Goal: Task Accomplishment & Management: Use online tool/utility

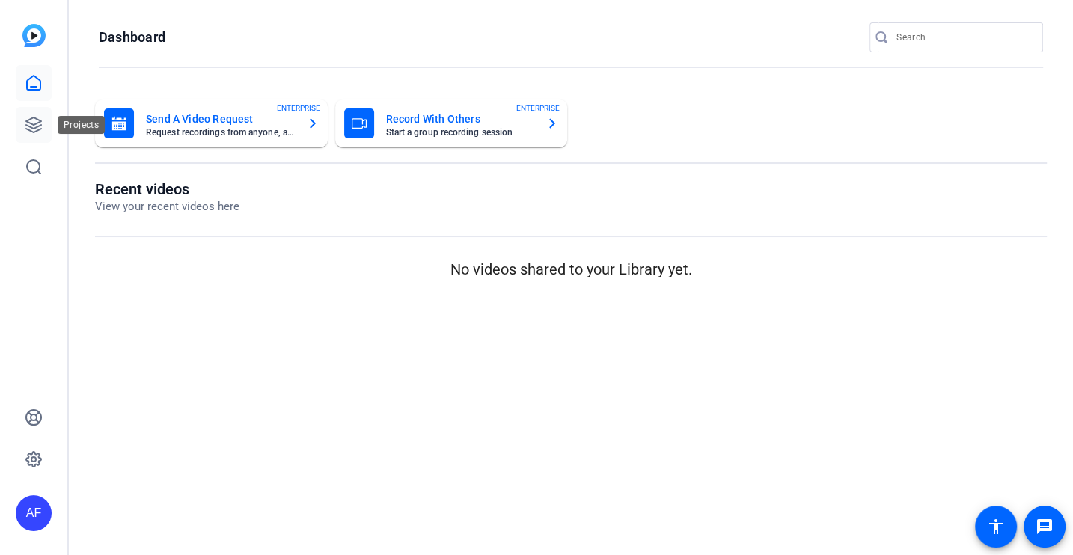
click at [42, 117] on icon at bounding box center [34, 125] width 18 height 18
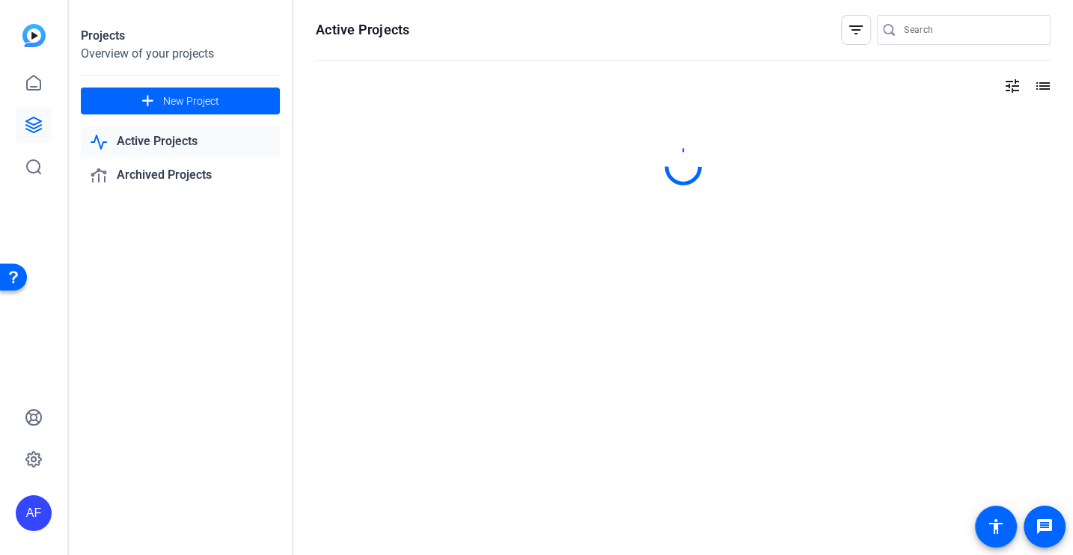
click at [923, 22] on input "Search" at bounding box center [971, 30] width 135 height 18
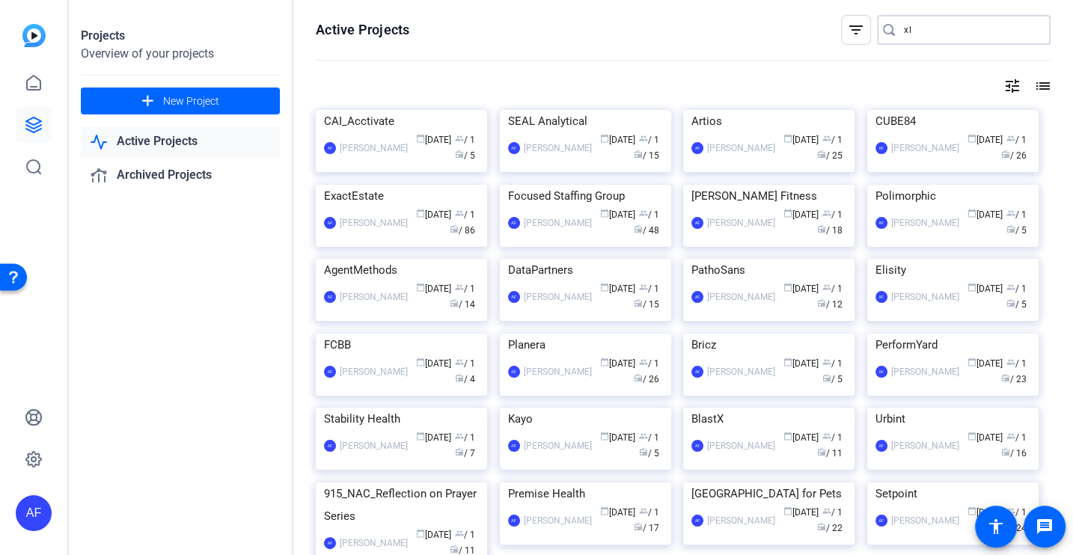
type input "x"
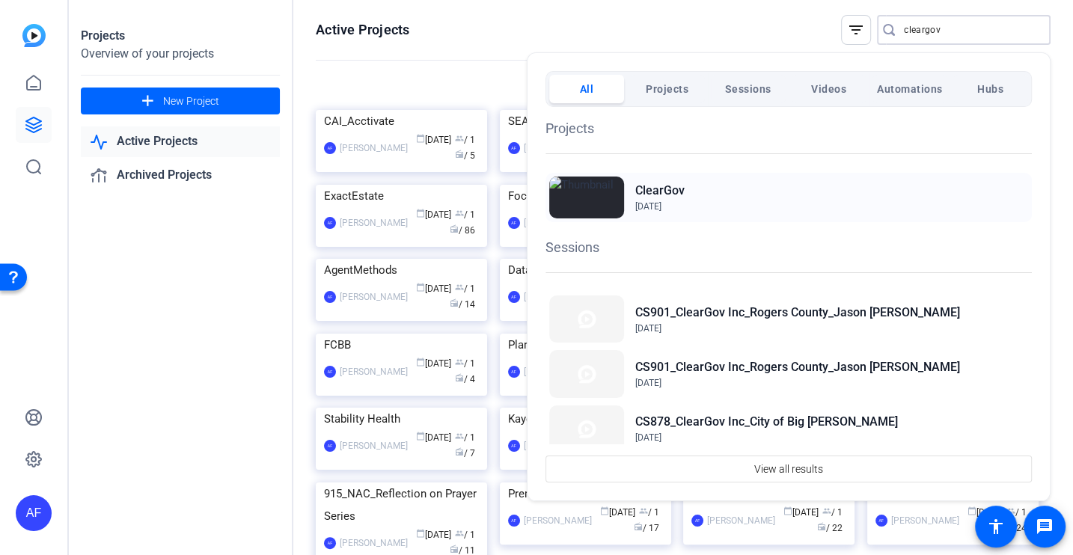
type input "cleargov"
click at [736, 212] on div "ClearGov Jun 2, 2022" at bounding box center [789, 197] width 486 height 49
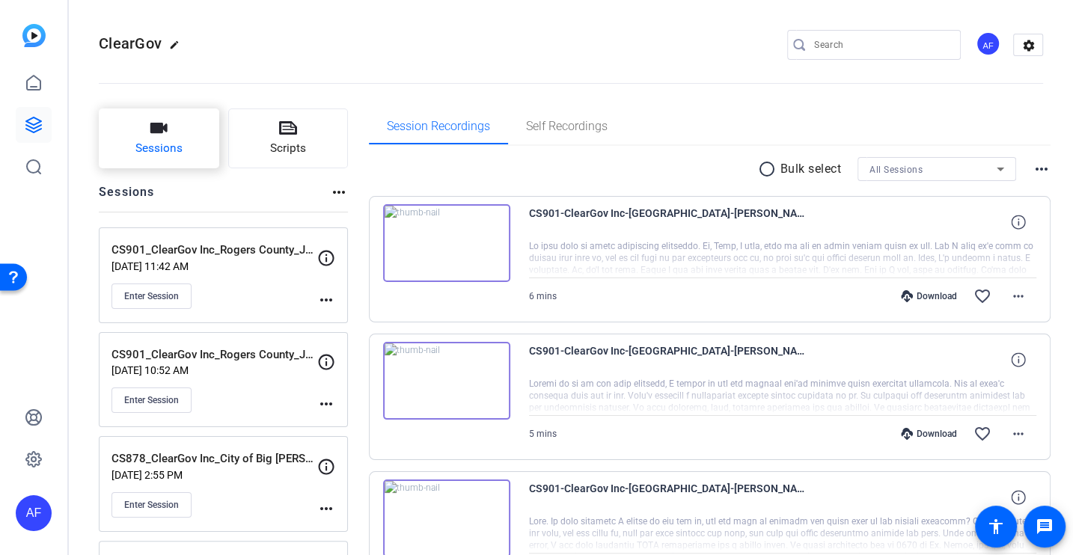
click at [174, 137] on button "Sessions" at bounding box center [159, 139] width 120 height 60
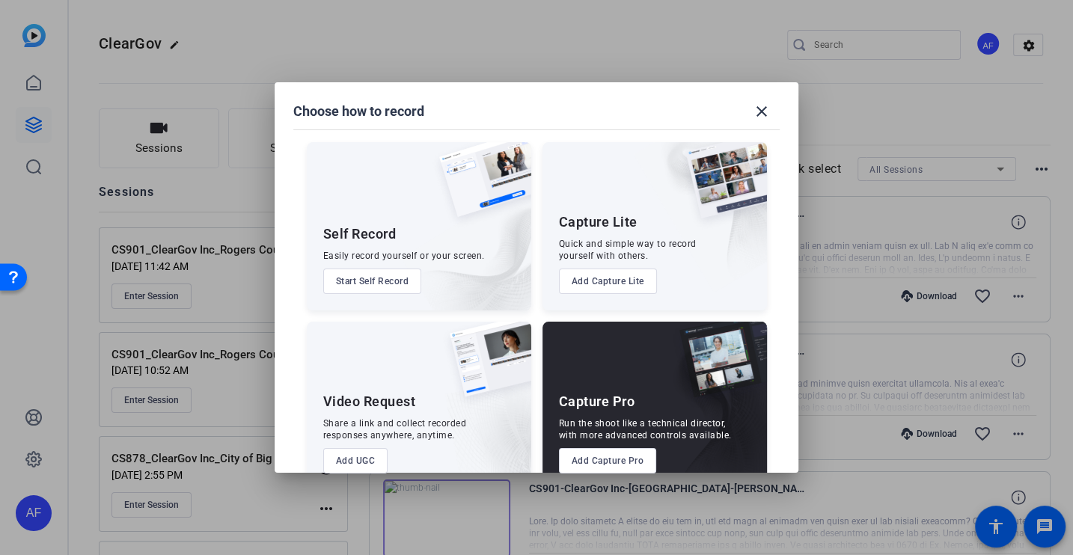
scroll to position [31, 0]
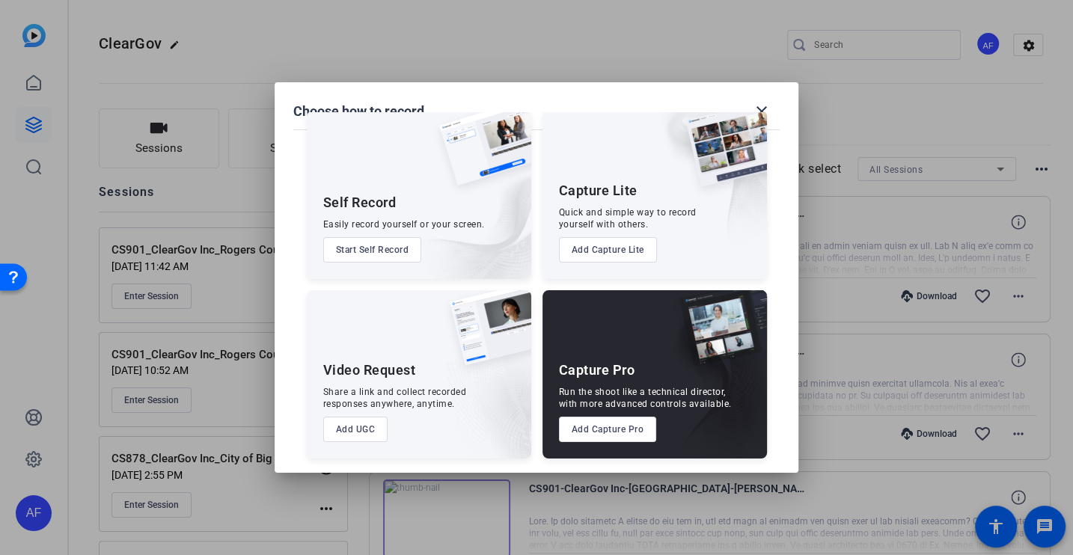
click at [600, 430] on button "Add Capture Pro" at bounding box center [608, 429] width 98 height 25
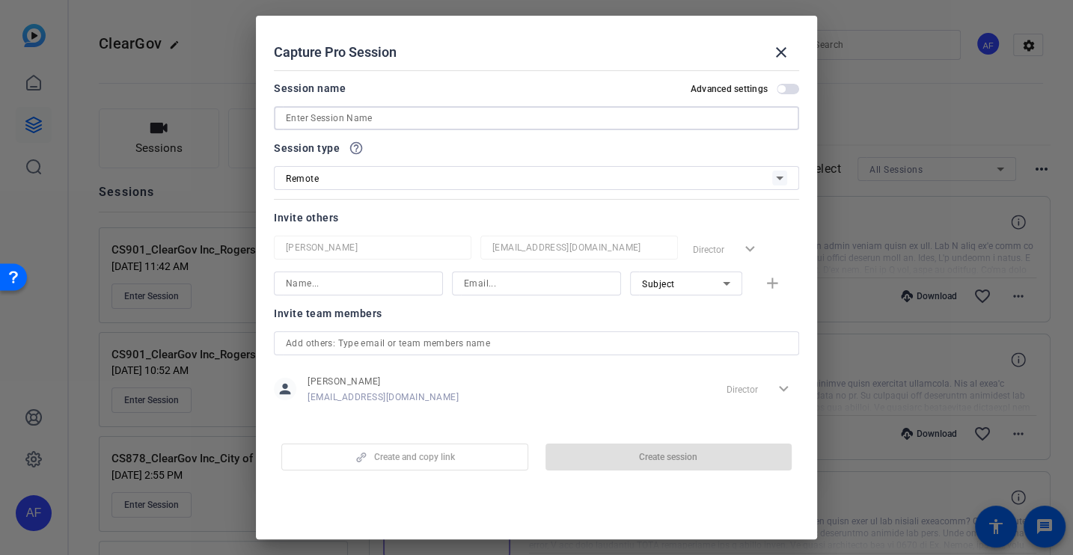
click at [330, 113] on input at bounding box center [536, 118] width 501 height 18
paste input "CS911_ClearGov Inc_City of Coral Springs_Ileana Kyriakides"
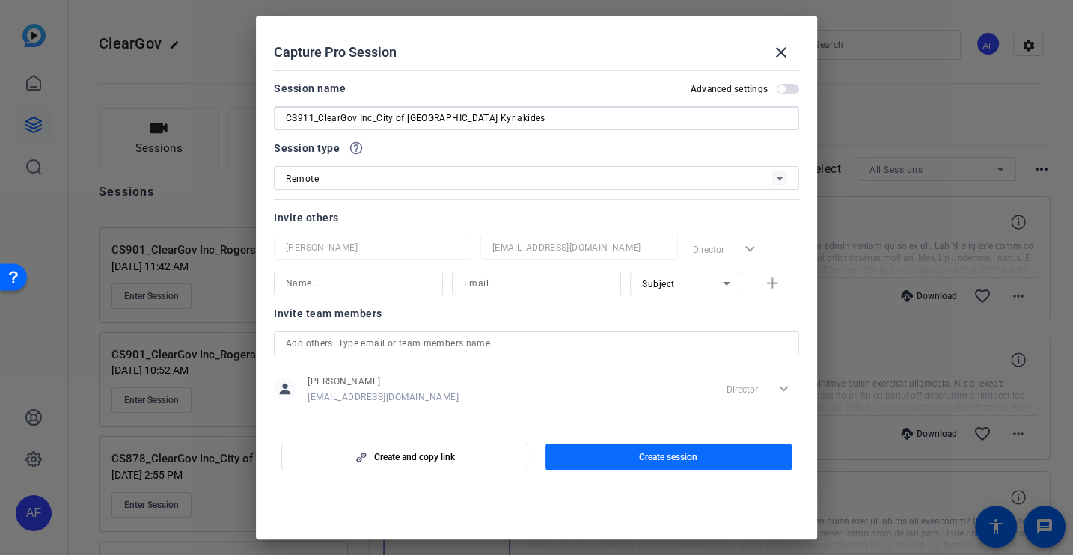
type input "CS911_ClearGov Inc_City of Coral Springs_Ileana Kyriakides"
click at [659, 452] on span "Create session" at bounding box center [668, 457] width 58 height 12
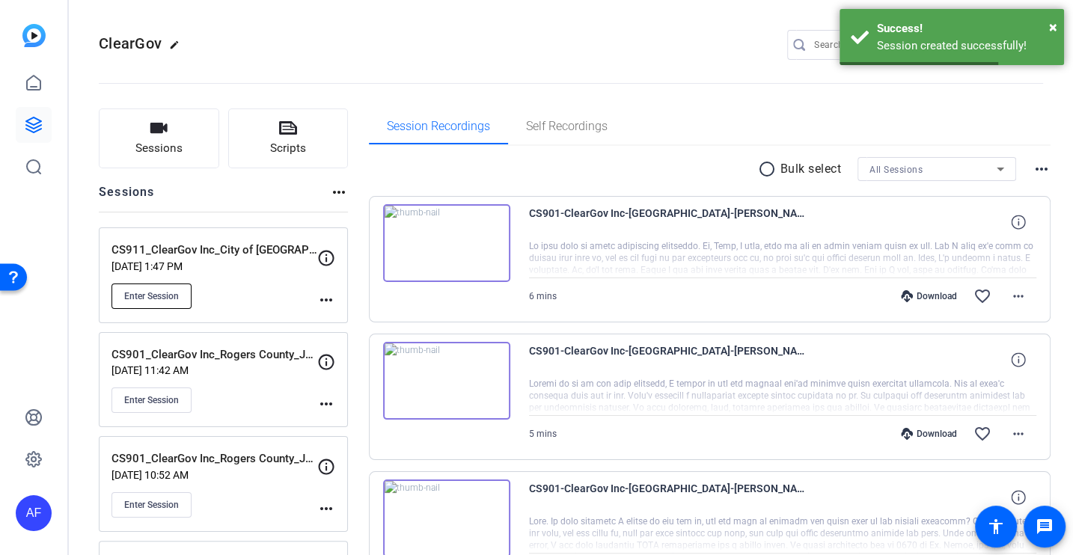
click at [157, 288] on button "Enter Session" at bounding box center [152, 296] width 80 height 25
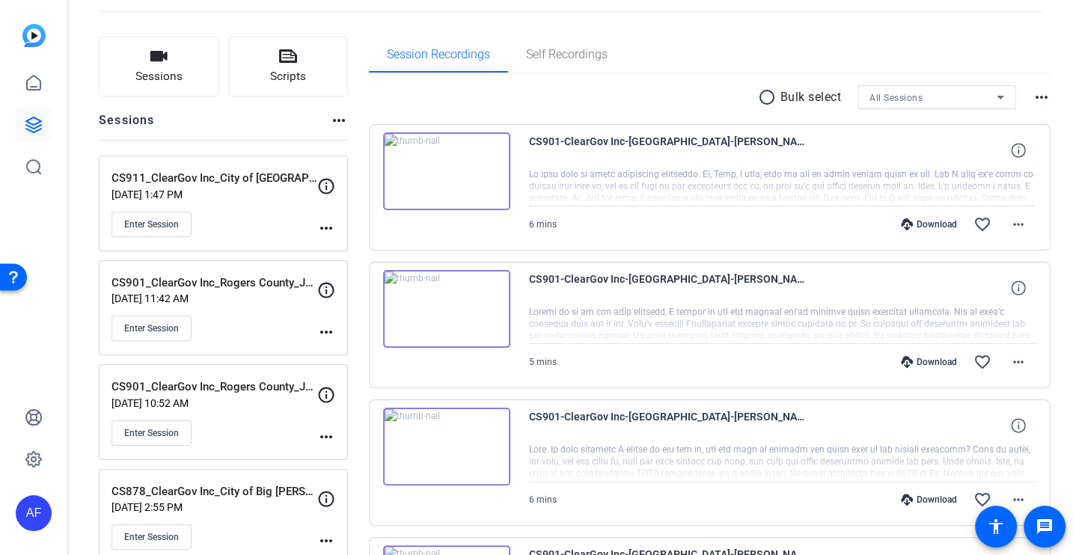
scroll to position [0, 0]
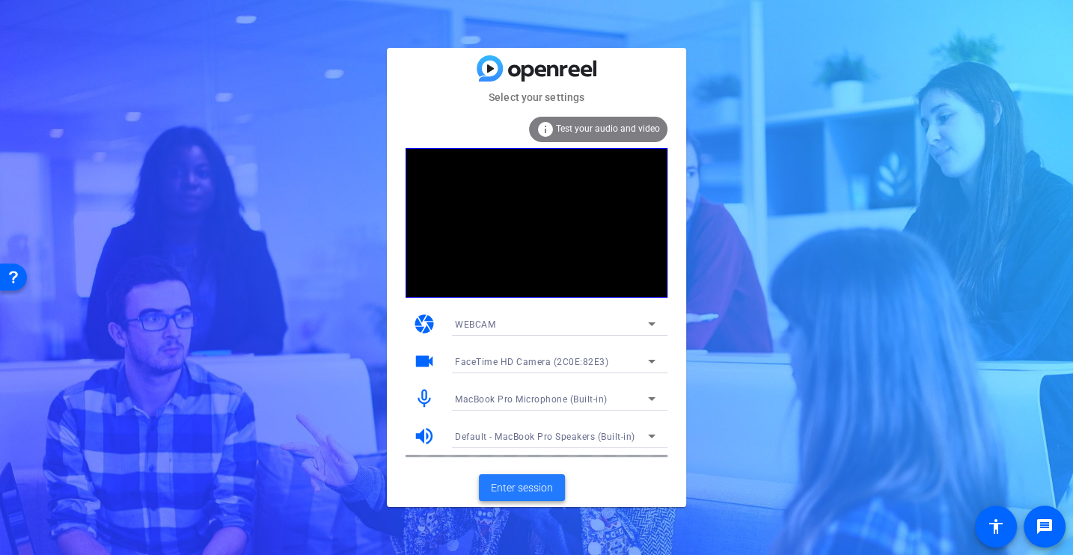
click at [529, 488] on span "Enter session" at bounding box center [522, 488] width 62 height 16
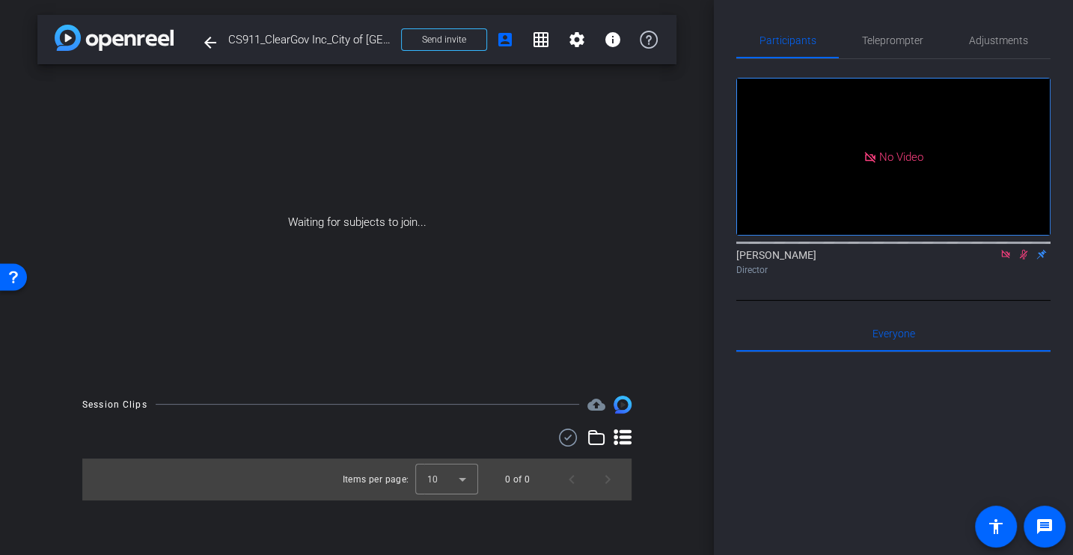
click at [338, 148] on div "Waiting for subjects to join..." at bounding box center [356, 222] width 639 height 317
click at [600, 150] on div "Waiting for subjects to join..." at bounding box center [356, 222] width 639 height 317
click at [435, 30] on span at bounding box center [444, 40] width 85 height 36
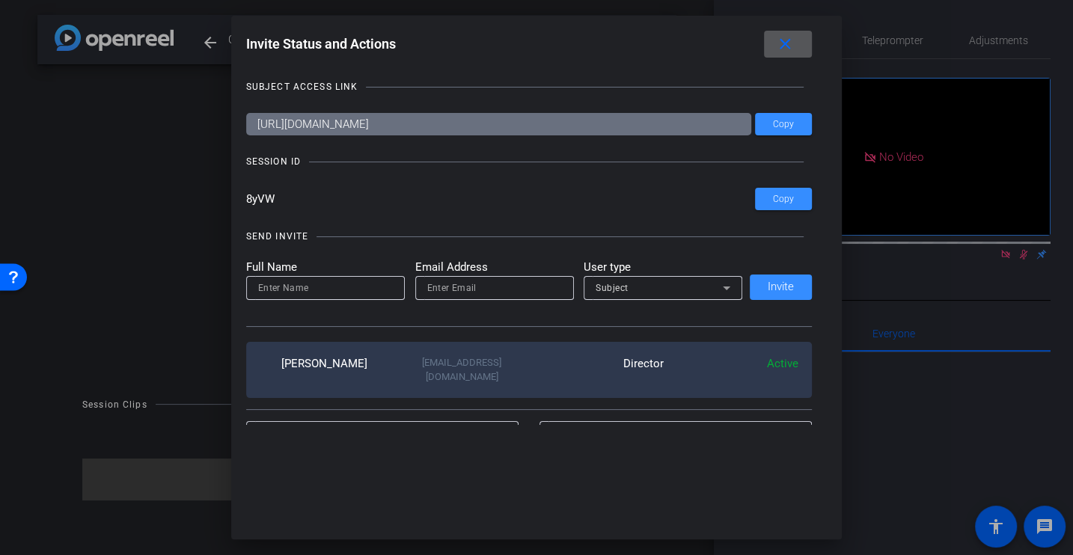
click at [305, 292] on input at bounding box center [325, 288] width 135 height 18
type input "[PERSON_NAME]"
click at [471, 282] on input "email" at bounding box center [494, 288] width 135 height 18
paste input "jaxelrod@cleargov.com"
type input "jaxelrod@cleargov.com"
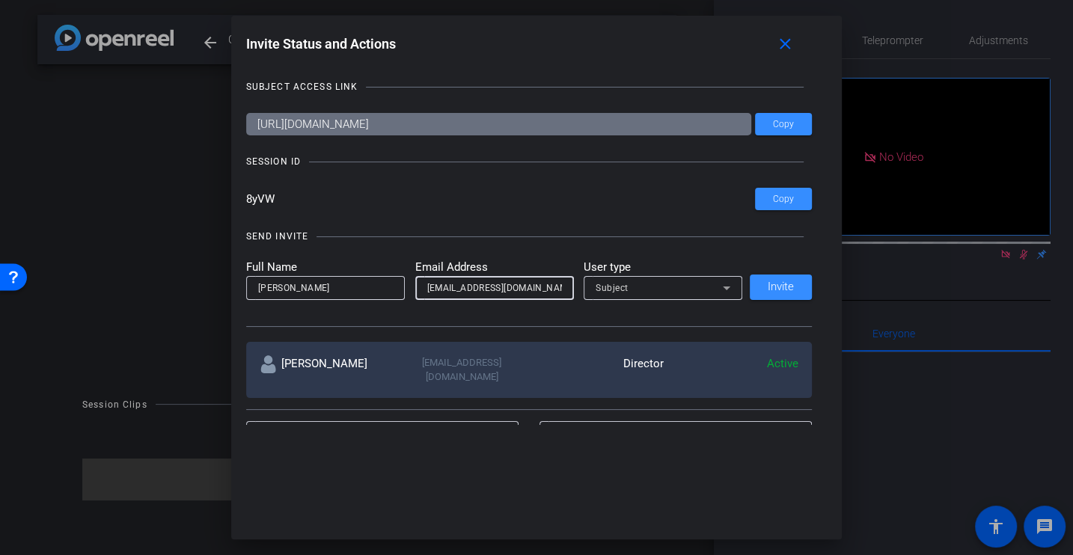
click at [691, 278] on mat-select "Subject" at bounding box center [663, 287] width 135 height 19
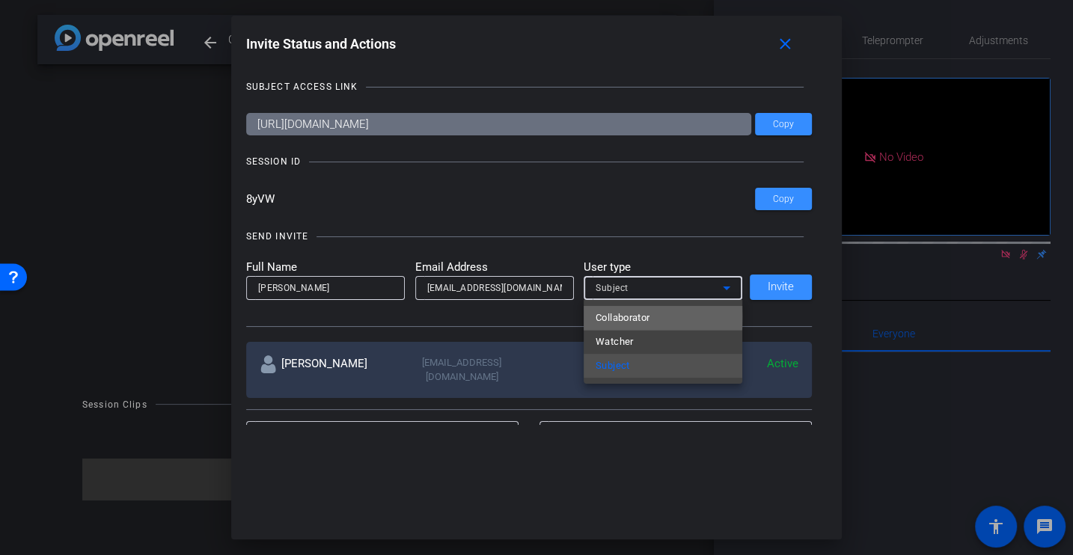
click at [635, 317] on span "Collaborator" at bounding box center [623, 318] width 55 height 18
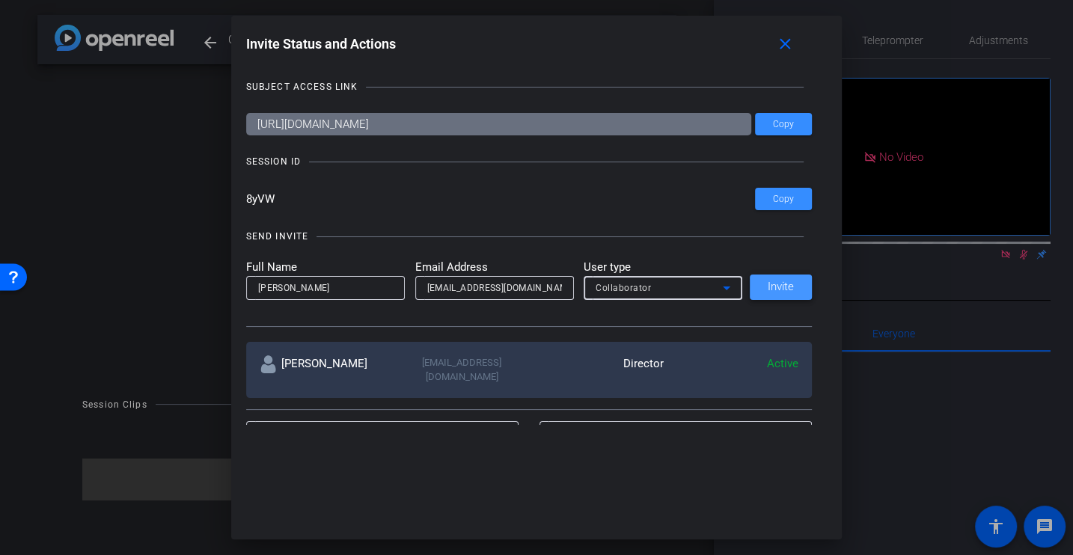
click at [779, 282] on span "Invite" at bounding box center [781, 286] width 26 height 11
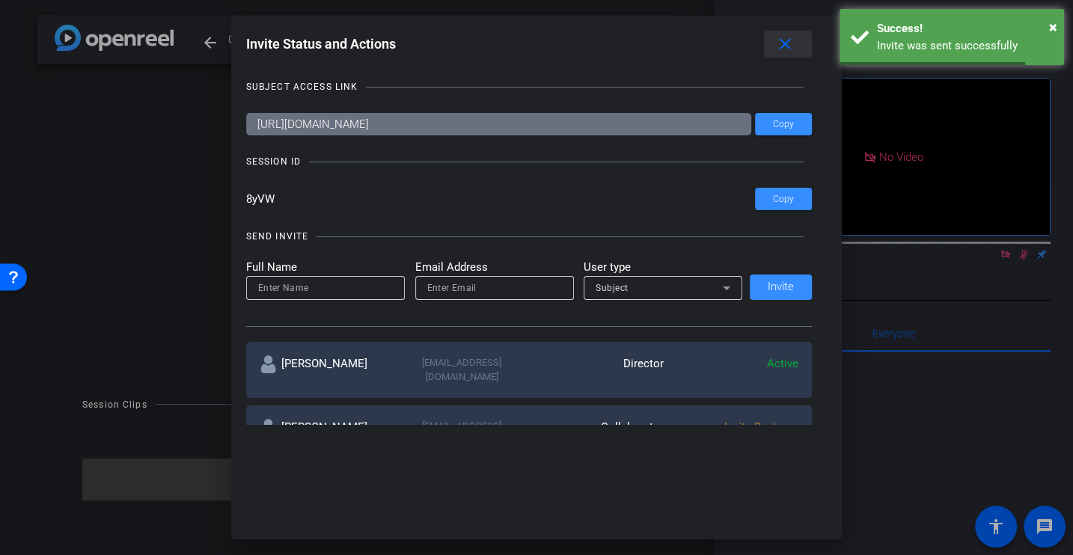
click at [790, 49] on mat-icon "close" at bounding box center [785, 44] width 19 height 19
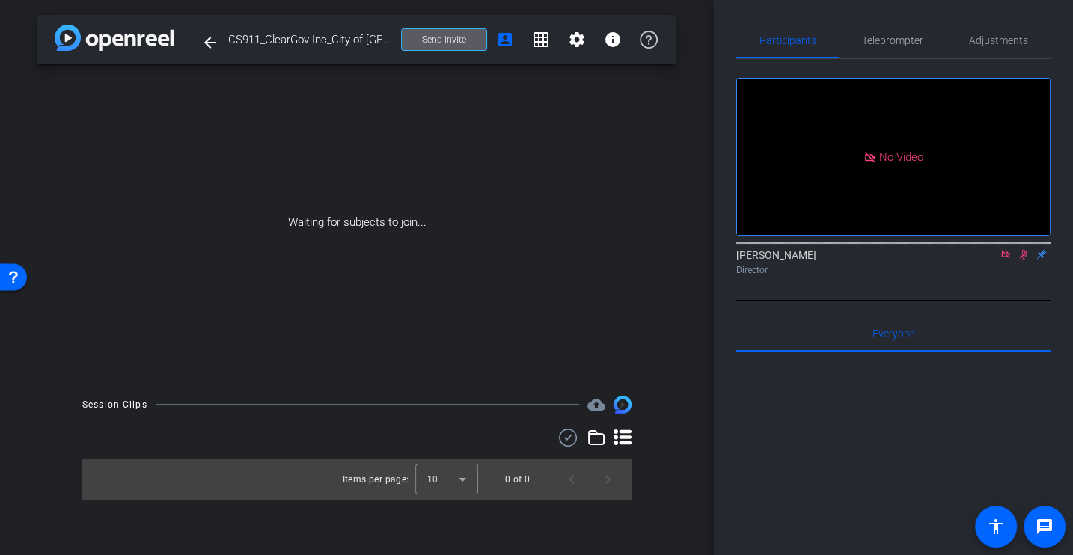
click at [450, 46] on span at bounding box center [444, 40] width 85 height 36
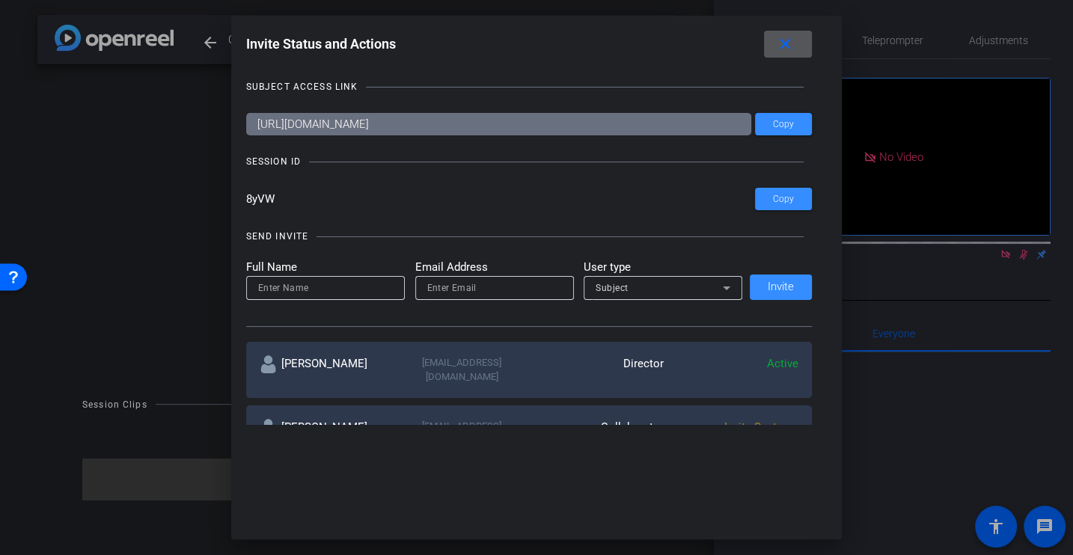
click at [782, 49] on mat-icon "close" at bounding box center [785, 44] width 19 height 19
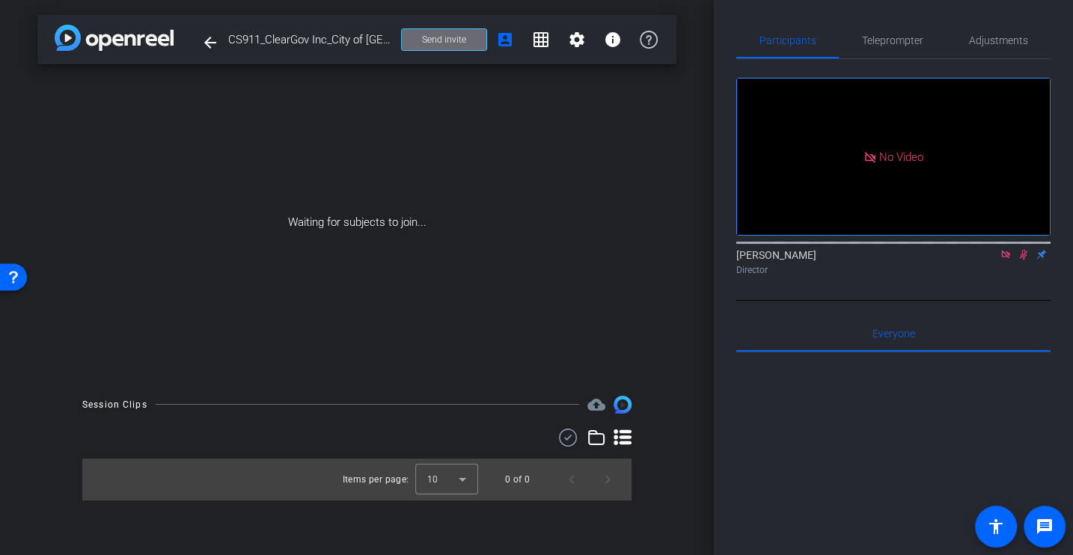
click at [413, 42] on span at bounding box center [444, 40] width 85 height 36
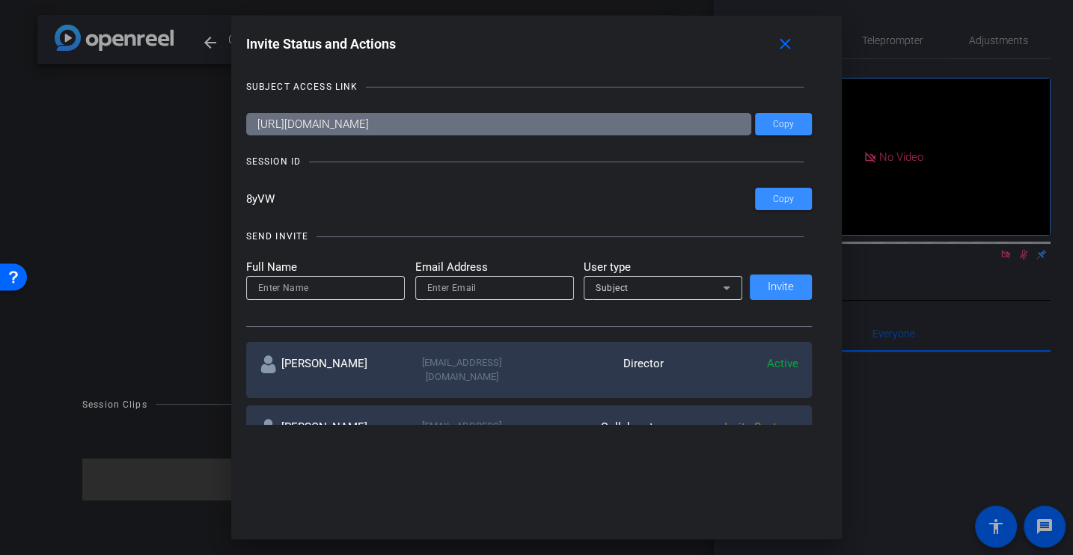
click at [206, 198] on div "Invite Status and Actions close SUBJECT ACCESS LINK https://capture.openreel.co…" at bounding box center [536, 277] width 1073 height 555
click at [317, 201] on input "8yVW" at bounding box center [501, 199] width 510 height 22
click at [794, 43] on mat-icon "close" at bounding box center [785, 44] width 19 height 19
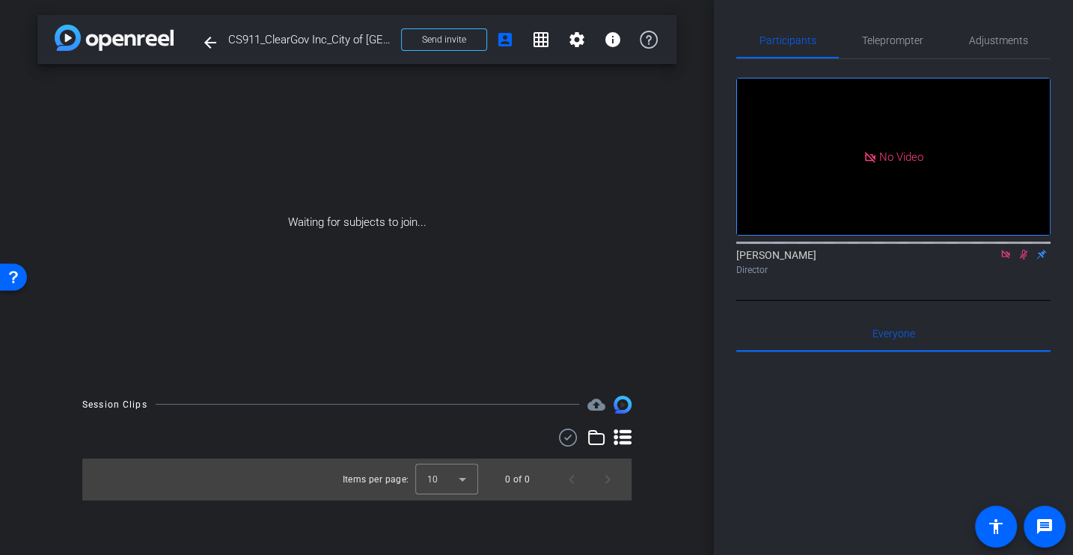
click at [1004, 260] on icon at bounding box center [1006, 254] width 12 height 10
click at [565, 131] on div "Waiting for subjects to join..." at bounding box center [356, 222] width 639 height 317
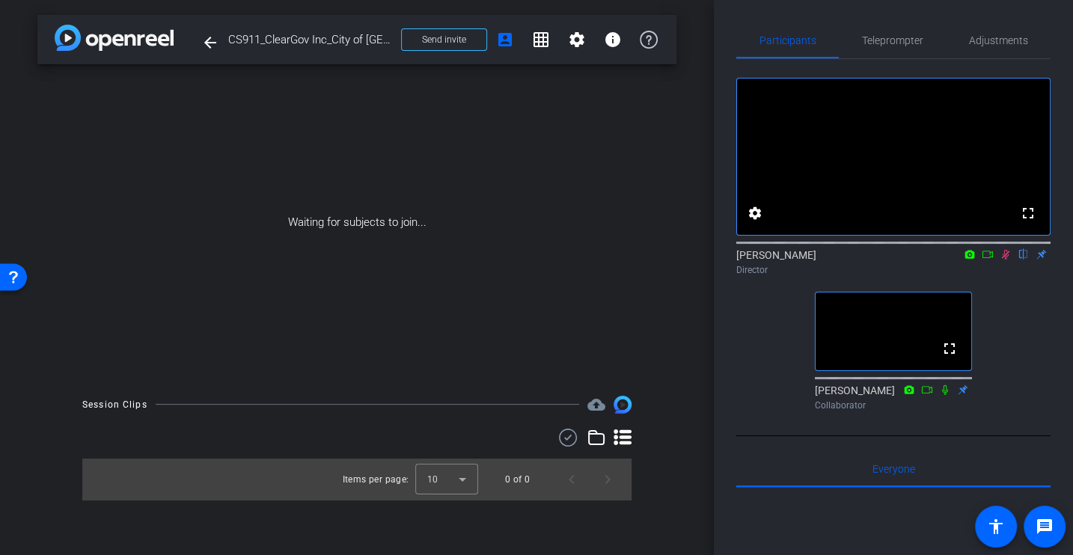
click at [1001, 260] on icon at bounding box center [1006, 254] width 12 height 10
click at [748, 311] on div "fullscreen settings [PERSON_NAME] flip Director fullscreen [PERSON_NAME] Collab…" at bounding box center [893, 238] width 314 height 358
click at [679, 450] on div "arrow_back CS911_ClearGov Inc_City of Coral Springs_Ileana Kyriakides Back to p…" at bounding box center [357, 277] width 714 height 555
click at [474, 210] on div "Waiting for subjects to join..." at bounding box center [356, 222] width 639 height 317
click at [367, 182] on div "Waiting for subjects to join..." at bounding box center [356, 222] width 639 height 317
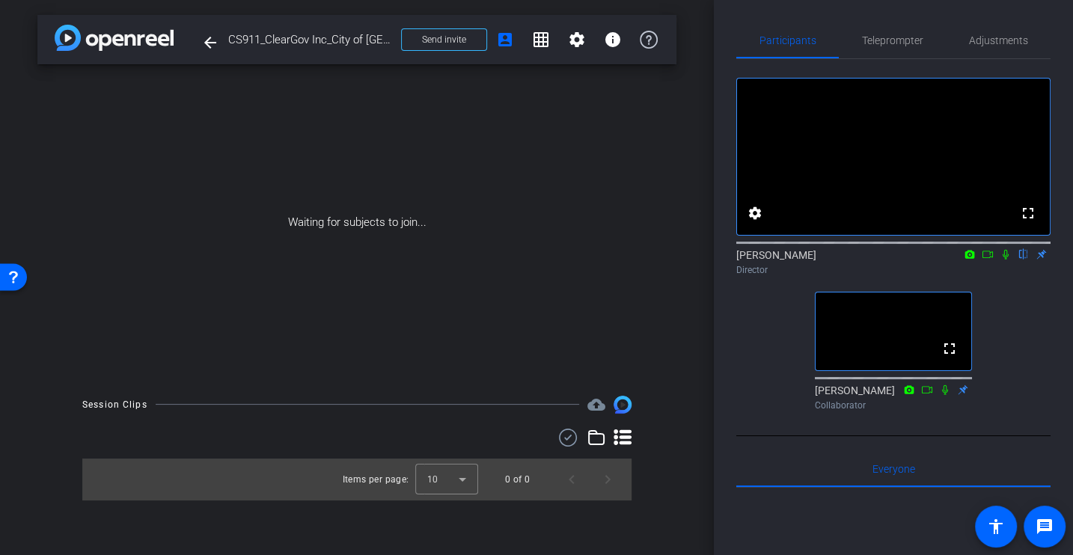
click at [593, 205] on div "Waiting for subjects to join..." at bounding box center [356, 222] width 639 height 317
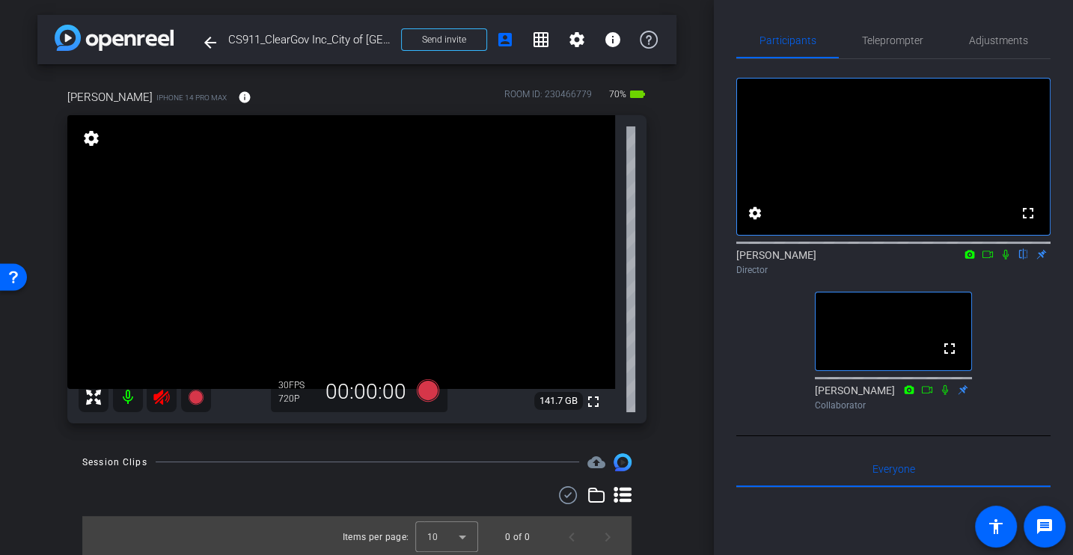
click at [159, 397] on icon at bounding box center [161, 397] width 16 height 15
click at [241, 91] on mat-icon "info" at bounding box center [244, 97] width 13 height 13
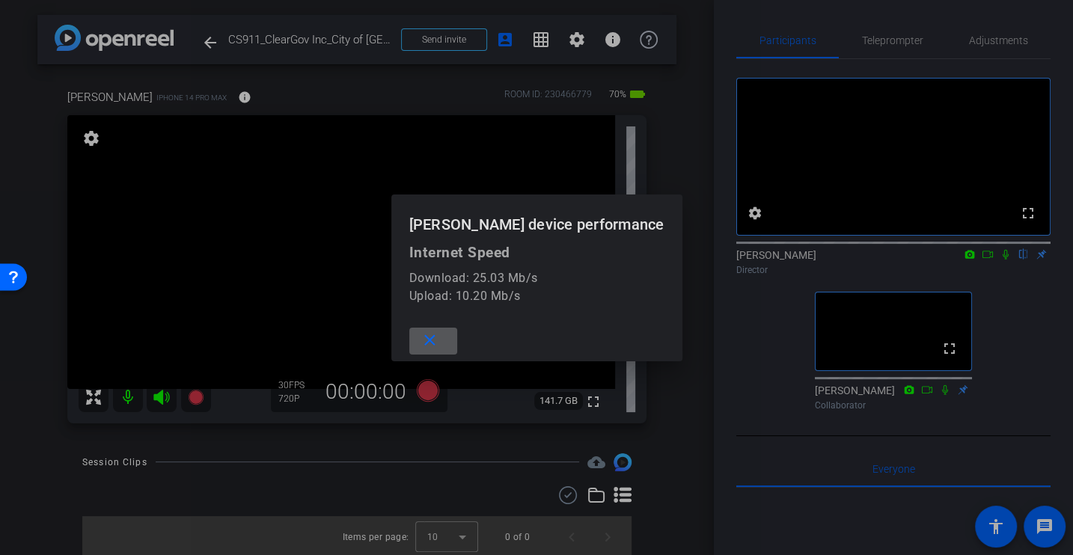
click at [436, 337] on mat-icon "close" at bounding box center [430, 341] width 19 height 19
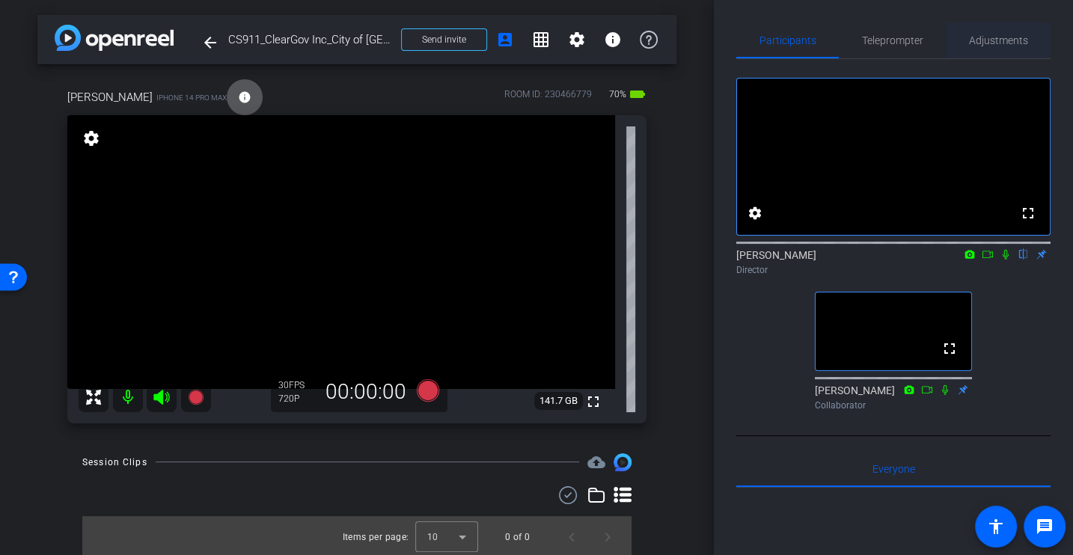
click at [992, 35] on span "Adjustments" at bounding box center [998, 40] width 59 height 10
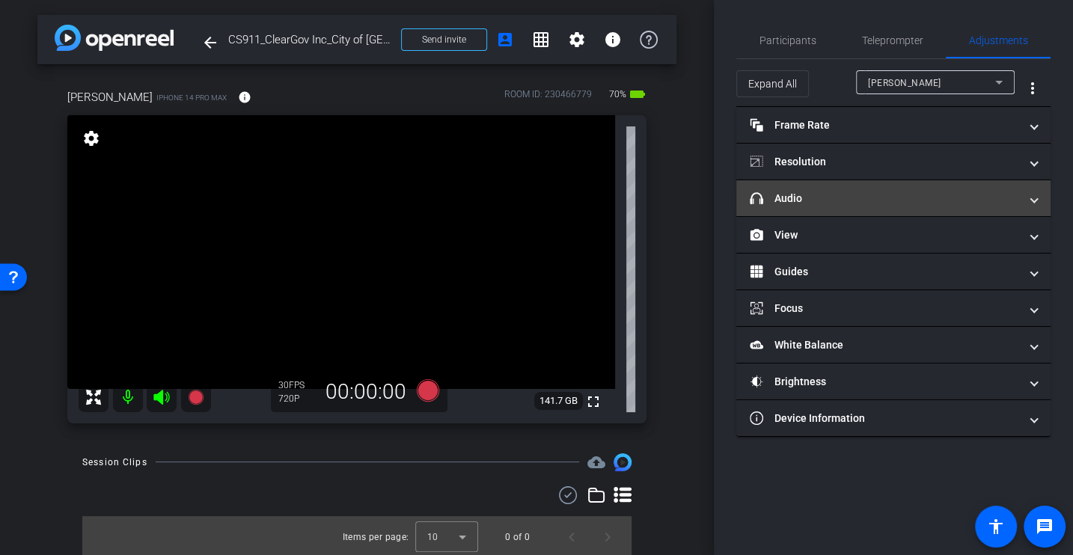
click at [821, 198] on mat-panel-title "headphone icon Audio" at bounding box center [884, 199] width 269 height 16
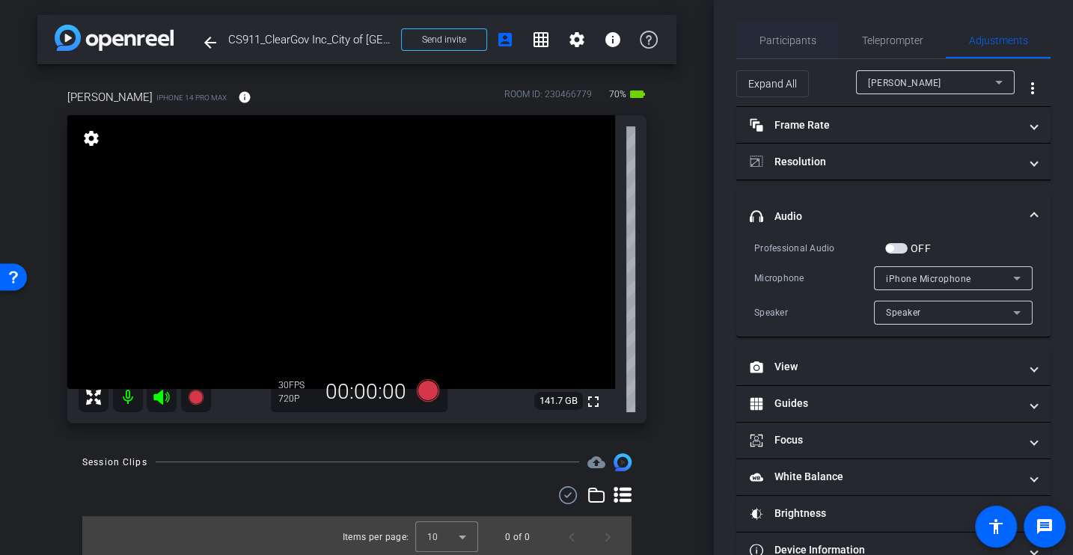
click at [778, 47] on span "Participants" at bounding box center [788, 40] width 57 height 36
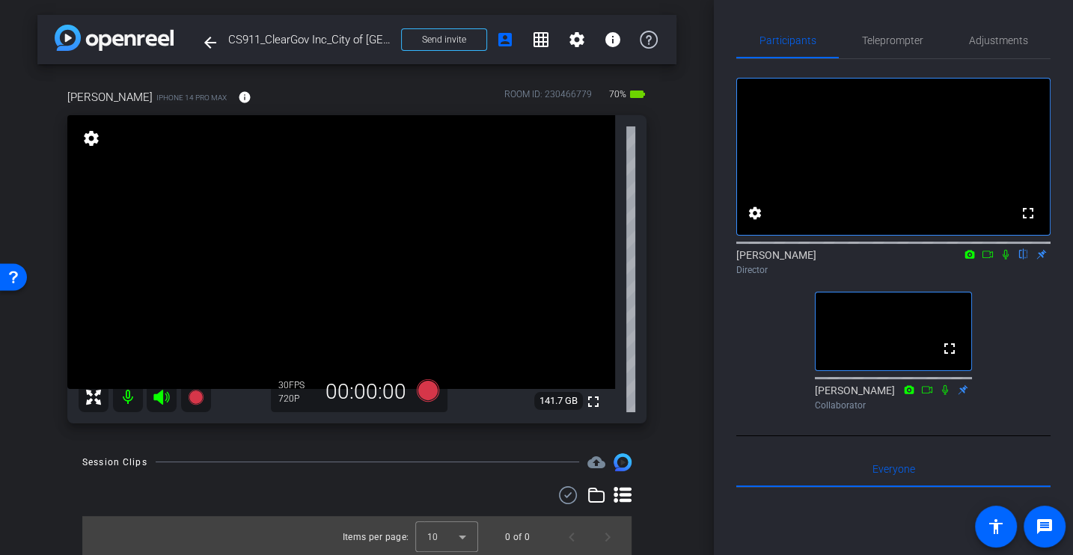
click at [673, 367] on div "Ileana Kyriakides iPhone 14 Pro Max info ROOM ID: 230466779 70% battery_std ful…" at bounding box center [356, 251] width 639 height 374
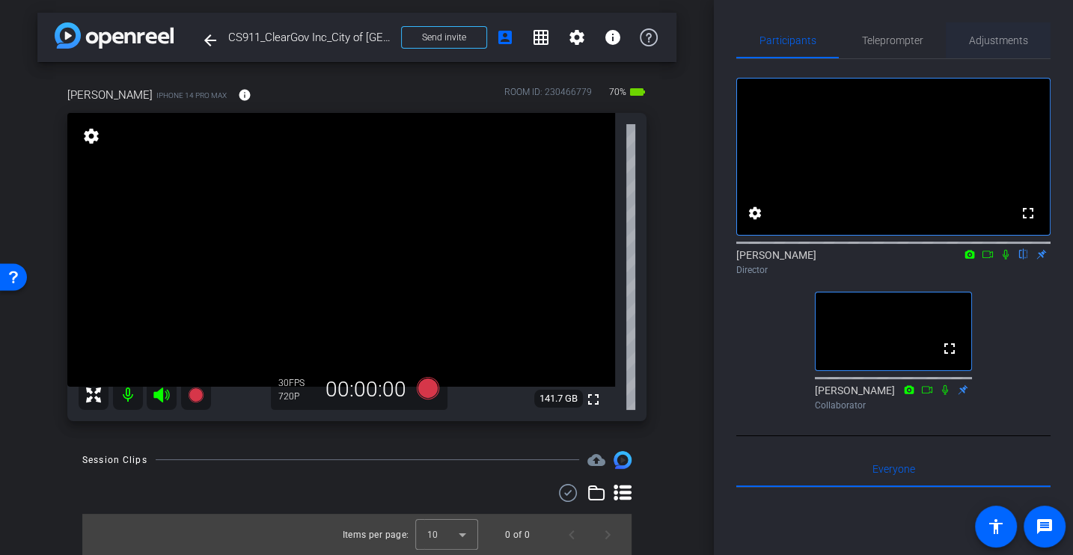
click at [1015, 31] on span "Adjustments" at bounding box center [998, 40] width 59 height 36
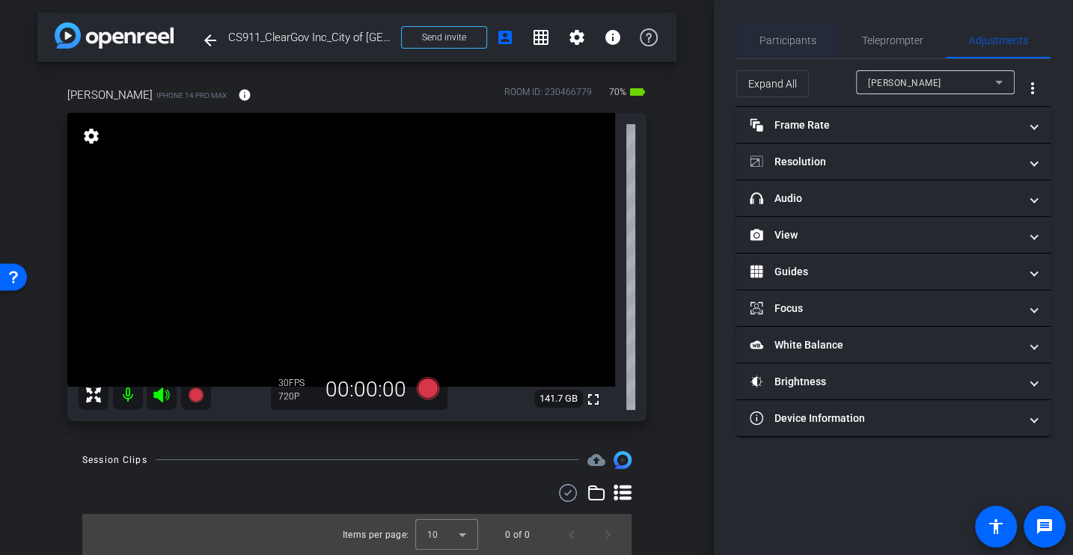
click at [783, 49] on span "Participants" at bounding box center [788, 40] width 57 height 36
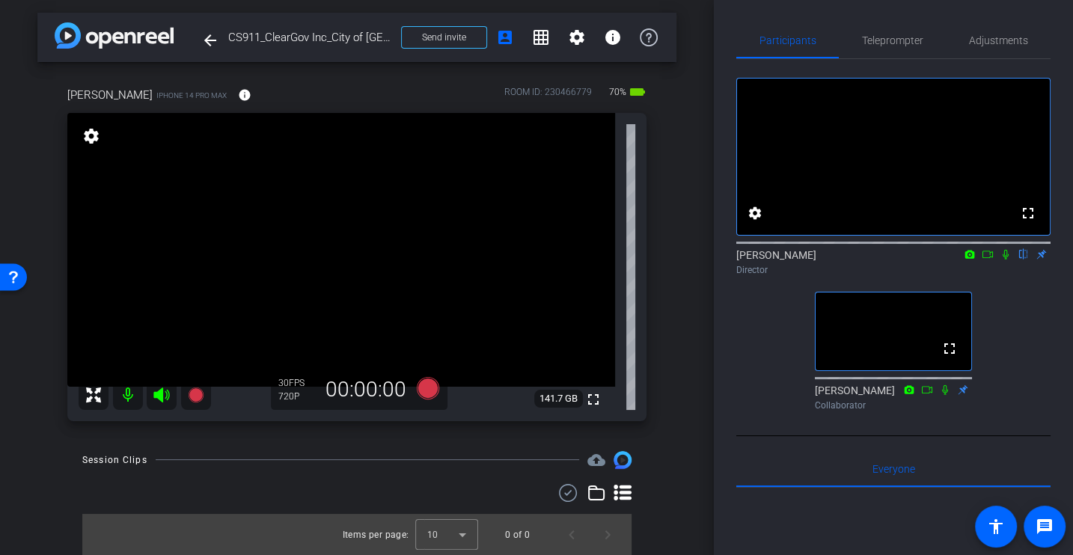
click at [690, 179] on div "arrow_back CS911_ClearGov Inc_City of Coral Springs_Ileana Kyriakides Back to p…" at bounding box center [357, 275] width 714 height 555
click at [985, 41] on span "Adjustments" at bounding box center [998, 40] width 59 height 10
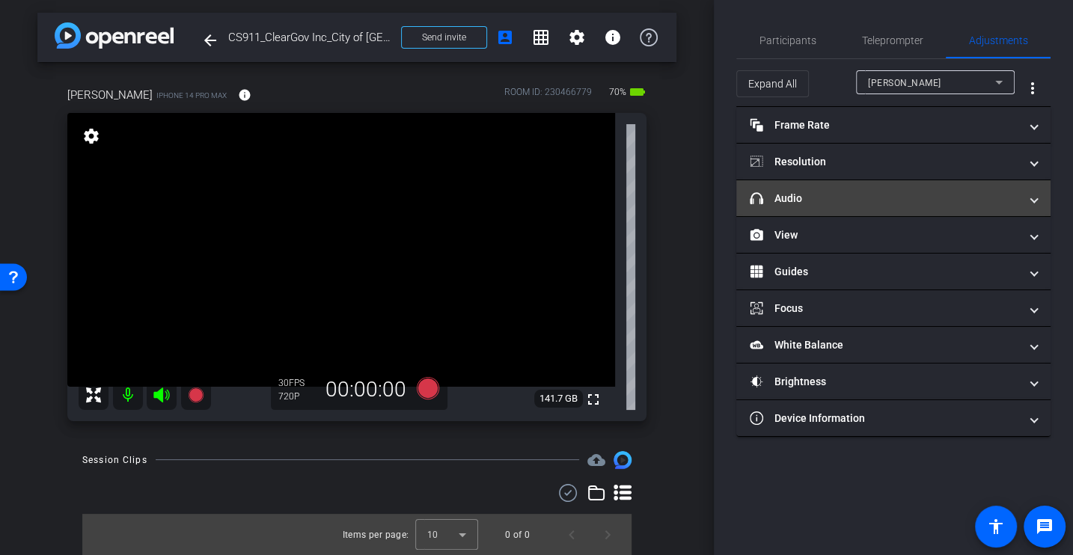
click at [837, 186] on mat-expansion-panel-header "headphone icon Audio" at bounding box center [893, 198] width 314 height 36
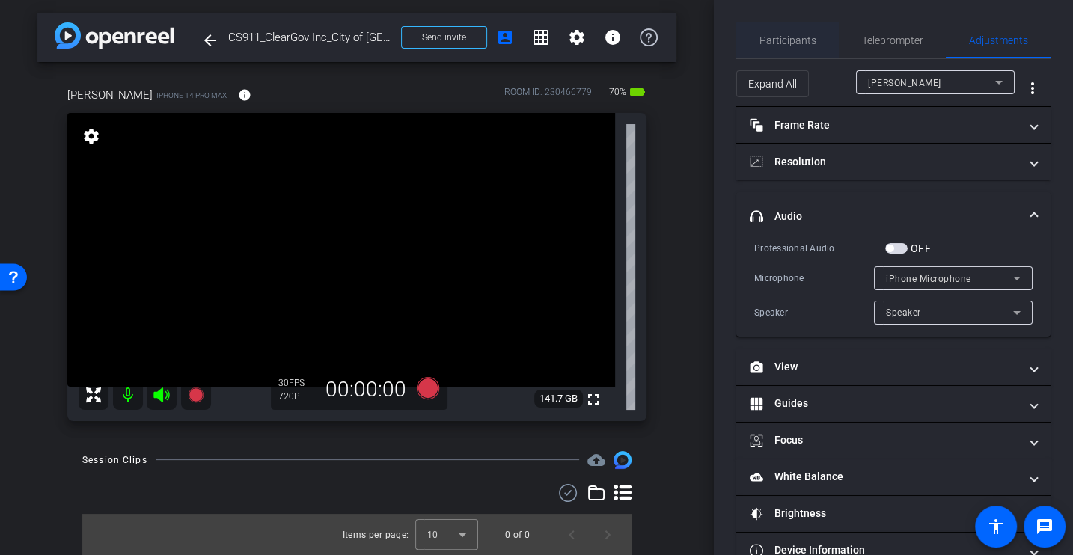
click at [780, 38] on span "Participants" at bounding box center [788, 40] width 57 height 10
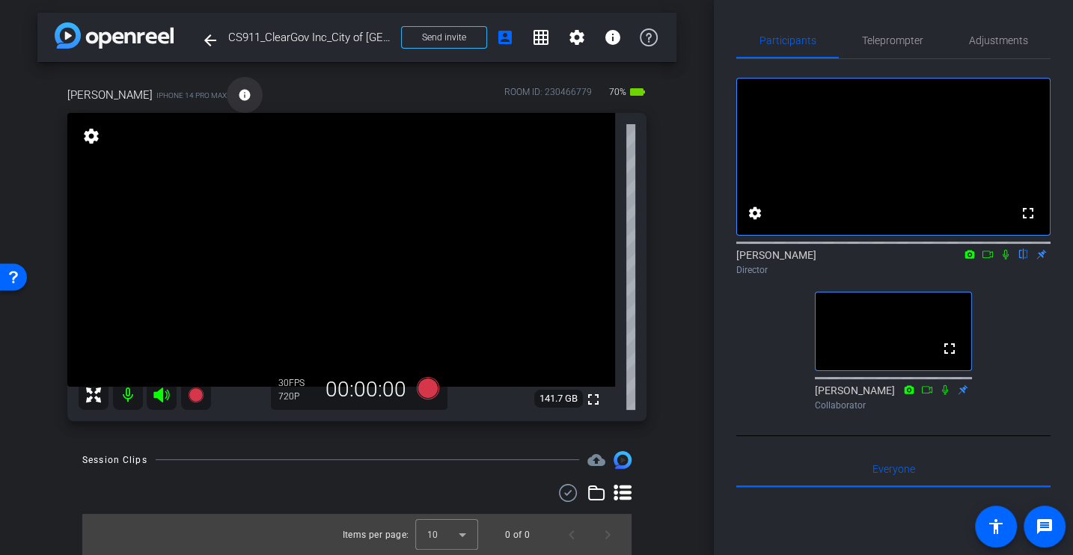
click at [243, 95] on mat-icon "info" at bounding box center [244, 94] width 13 height 13
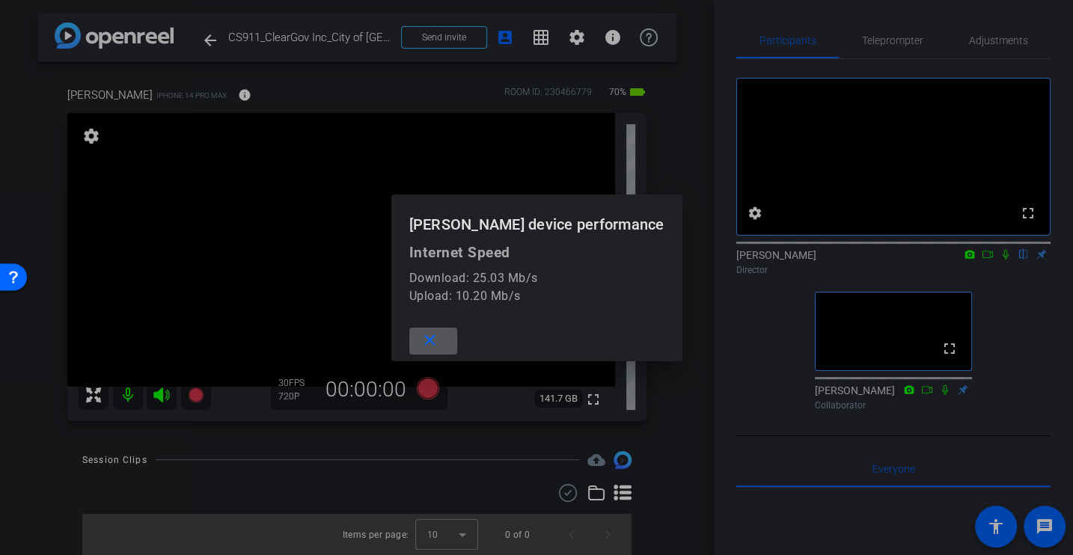
click at [438, 333] on mat-icon "close" at bounding box center [430, 341] width 19 height 19
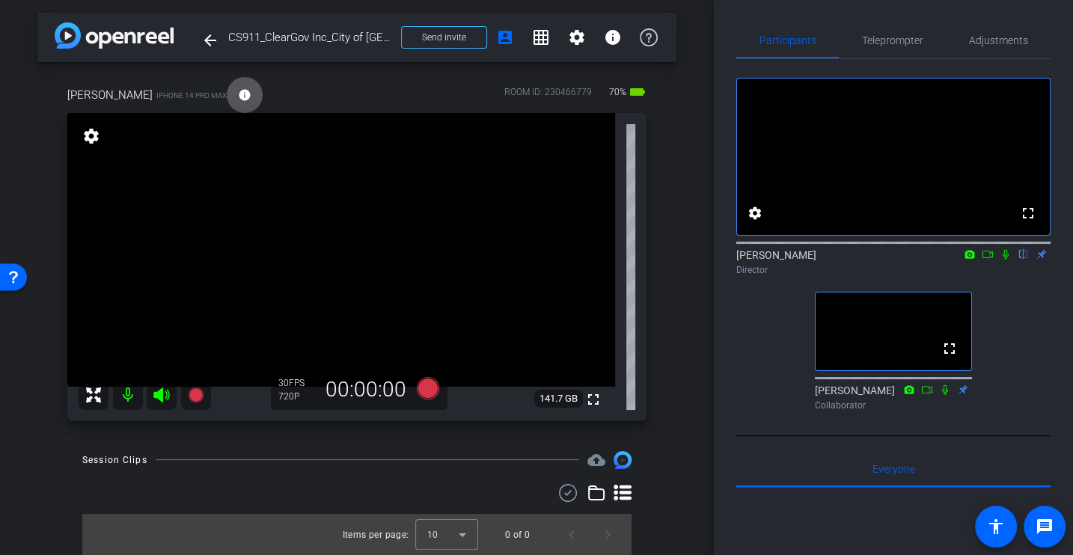
click at [662, 325] on div "Ileana Kyriakides iPhone 14 Pro Max info ROOM ID: 230466779 70% battery_std ful…" at bounding box center [356, 249] width 639 height 374
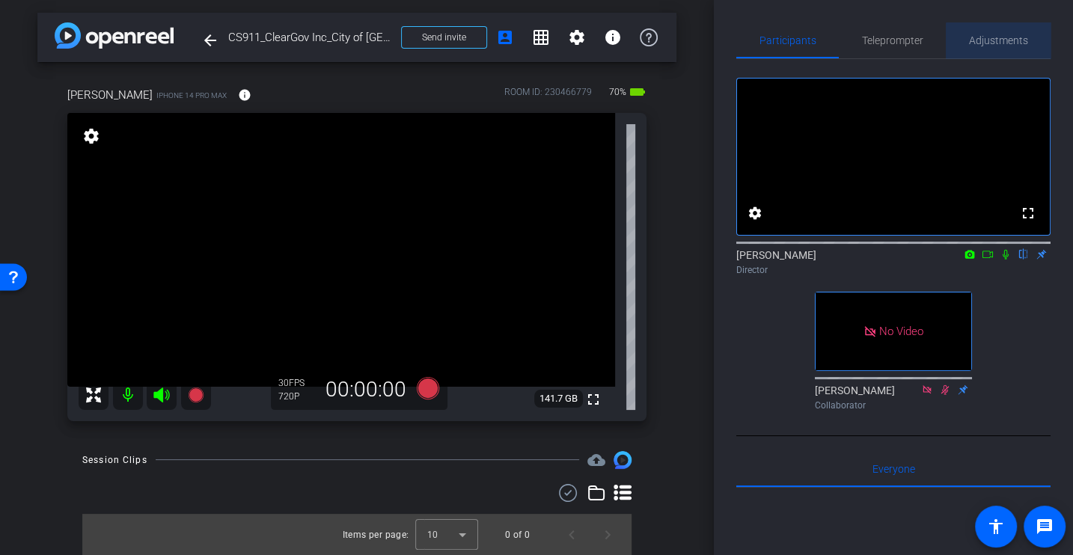
click at [1011, 41] on span "Adjustments" at bounding box center [998, 40] width 59 height 10
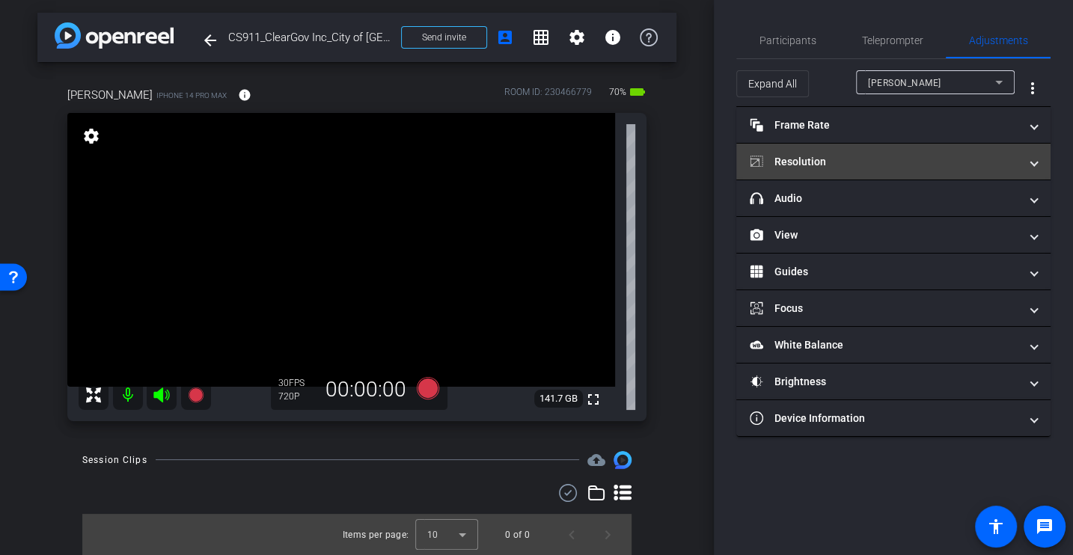
click at [846, 168] on mat-expansion-panel-header "Resolution" at bounding box center [893, 162] width 314 height 36
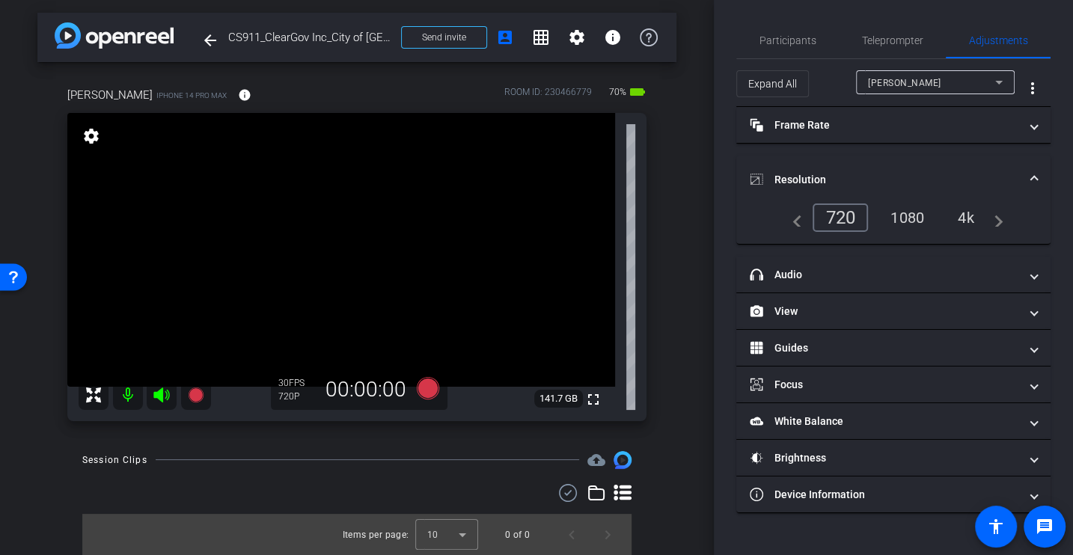
click at [966, 216] on div "4k" at bounding box center [966, 217] width 39 height 25
click at [803, 37] on span "Participants" at bounding box center [788, 40] width 57 height 10
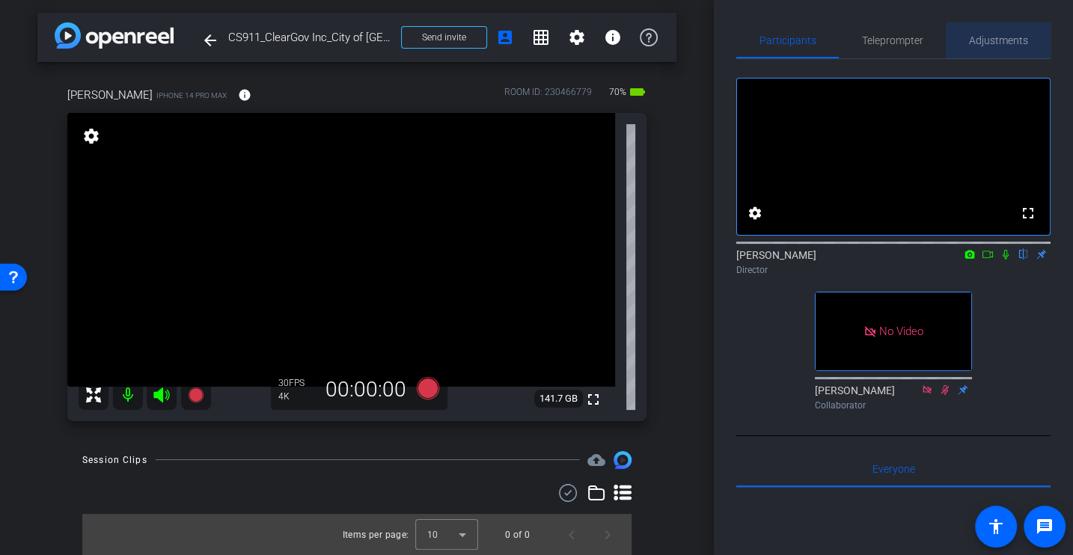
click at [1004, 37] on span "Adjustments" at bounding box center [998, 40] width 59 height 10
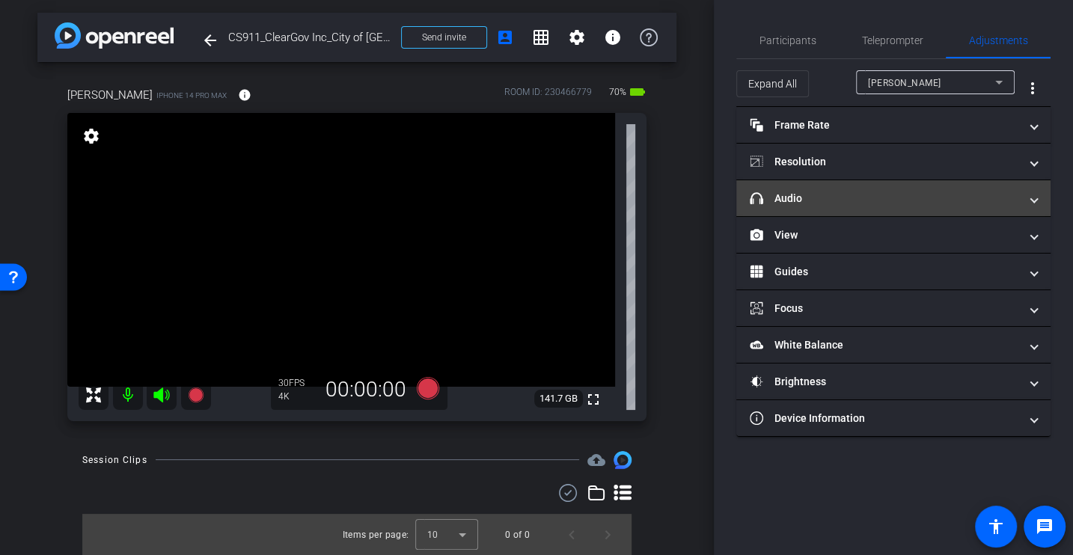
click at [809, 183] on mat-expansion-panel-header "headphone icon Audio" at bounding box center [893, 198] width 314 height 36
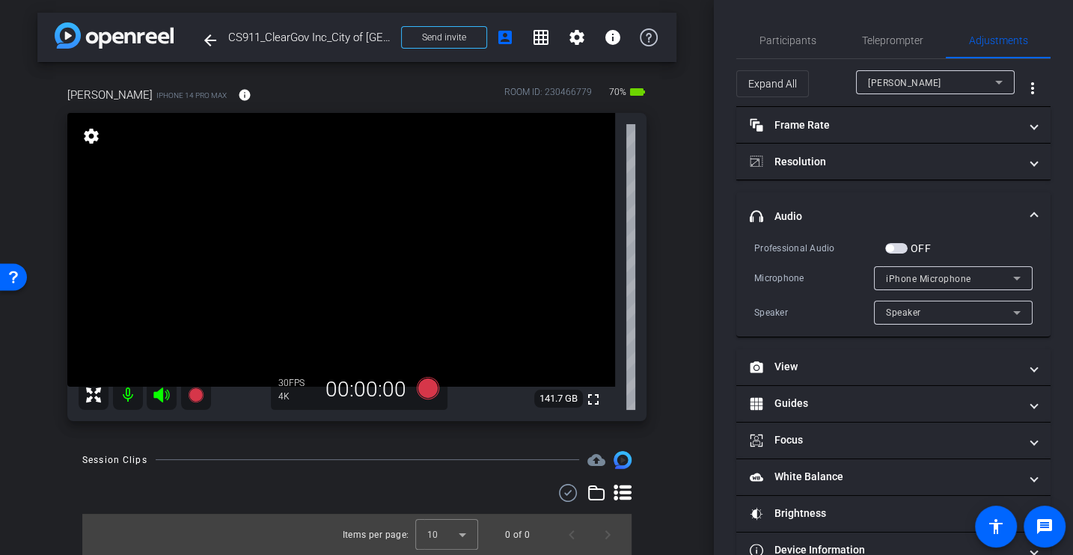
click at [808, 261] on div "Professional Audio OFF Microphone iPhone Microphone Speaker Speaker" at bounding box center [893, 282] width 278 height 85
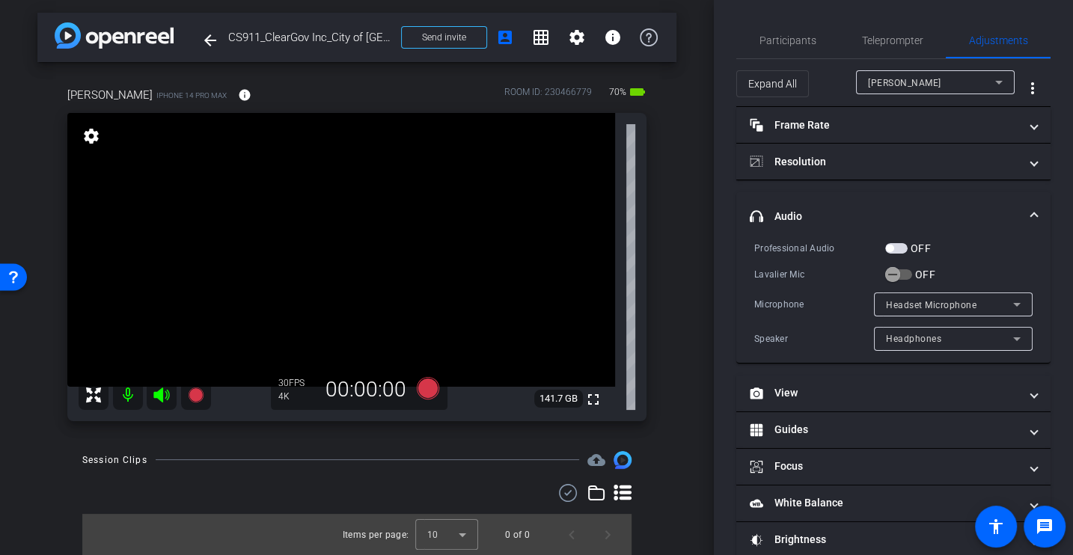
click at [894, 248] on span "button" at bounding box center [896, 248] width 22 height 10
click at [896, 268] on icon "button" at bounding box center [892, 274] width 13 height 13
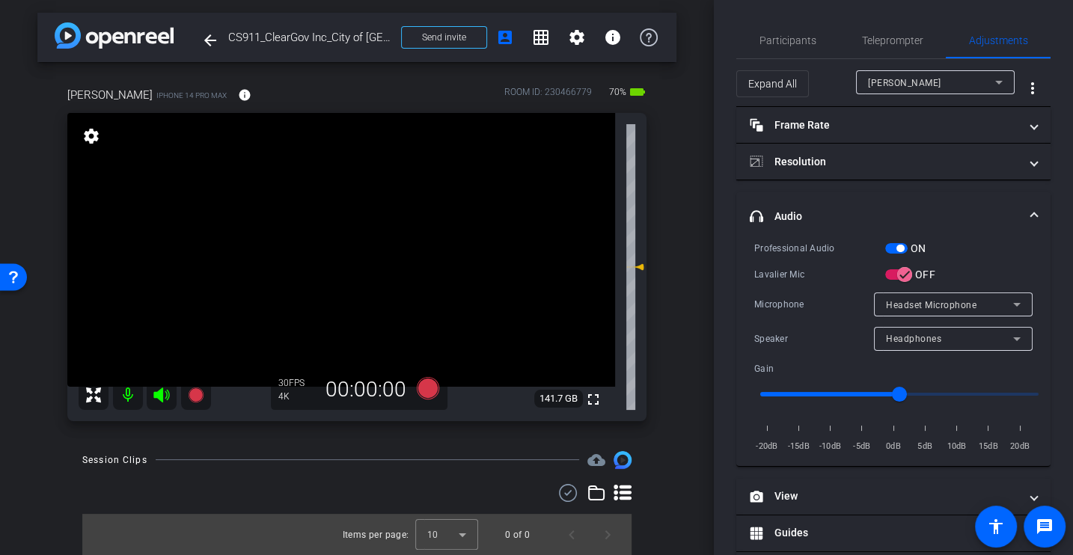
click at [902, 245] on span "button" at bounding box center [899, 248] width 7 height 7
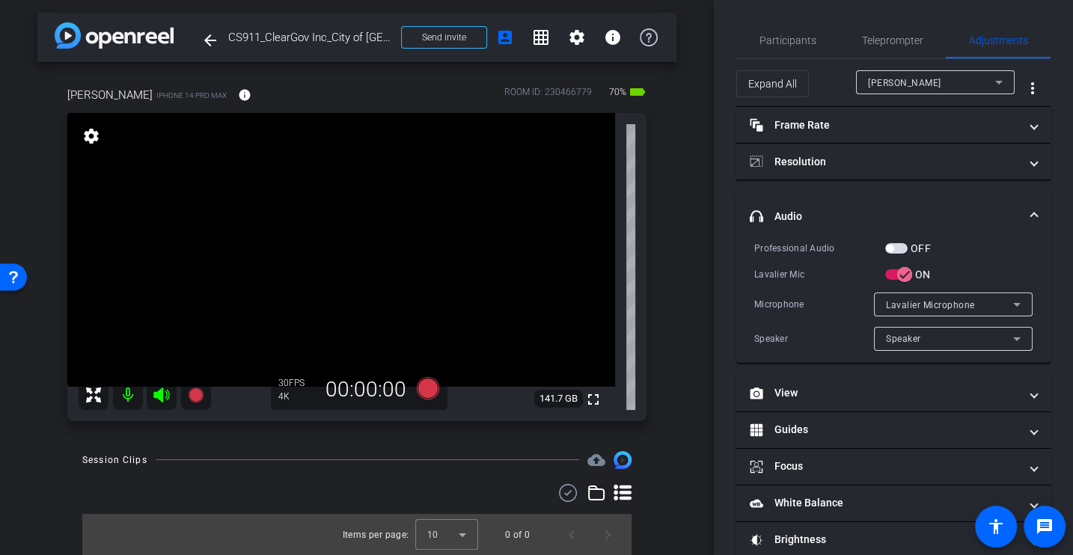
click at [849, 278] on div "Lavalier Mic" at bounding box center [819, 274] width 131 height 15
click at [896, 272] on icon "button" at bounding box center [892, 274] width 13 height 13
click at [793, 311] on div "Microphone Lavalier Microphone" at bounding box center [893, 305] width 278 height 24
click at [840, 267] on div "Lavalier Mic" at bounding box center [819, 274] width 131 height 15
click at [776, 35] on span "Participants" at bounding box center [788, 40] width 57 height 10
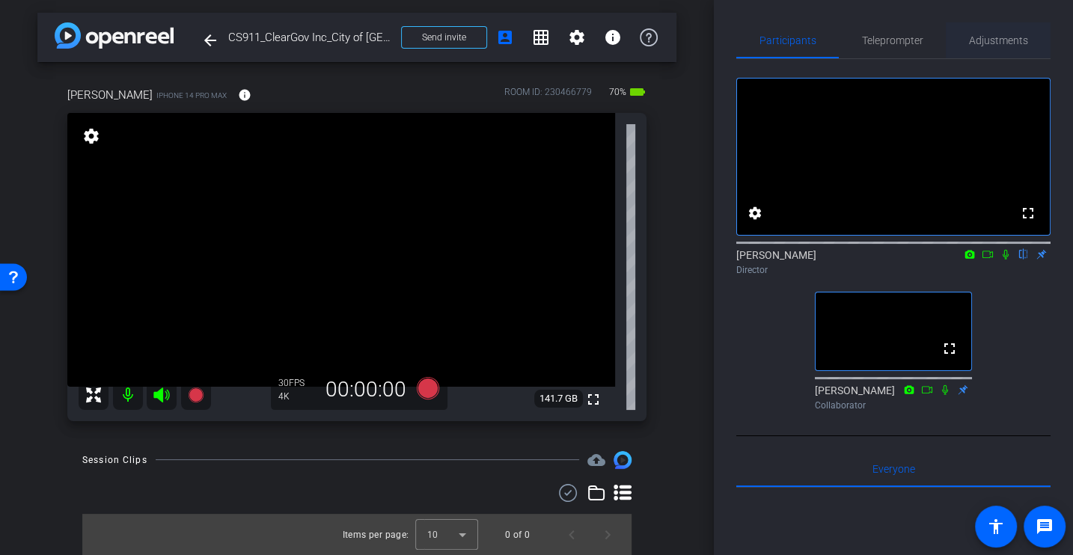
click at [990, 39] on span "Adjustments" at bounding box center [998, 40] width 59 height 10
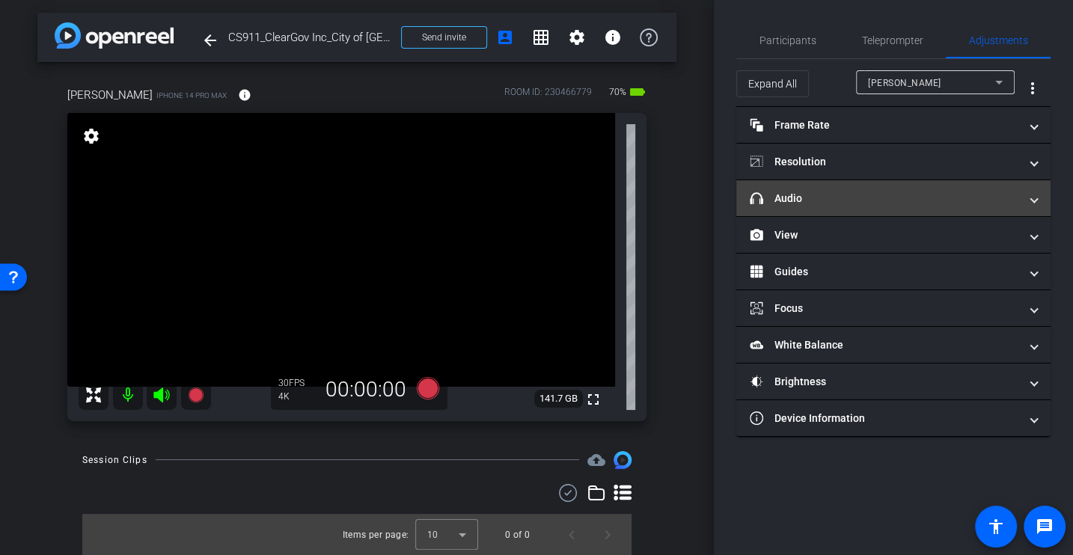
click at [798, 203] on mat-panel-title "headphone icon Audio" at bounding box center [884, 199] width 269 height 16
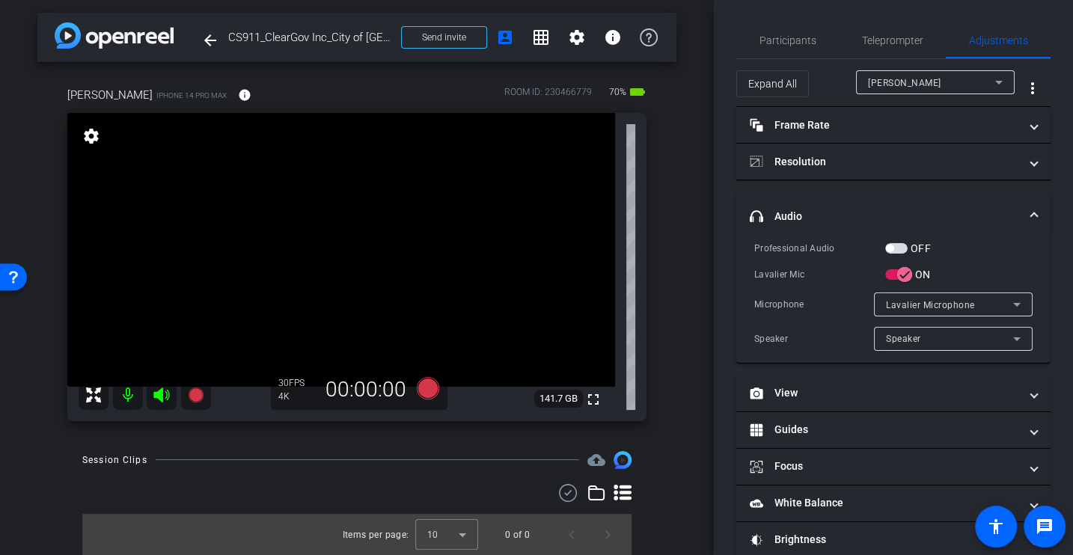
click at [792, 293] on div "Microphone Lavalier Microphone" at bounding box center [893, 305] width 278 height 24
click at [891, 248] on span "button" at bounding box center [889, 248] width 7 height 7
click at [845, 256] on div "Professional Audio OFF Lavalier Mic ON Microphone Lavalier Microphone Speaker S…" at bounding box center [893, 295] width 278 height 111
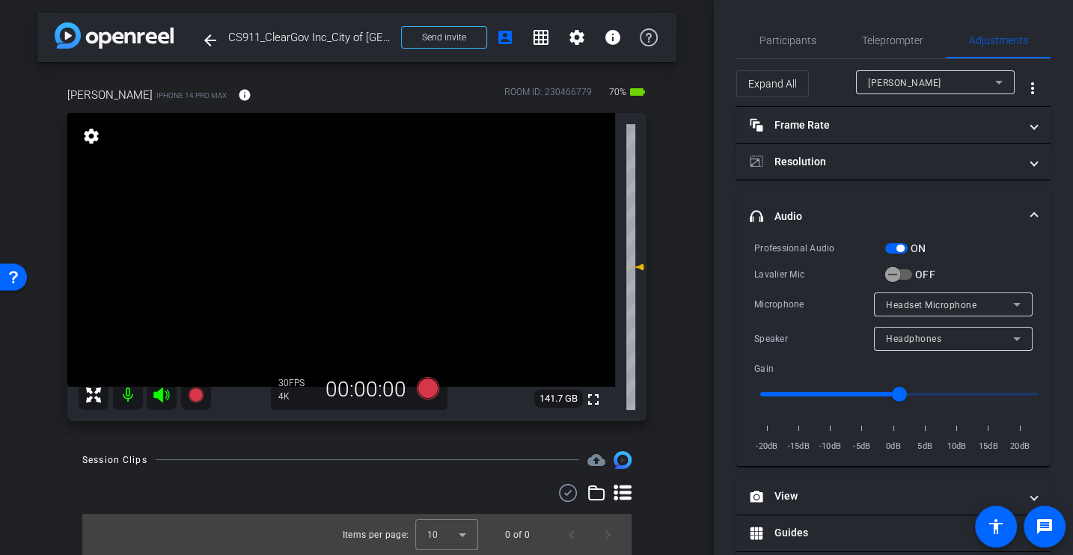
click at [798, 248] on div "Professional Audio" at bounding box center [819, 248] width 131 height 15
click at [891, 278] on icon "button" at bounding box center [892, 274] width 13 height 13
click at [777, 278] on div "Lavalier Mic" at bounding box center [819, 274] width 131 height 15
click at [771, 284] on div "Professional Audio ON Lavalier Mic ON Microphone Lavalier Microphone Speaker Sp…" at bounding box center [893, 347] width 278 height 214
click at [433, 389] on icon at bounding box center [428, 387] width 22 height 22
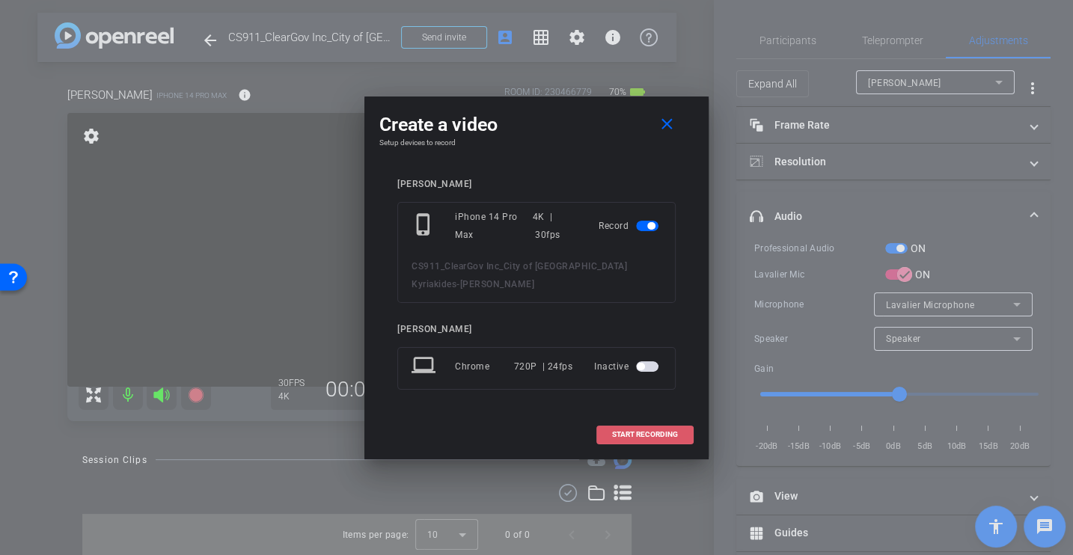
click at [663, 439] on span at bounding box center [645, 435] width 96 height 36
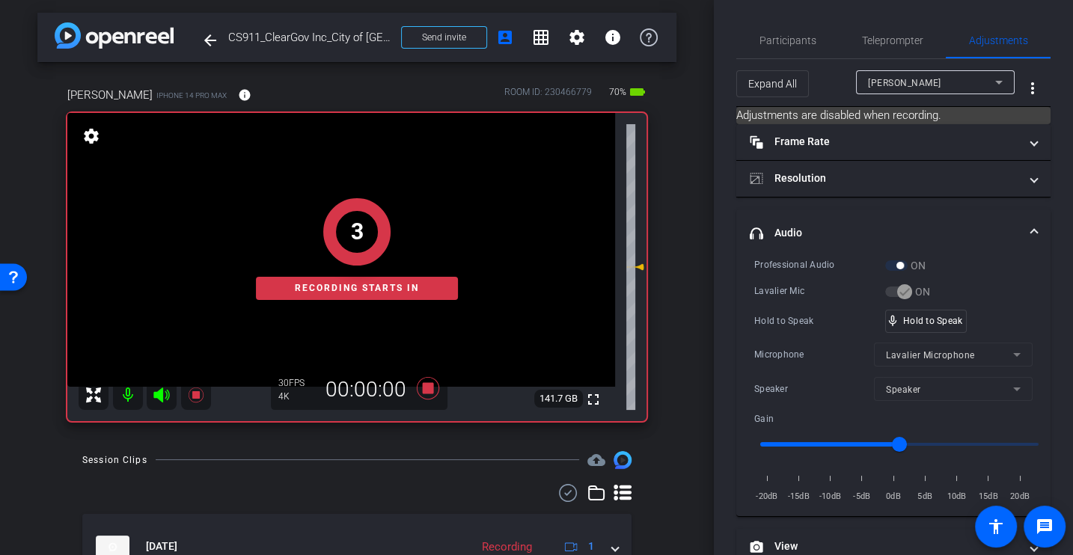
click at [804, 281] on div "Professional Audio ON Lavalier Mic ON Hold to Speak mic_none Hold to Speak Micr…" at bounding box center [893, 380] width 278 height 247
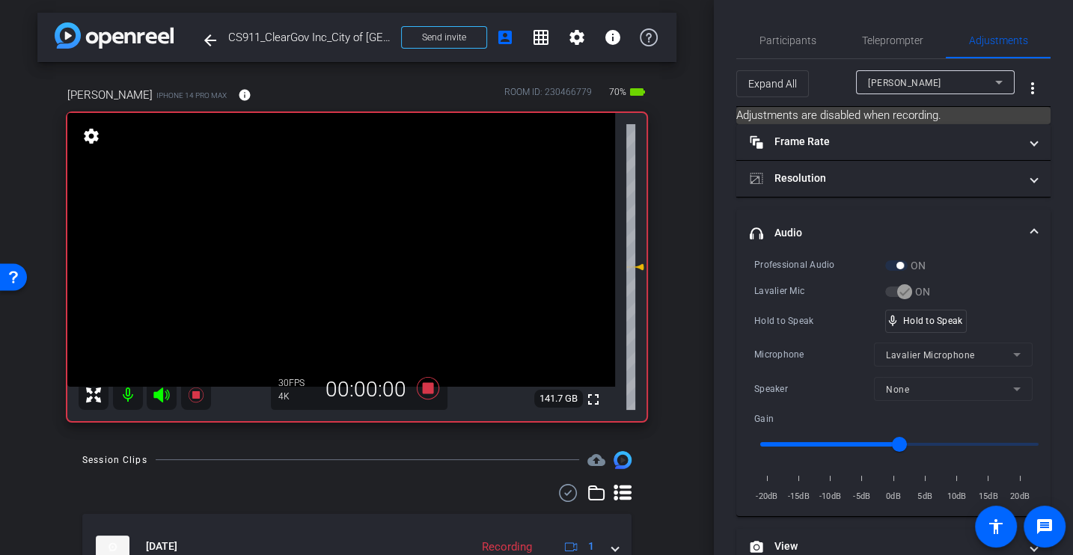
click at [809, 284] on div "Lavalier Mic" at bounding box center [819, 291] width 131 height 15
drag, startPoint x: 893, startPoint y: 434, endPoint x: 874, endPoint y: 433, distance: 18.7
click at [873, 433] on input "range" at bounding box center [900, 444] width 310 height 33
click at [818, 314] on div "Hold to Speak" at bounding box center [819, 321] width 131 height 15
type input "-3"
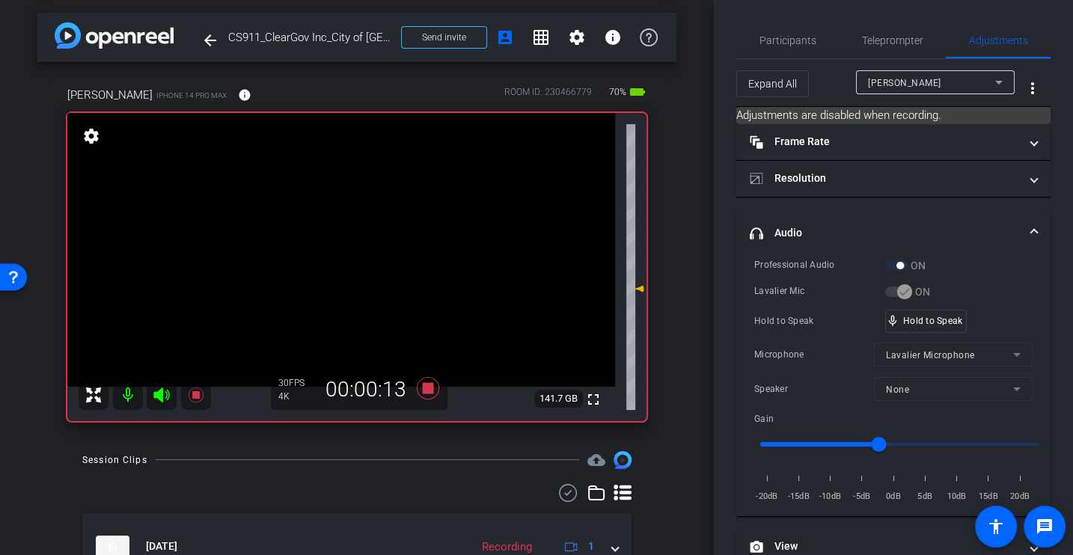
click at [783, 296] on div "Lavalier Mic" at bounding box center [819, 291] width 131 height 15
click at [427, 395] on icon at bounding box center [428, 388] width 36 height 27
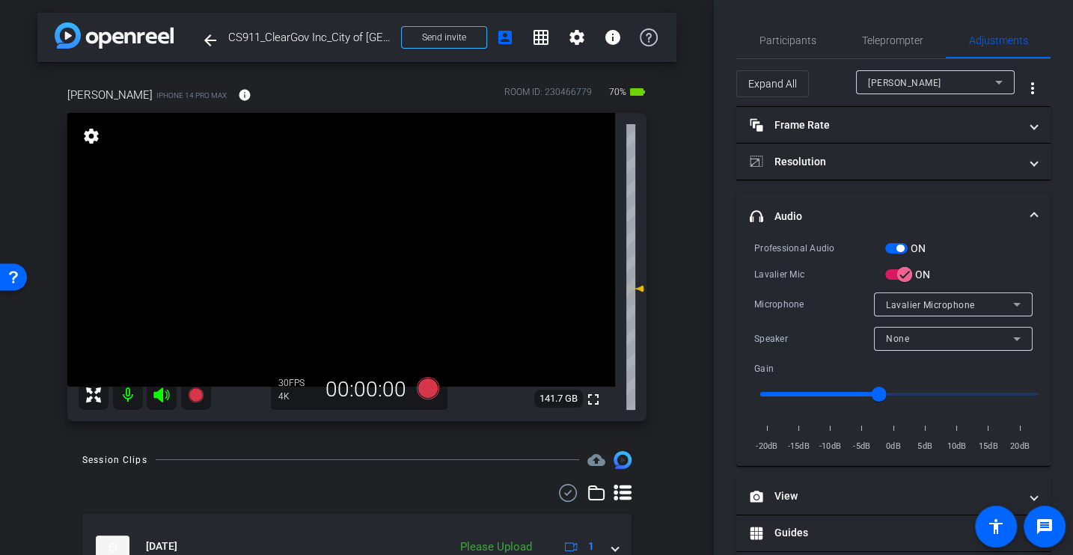
scroll to position [79, 0]
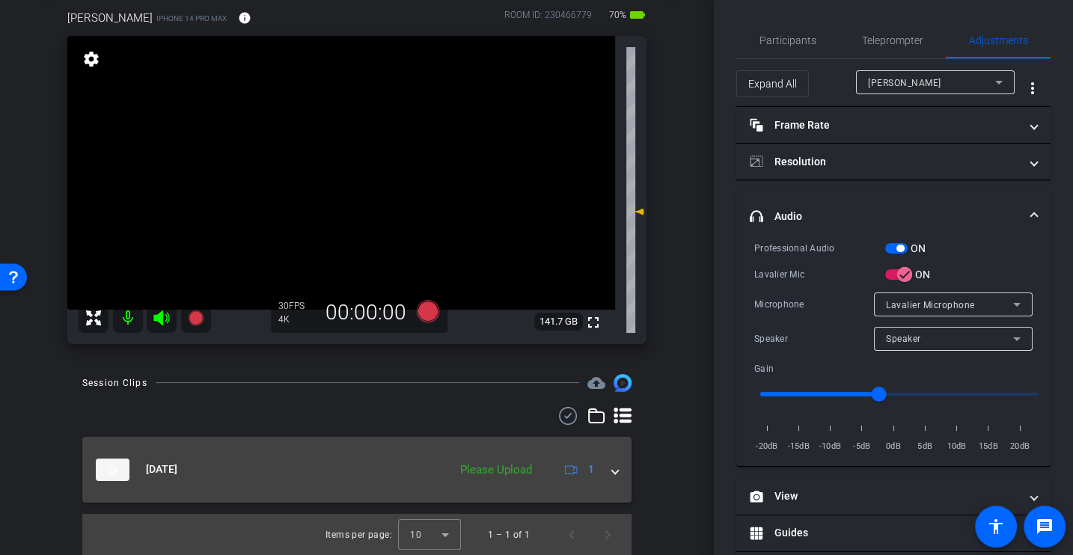
click at [620, 466] on mat-expansion-panel-header "Aug 26, 2025 Please Upload 1" at bounding box center [356, 470] width 549 height 66
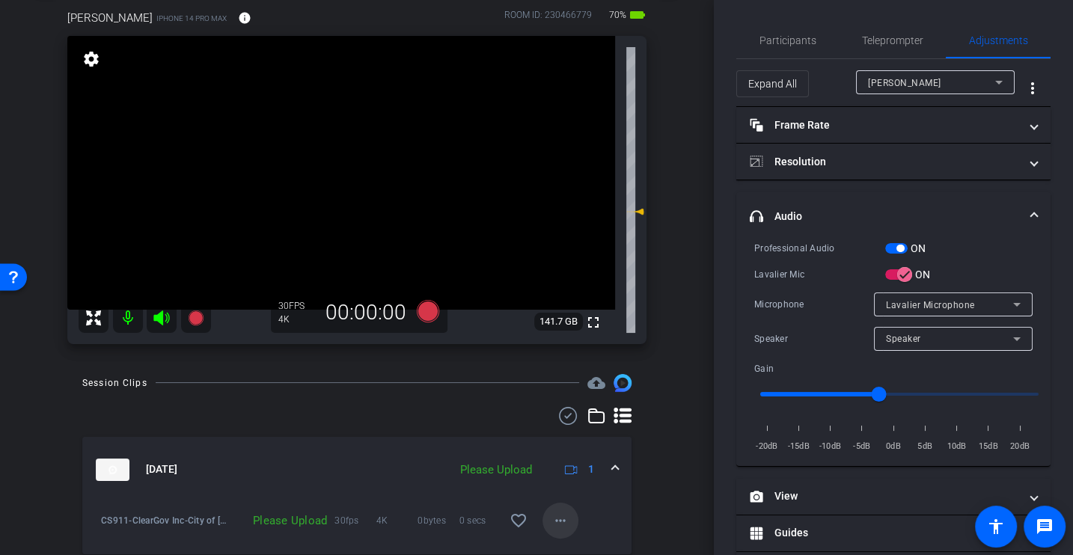
click at [562, 507] on span at bounding box center [561, 521] width 36 height 36
click at [566, 454] on span "Upload" at bounding box center [584, 452] width 60 height 18
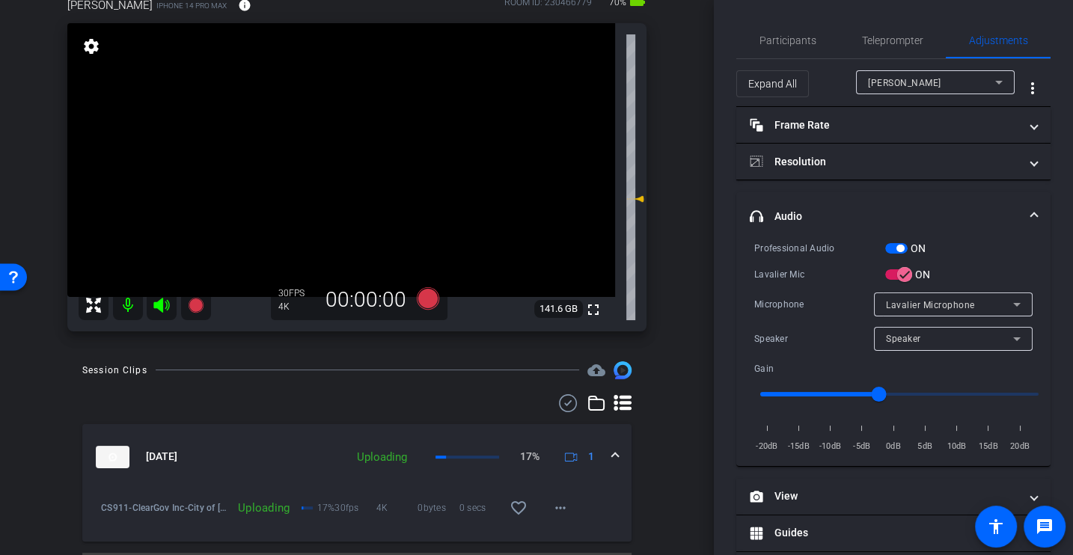
scroll to position [0, 0]
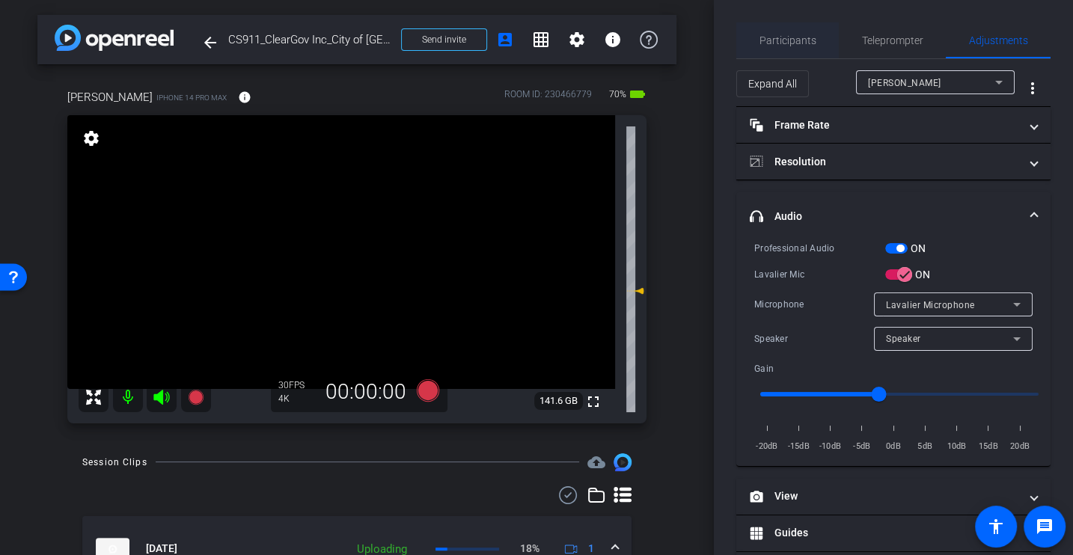
click at [789, 49] on span "Participants" at bounding box center [788, 40] width 57 height 36
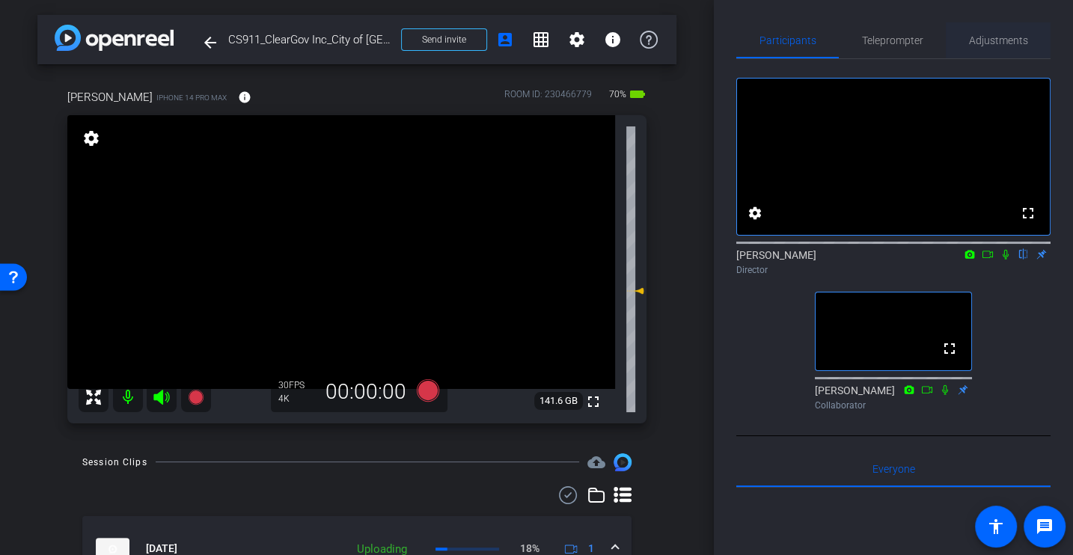
click at [1027, 52] on div "Adjustments" at bounding box center [998, 40] width 105 height 36
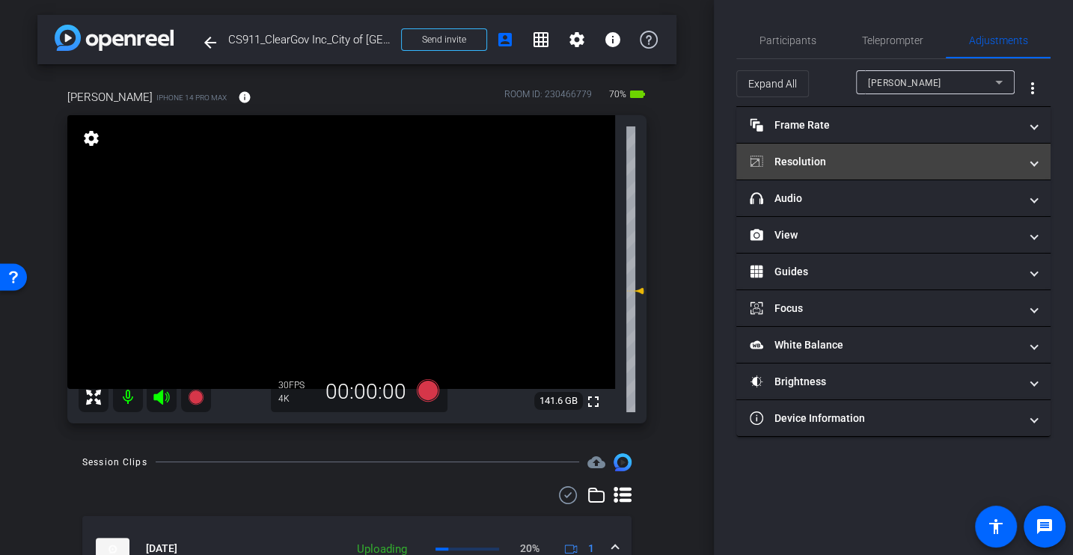
click at [876, 154] on mat-panel-title "Resolution" at bounding box center [884, 162] width 269 height 16
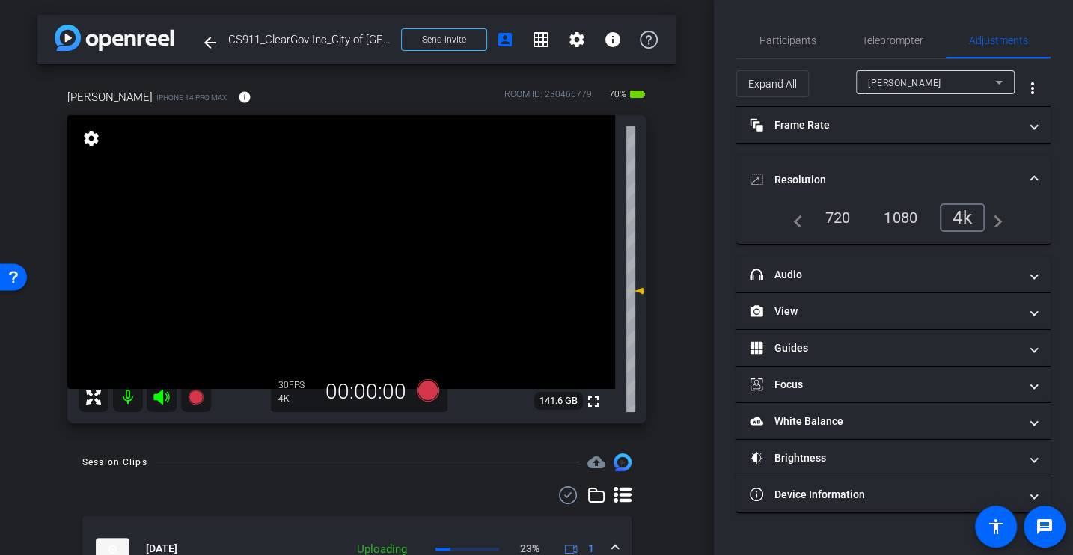
click at [905, 222] on div "1080" at bounding box center [901, 217] width 56 height 25
click at [765, 38] on span "Participants" at bounding box center [788, 40] width 57 height 10
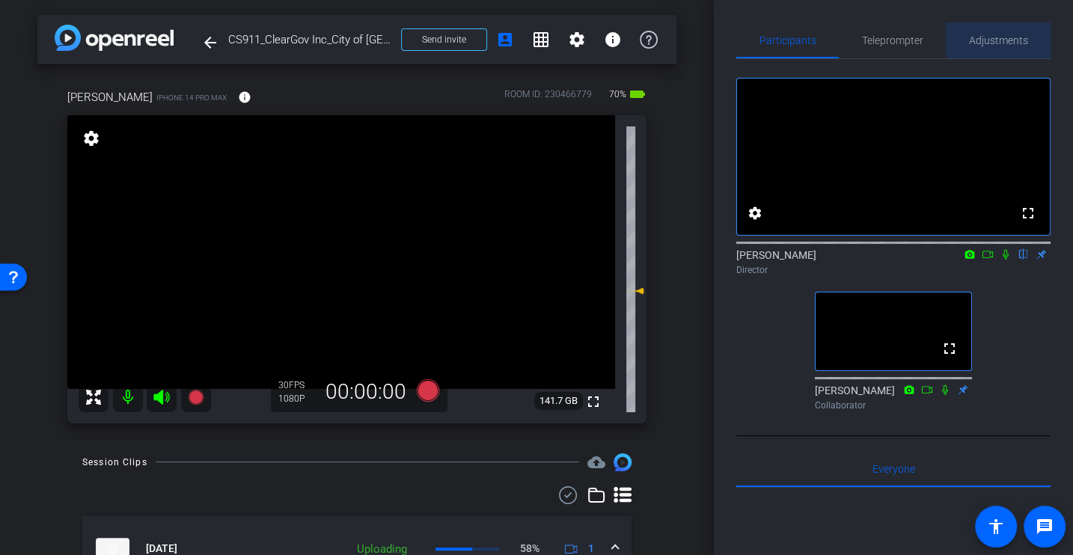
click at [1023, 43] on span "Adjustments" at bounding box center [998, 40] width 59 height 10
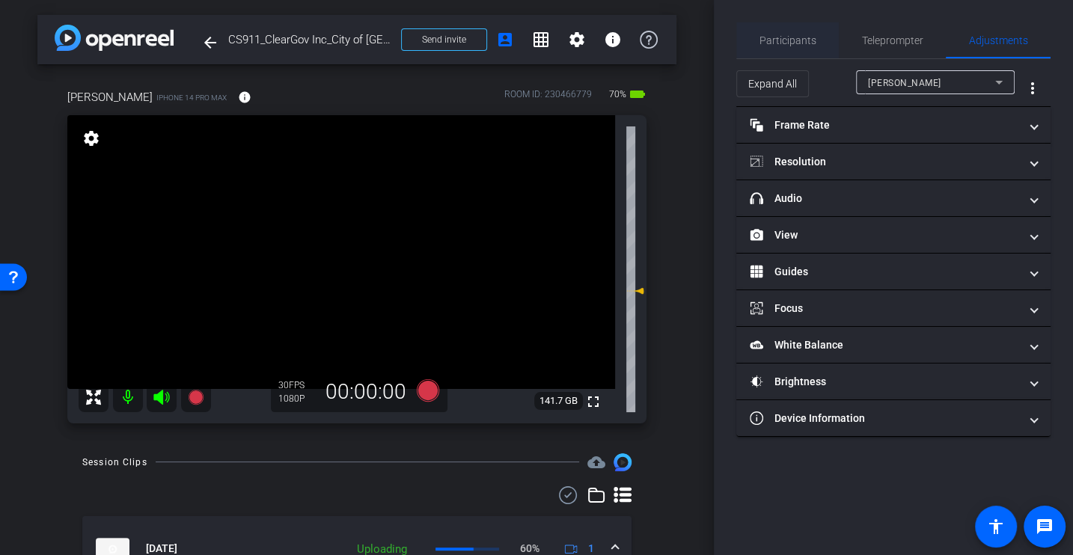
click at [807, 41] on span "Participants" at bounding box center [788, 40] width 57 height 10
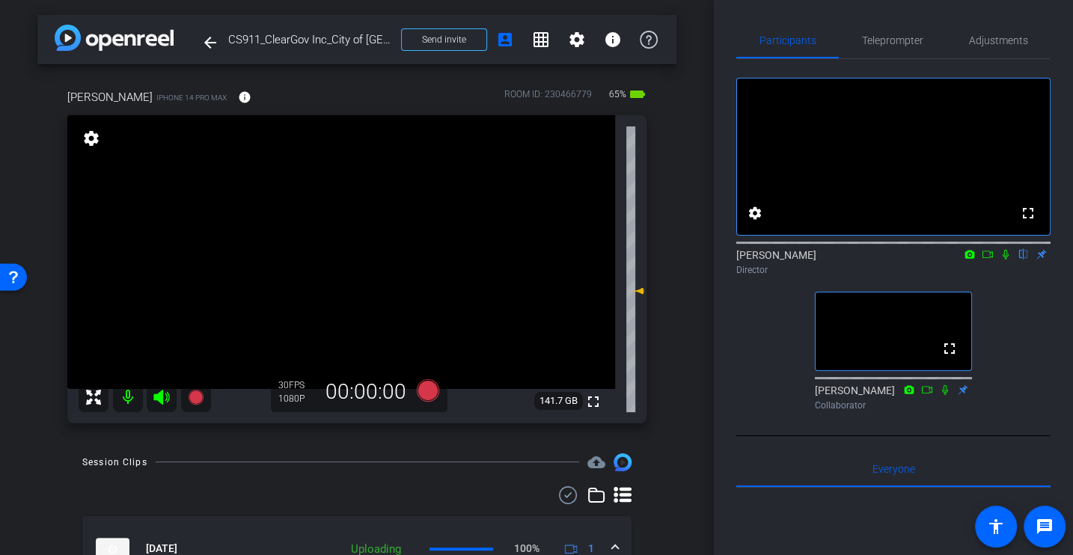
scroll to position [131, 0]
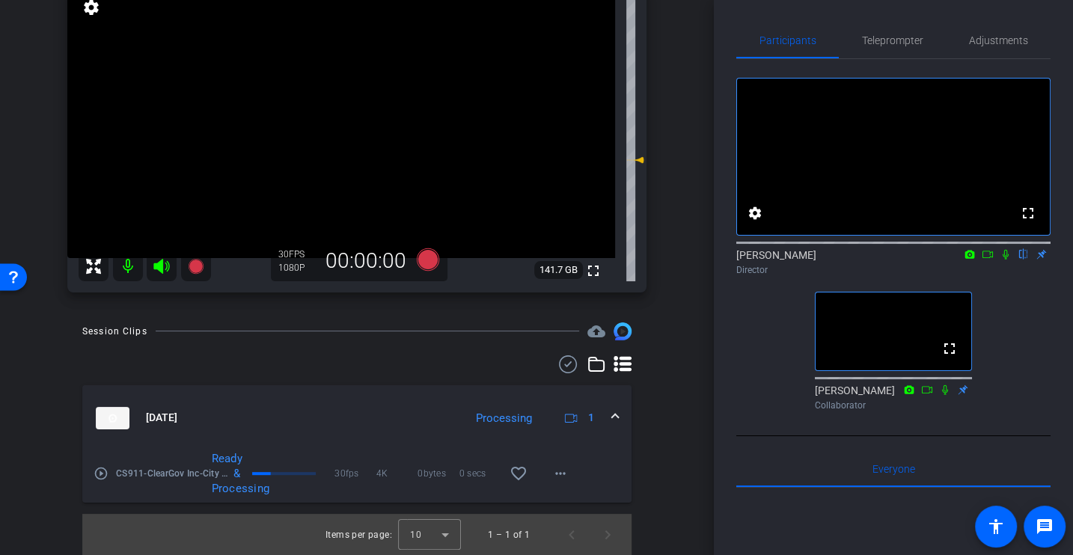
click at [100, 474] on mat-icon "play_circle_outline" at bounding box center [101, 473] width 15 height 15
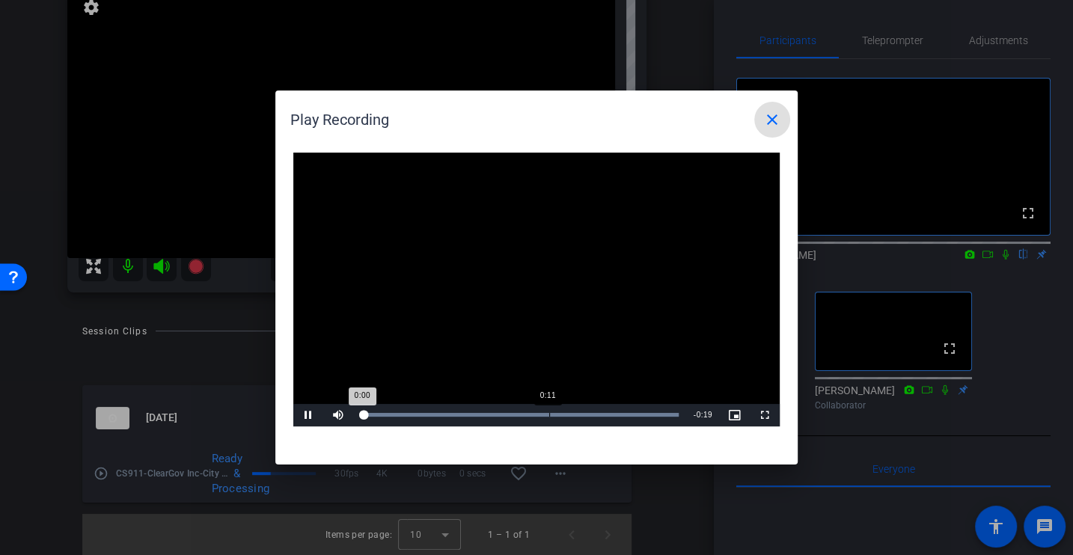
click at [548, 421] on div "Loaded : 100.00% 0:11 0:00" at bounding box center [519, 415] width 333 height 22
click at [769, 123] on mat-icon "close" at bounding box center [772, 120] width 18 height 18
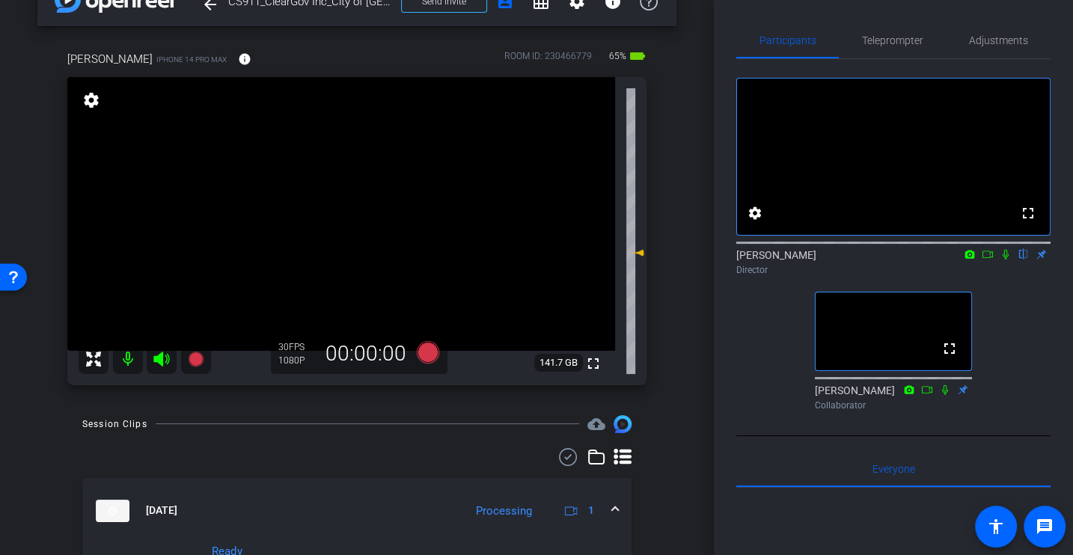
scroll to position [0, 0]
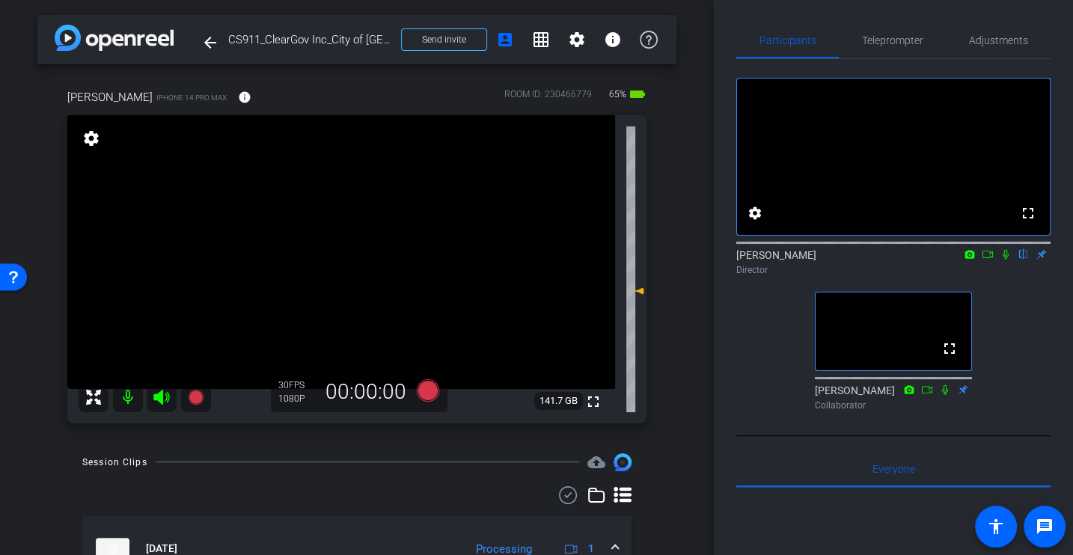
click at [682, 451] on div "arrow_back CS911_ClearGov Inc_City of Coral Springs_Ileana Kyriakides Back to p…" at bounding box center [357, 277] width 714 height 555
click at [679, 448] on div "arrow_back CS911_ClearGov Inc_City of Coral Springs_Ileana Kyriakides Back to p…" at bounding box center [357, 277] width 714 height 555
click at [1004, 37] on span "Adjustments" at bounding box center [998, 40] width 59 height 10
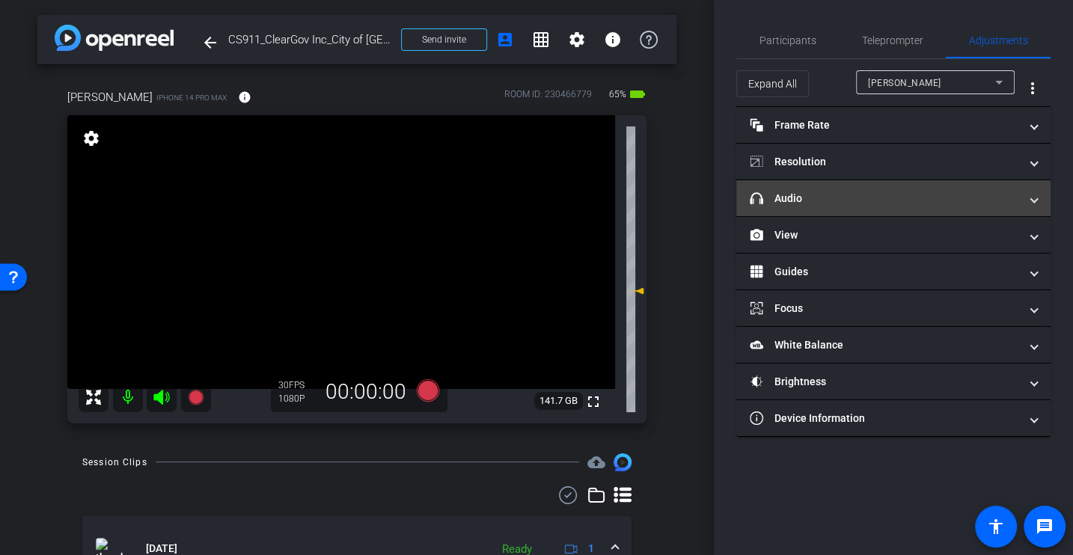
click at [787, 208] on mat-expansion-panel-header "headphone icon Audio" at bounding box center [893, 198] width 314 height 36
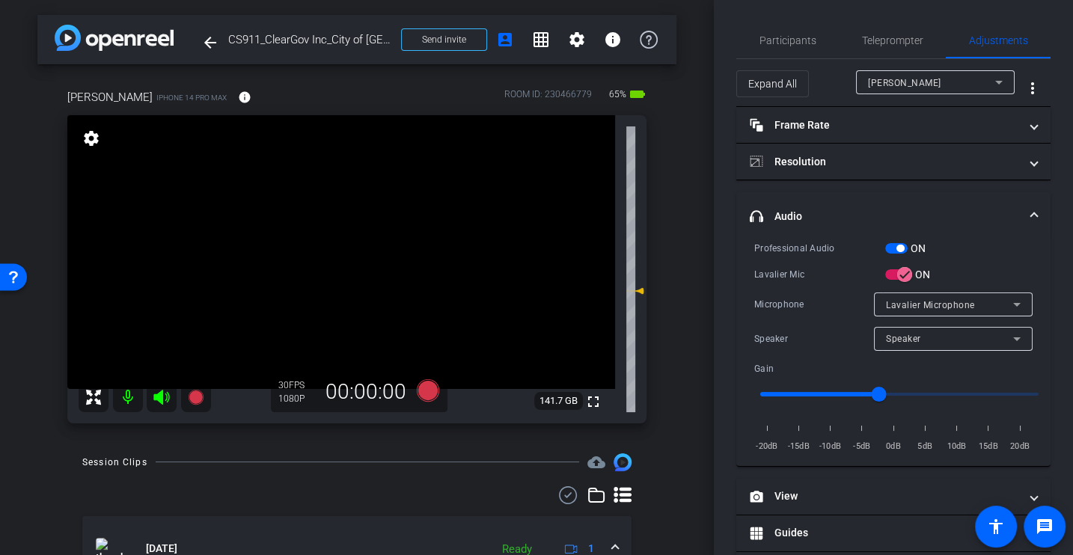
click at [804, 247] on div "Professional Audio" at bounding box center [819, 248] width 131 height 15
click at [430, 392] on icon at bounding box center [428, 390] width 22 height 22
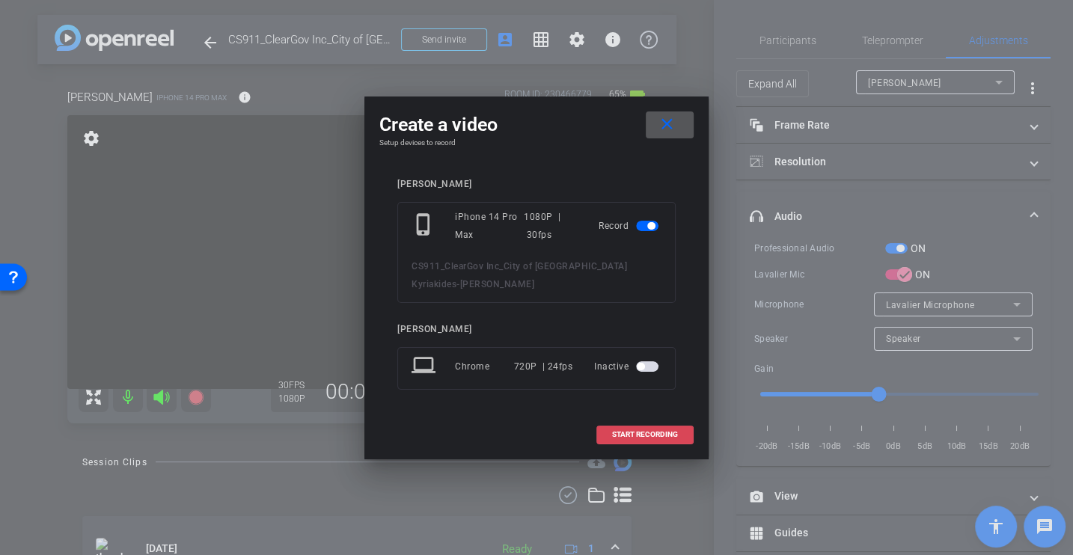
click at [630, 437] on span "START RECORDING" at bounding box center [645, 434] width 66 height 7
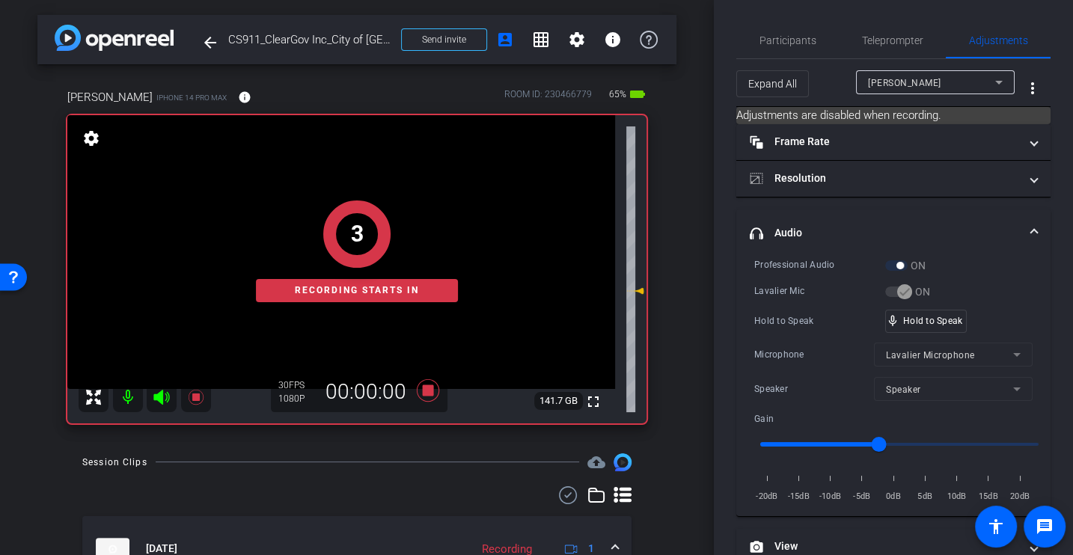
click at [787, 301] on div "Professional Audio ON Lavalier Mic ON Hold to Speak mic_none Hold to Speak Micr…" at bounding box center [893, 380] width 278 height 247
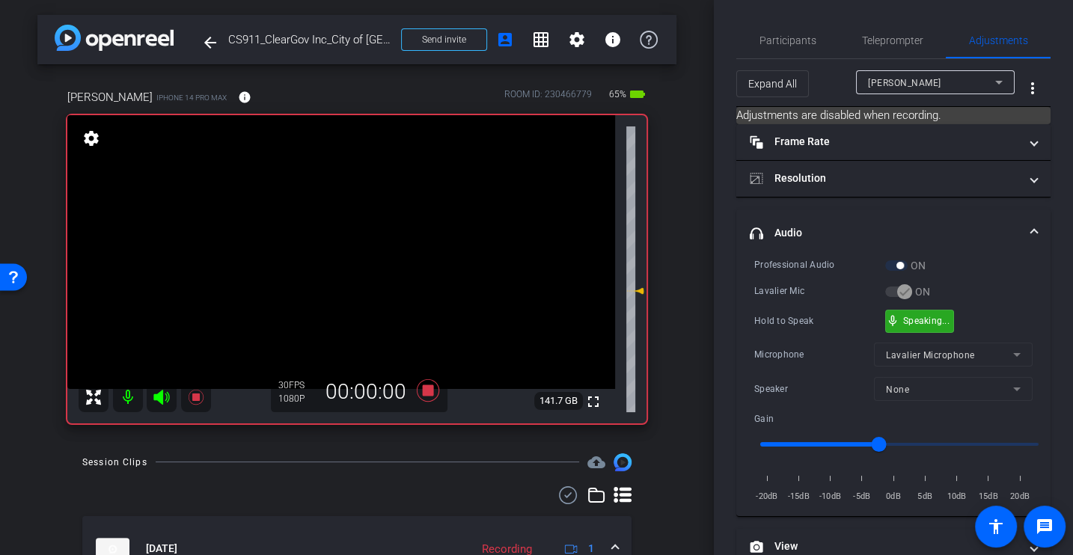
scroll to position [212, 0]
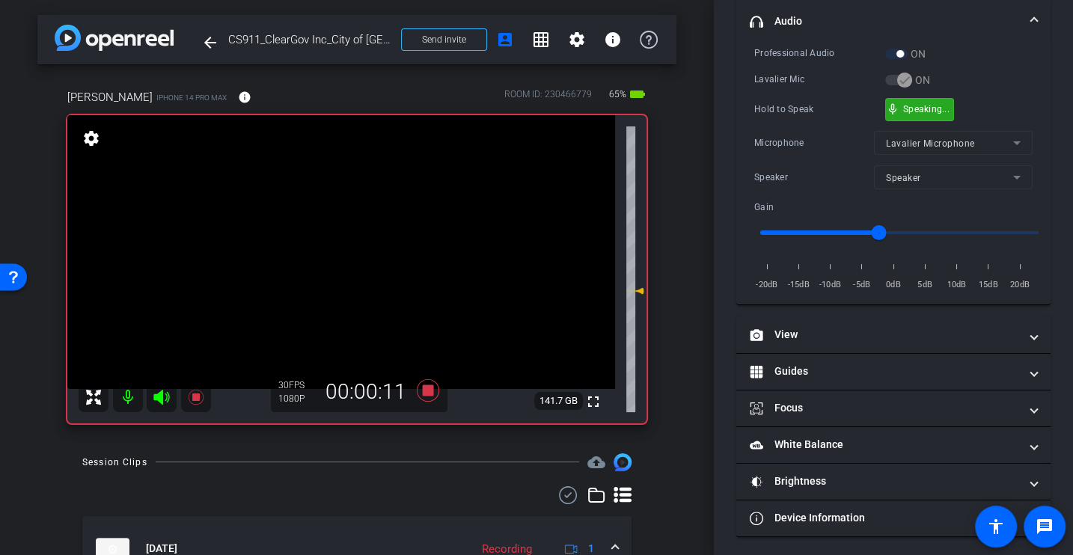
click at [810, 141] on div "Microphone" at bounding box center [814, 142] width 120 height 15
click at [790, 131] on div "Microphone Lavalier Microphone" at bounding box center [893, 143] width 278 height 24
click at [818, 103] on div "Hold to Speak" at bounding box center [819, 109] width 131 height 15
click at [802, 111] on div "Hold to Speak" at bounding box center [819, 109] width 131 height 15
click at [801, 111] on div "Hold to Speak" at bounding box center [819, 109] width 131 height 15
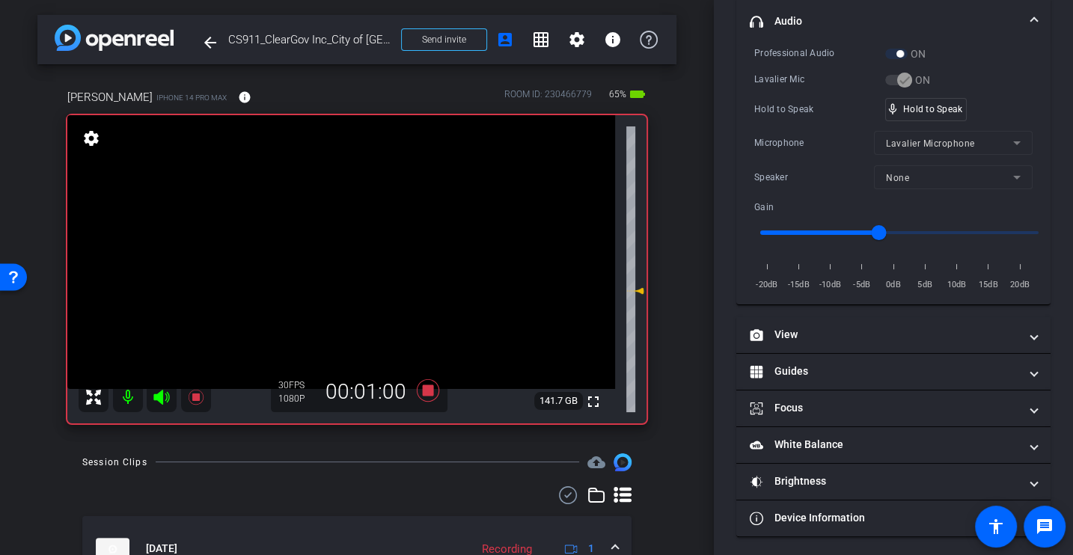
click at [790, 147] on div "Microphone" at bounding box center [814, 142] width 120 height 15
click at [854, 173] on div "Speaker" at bounding box center [814, 177] width 120 height 15
click at [810, 144] on div "Microphone" at bounding box center [814, 142] width 120 height 15
click at [798, 122] on div "Professional Audio ON Lavalier Mic ON Hold to Speak mic_none Hold to Speak Micr…" at bounding box center [893, 169] width 278 height 247
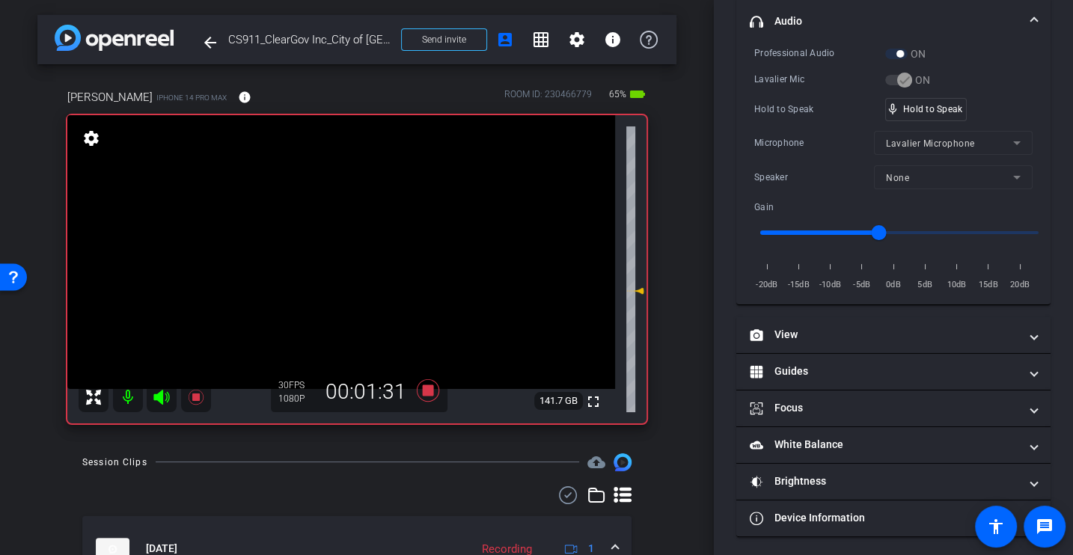
click at [798, 122] on div "Professional Audio ON Lavalier Mic ON Hold to Speak mic_none Hold to Speak Micr…" at bounding box center [893, 169] width 278 height 247
drag, startPoint x: 883, startPoint y: 228, endPoint x: 872, endPoint y: 228, distance: 11.2
click at [872, 228] on input "range" at bounding box center [900, 232] width 310 height 33
click at [840, 135] on div "Microphone" at bounding box center [814, 142] width 120 height 15
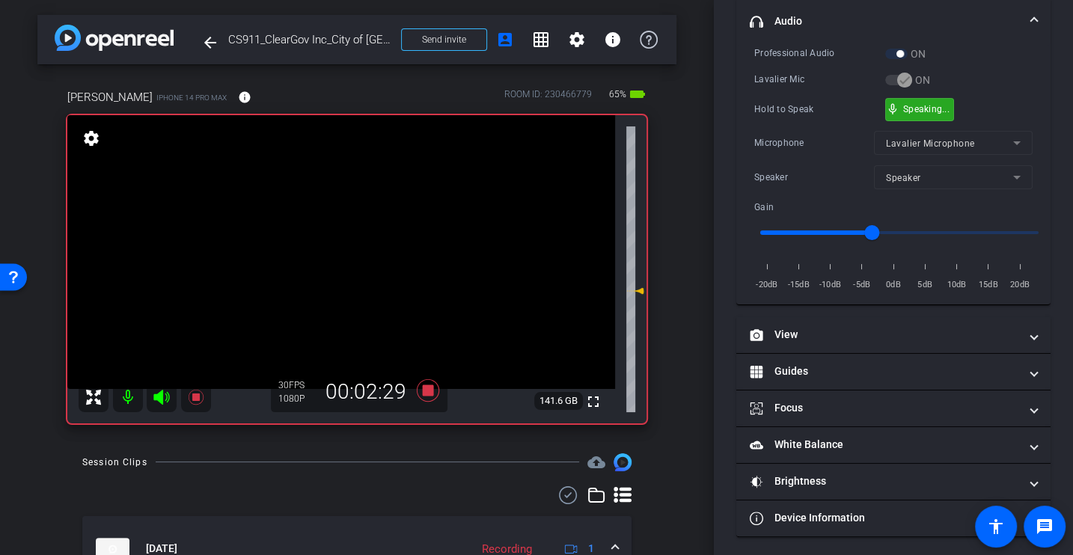
click at [837, 150] on div "Microphone Lavalier Microphone" at bounding box center [893, 143] width 278 height 24
drag, startPoint x: 870, startPoint y: 227, endPoint x: 860, endPoint y: 227, distance: 9.7
click at [860, 227] on input "range" at bounding box center [900, 232] width 310 height 33
click at [815, 132] on div "Microphone Lavalier Microphone" at bounding box center [893, 143] width 278 height 24
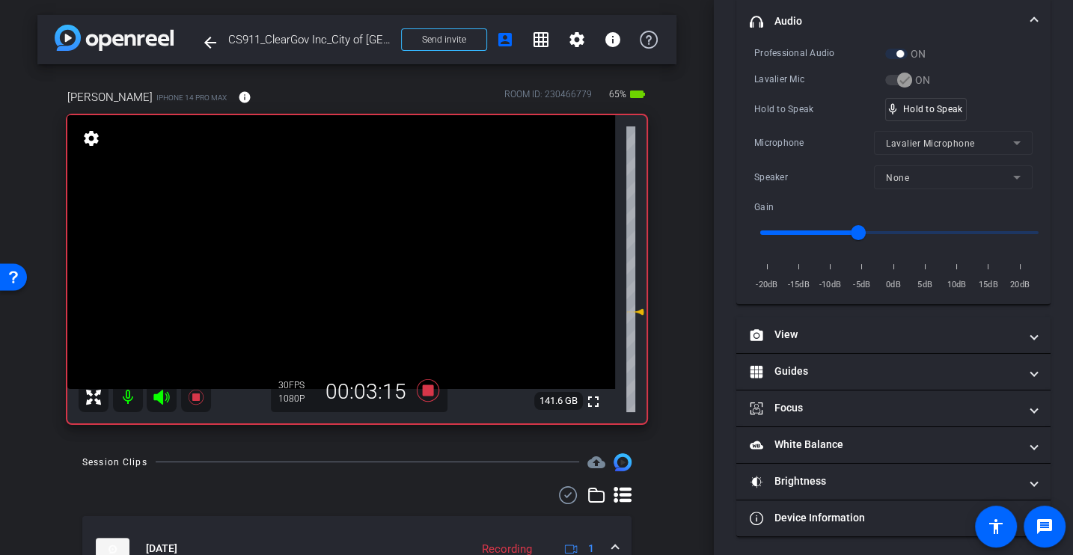
click at [800, 116] on div "Hold to Speak mic_none Hold to Speak" at bounding box center [893, 109] width 278 height 23
click at [788, 116] on div "Hold to Speak mic_none Hold to Speak" at bounding box center [893, 109] width 278 height 23
click at [760, 94] on div "Professional Audio ON Lavalier Mic ON Hold to Speak mic_none Hold to Speak Micr…" at bounding box center [893, 169] width 278 height 247
click at [785, 77] on div "Lavalier Mic" at bounding box center [819, 79] width 131 height 15
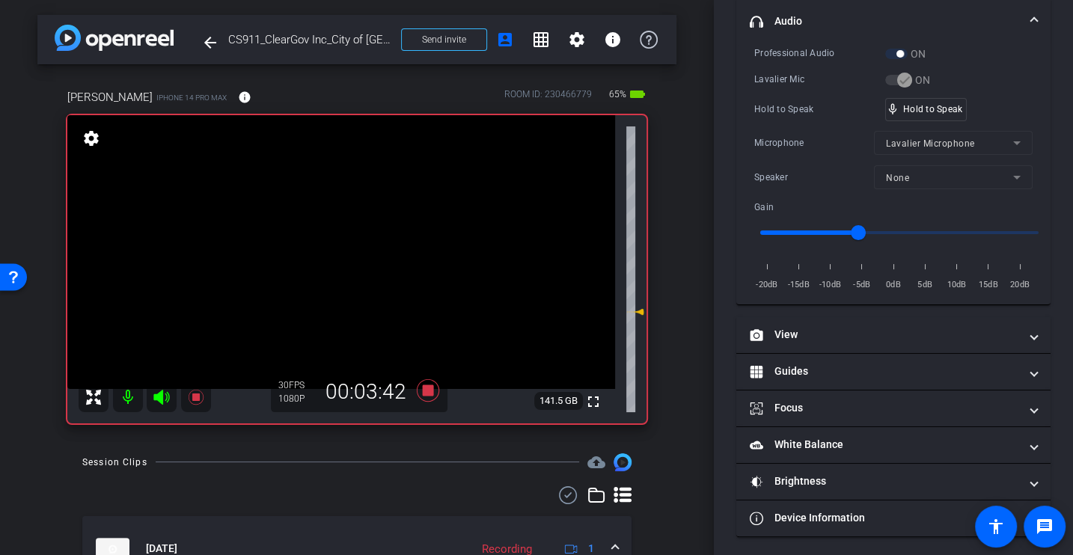
click at [787, 99] on div "Hold to Speak mic_none Hold to Speak" at bounding box center [893, 109] width 278 height 23
click at [774, 106] on div "Hold to Speak" at bounding box center [819, 109] width 131 height 15
click at [813, 113] on div "Hold to Speak" at bounding box center [819, 109] width 131 height 15
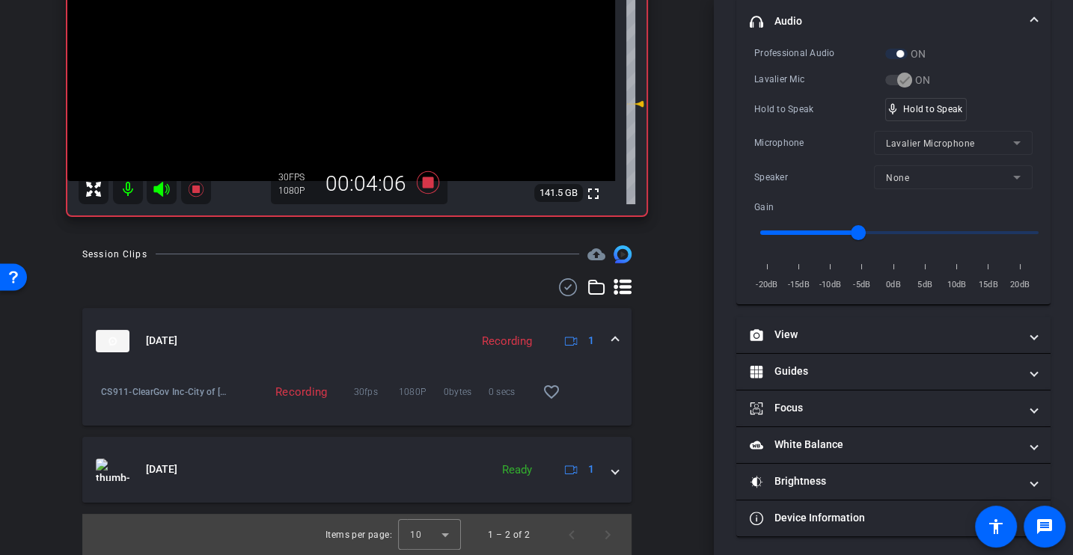
scroll to position [0, 0]
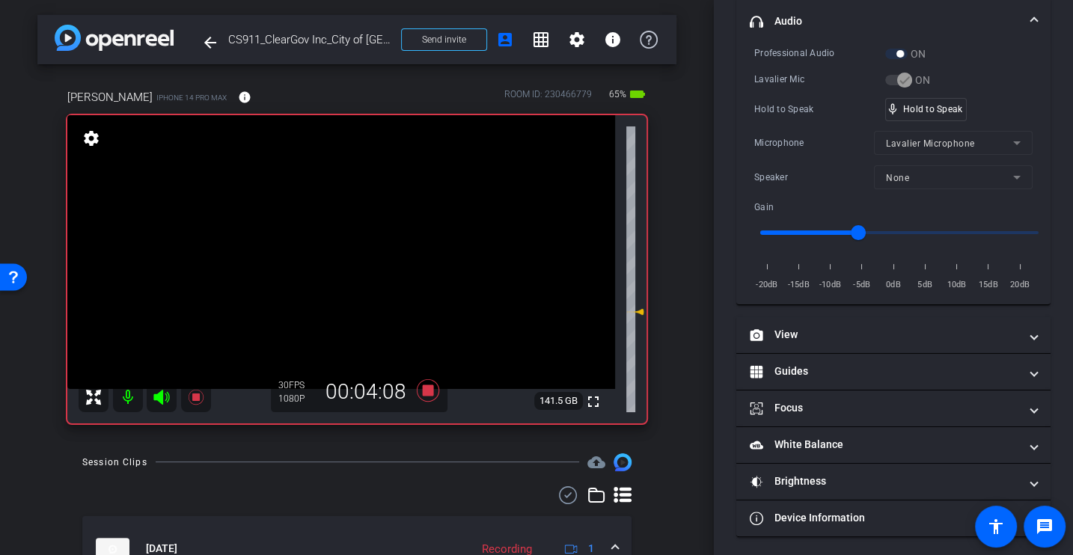
click at [778, 145] on div "Microphone" at bounding box center [814, 142] width 120 height 15
click at [784, 75] on div "Lavalier Mic" at bounding box center [819, 79] width 131 height 15
click at [809, 125] on div "Professional Audio ON Lavalier Mic ON Hold to Speak mic_none Hold to Speak Micr…" at bounding box center [893, 169] width 278 height 247
click at [798, 128] on div "Professional Audio ON Lavalier Mic ON Hold to Speak mic_none Hold to Speak Micr…" at bounding box center [893, 169] width 278 height 247
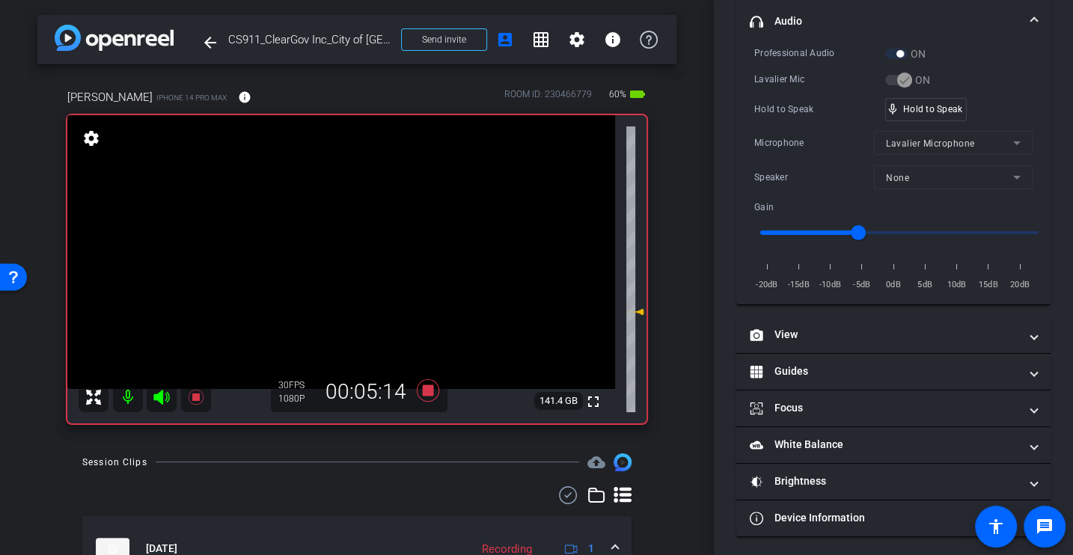
click at [792, 165] on div "Speaker None" at bounding box center [893, 177] width 278 height 24
click at [816, 153] on div "Professional Audio ON Lavalier Mic ON Hold to Speak mic_none Hold to Speak Micr…" at bounding box center [893, 169] width 278 height 247
click at [772, 118] on div "Hold to Speak mic_none Hold to Speak" at bounding box center [893, 109] width 278 height 23
click at [809, 109] on div "Hold to Speak" at bounding box center [819, 109] width 131 height 15
click at [801, 151] on div "Microphone Lavalier Microphone" at bounding box center [893, 143] width 278 height 24
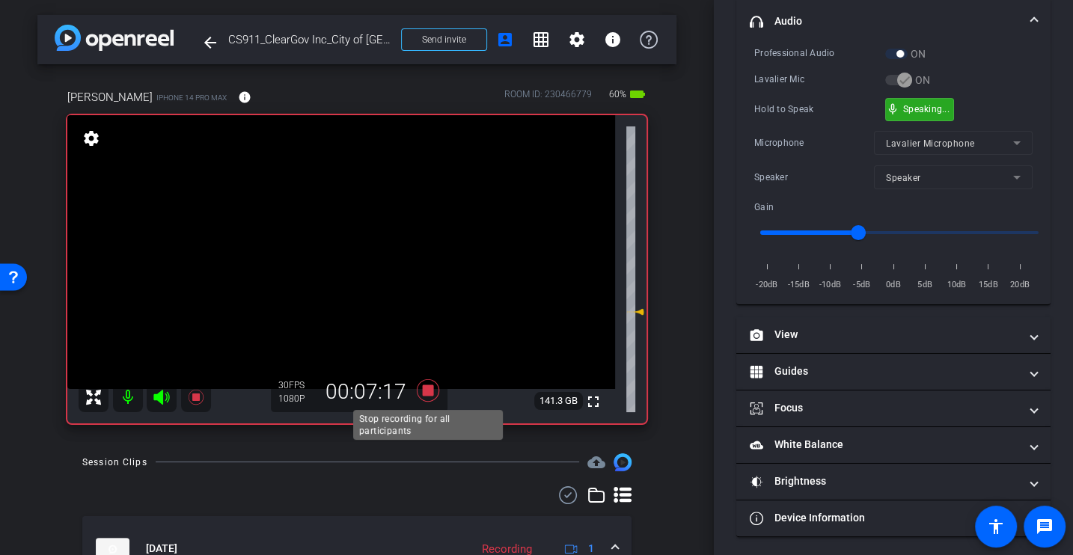
click at [427, 391] on icon at bounding box center [428, 390] width 22 height 22
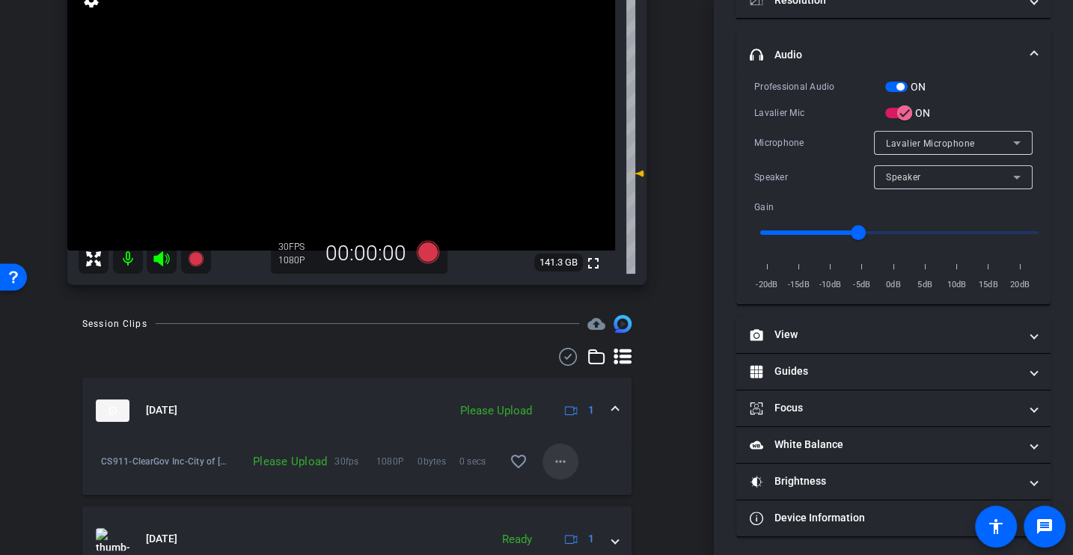
scroll to position [142, 0]
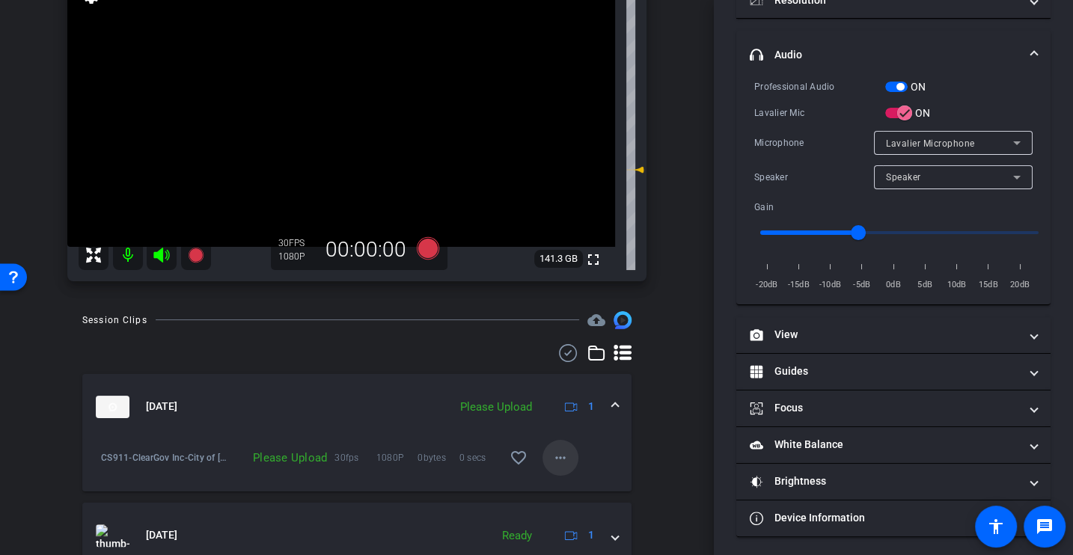
click at [563, 455] on mat-icon "more_horiz" at bounding box center [561, 458] width 18 height 18
click at [577, 491] on span "Upload" at bounding box center [584, 489] width 60 height 18
click at [424, 250] on icon at bounding box center [428, 247] width 22 height 22
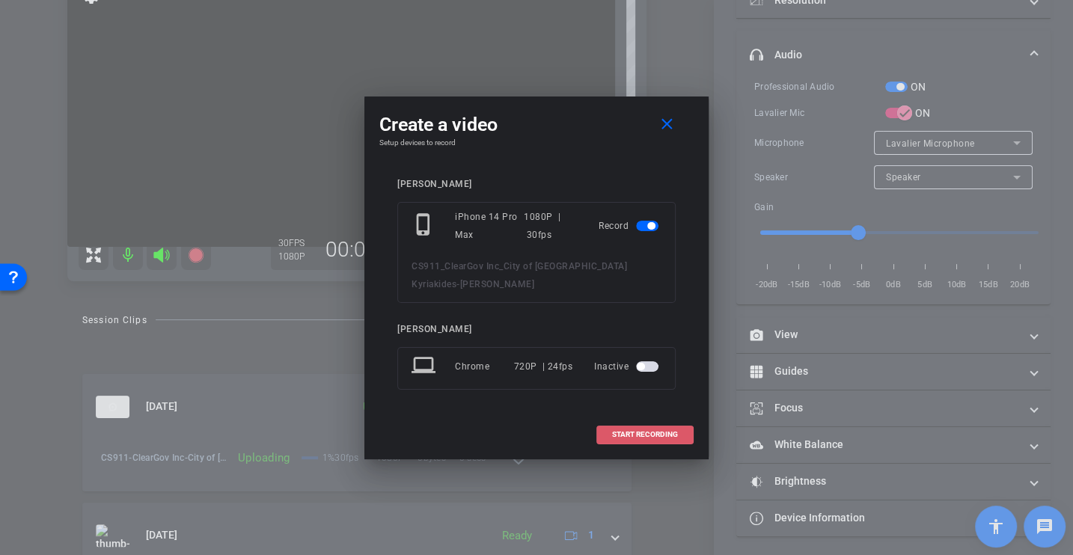
click at [634, 431] on span "START RECORDING" at bounding box center [645, 434] width 66 height 7
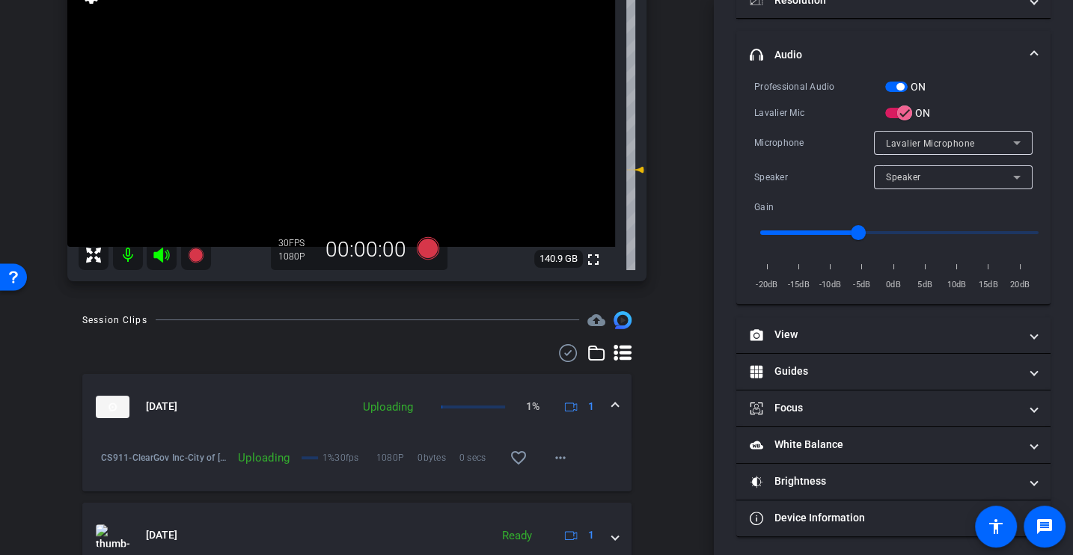
scroll to position [212, 0]
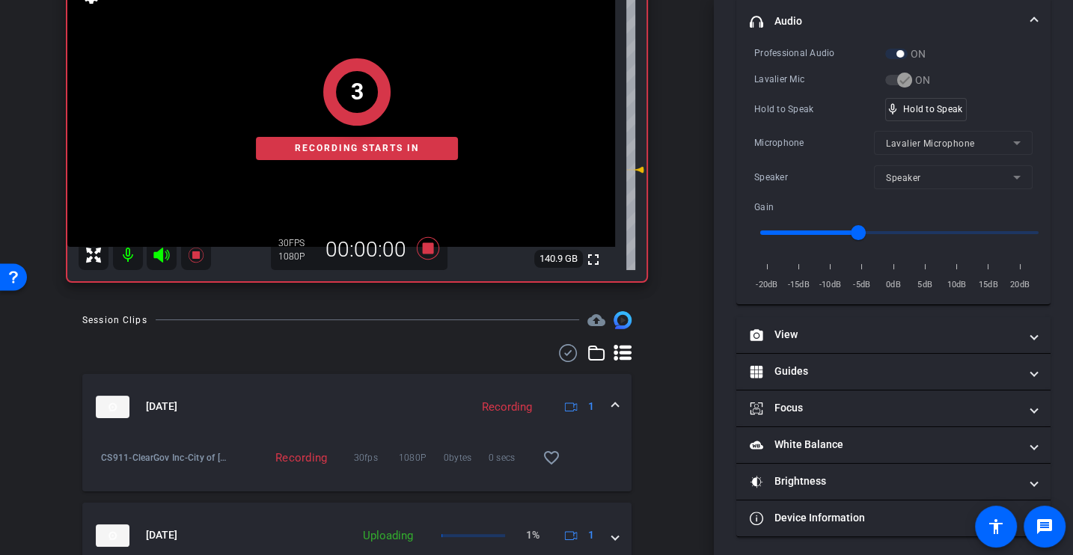
click at [781, 121] on div "Professional Audio ON Lavalier Mic ON Hold to Speak mic_none Hold to Speak Micr…" at bounding box center [893, 169] width 278 height 247
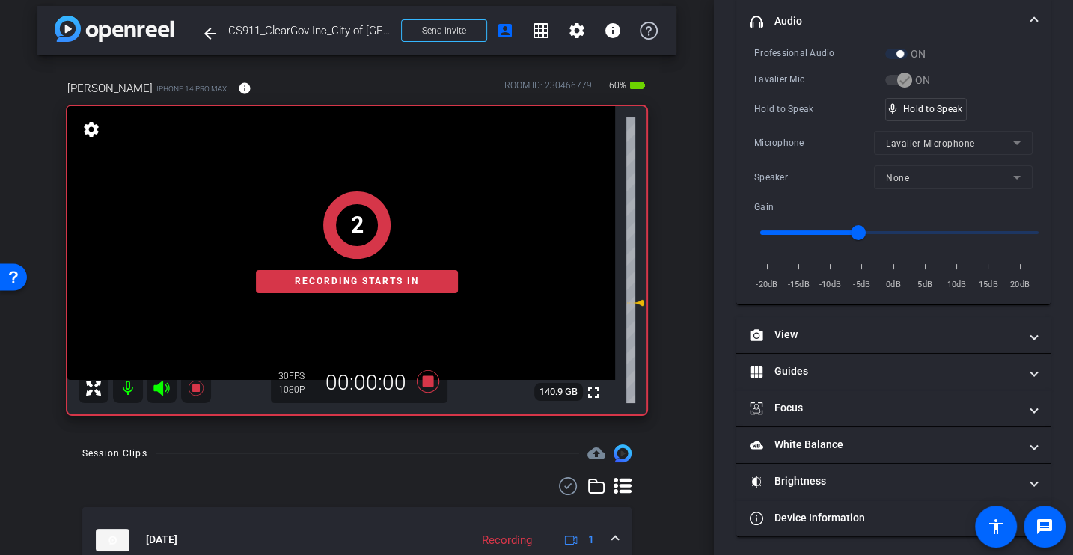
scroll to position [0, 0]
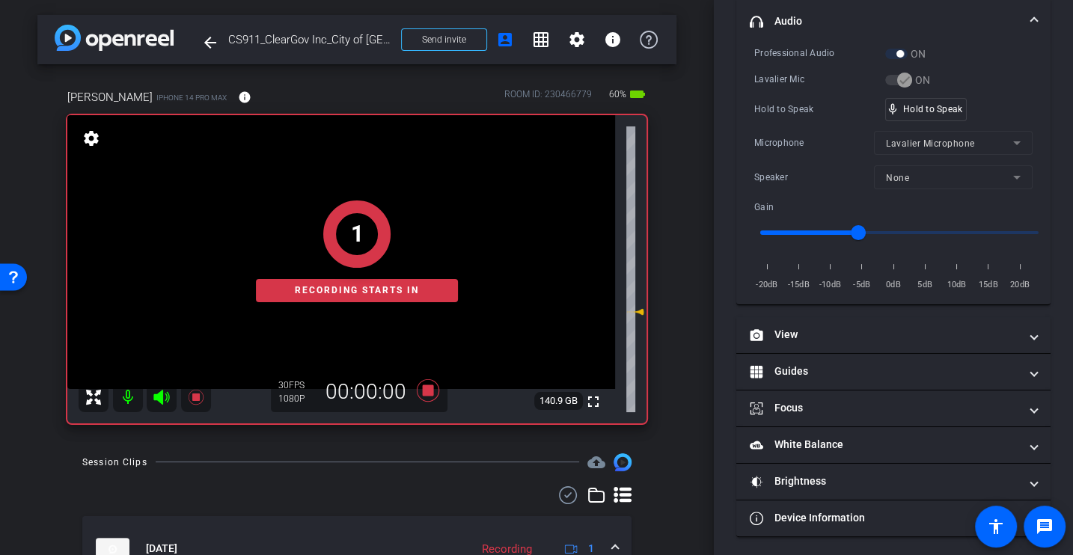
click at [813, 110] on div "Hold to Speak" at bounding box center [819, 109] width 131 height 15
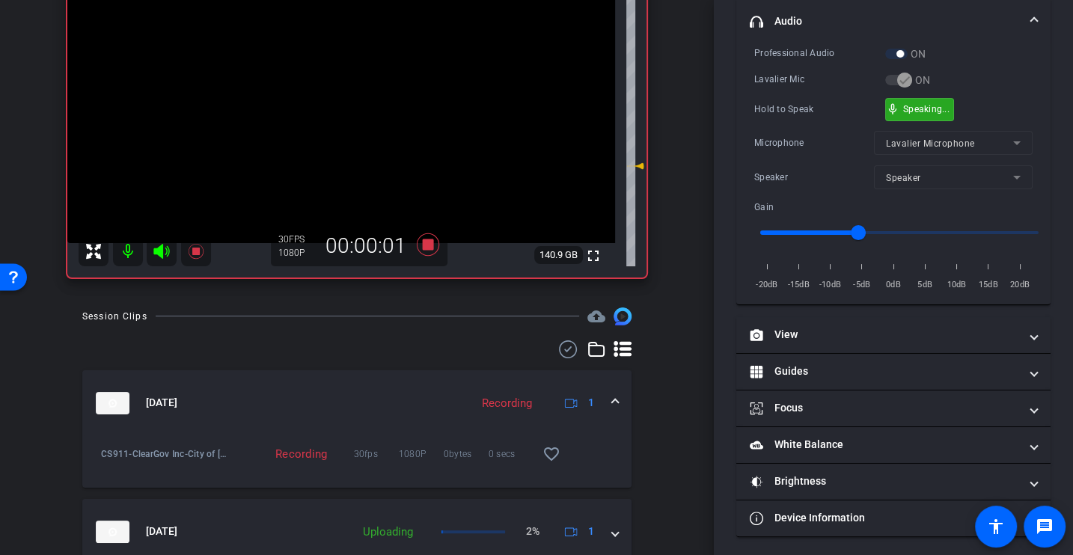
scroll to position [159, 0]
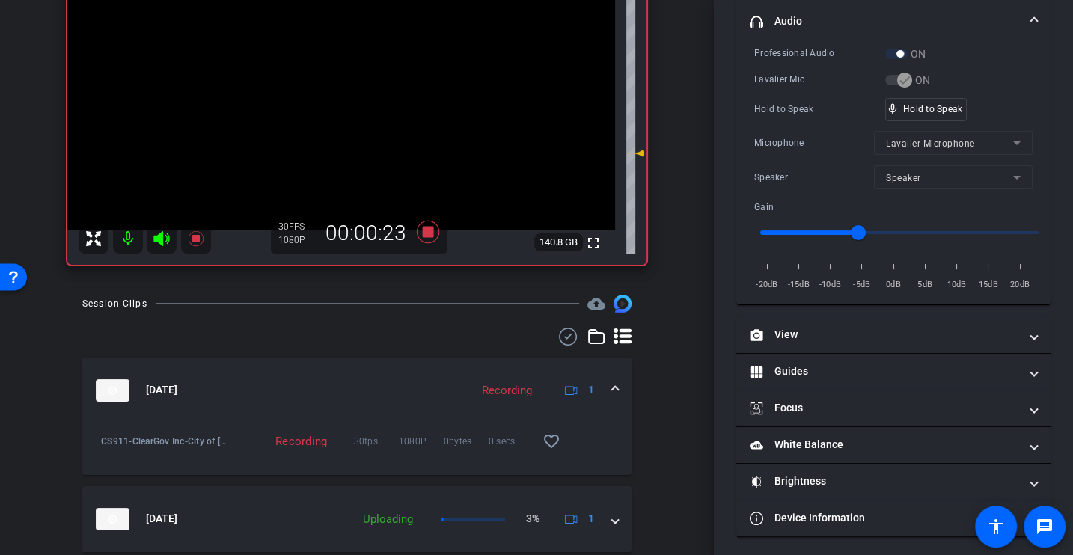
click at [815, 121] on div "Professional Audio ON Lavalier Mic ON Hold to Speak mic_none Hold to Speak Micr…" at bounding box center [893, 169] width 278 height 247
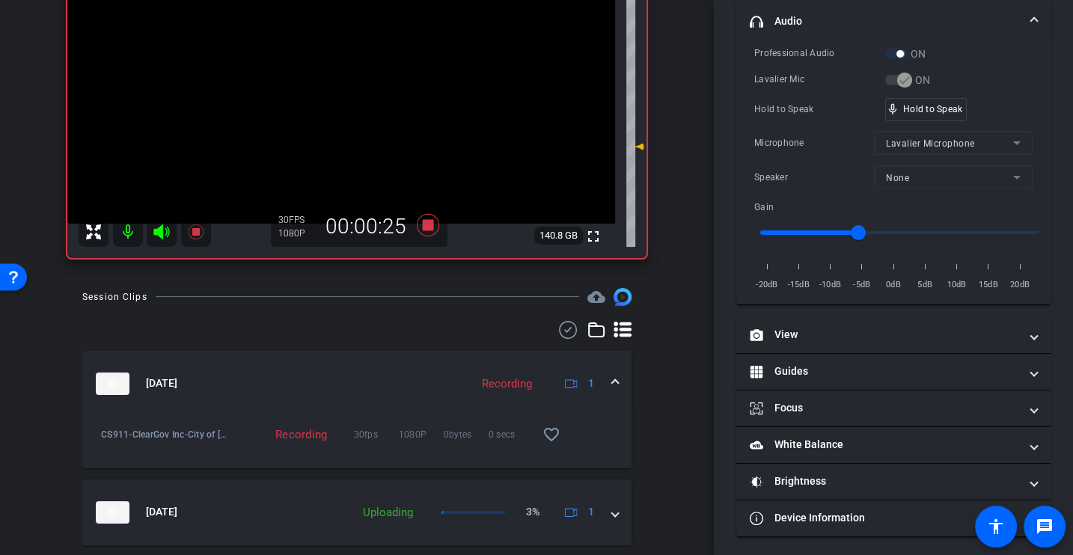
scroll to position [0, 0]
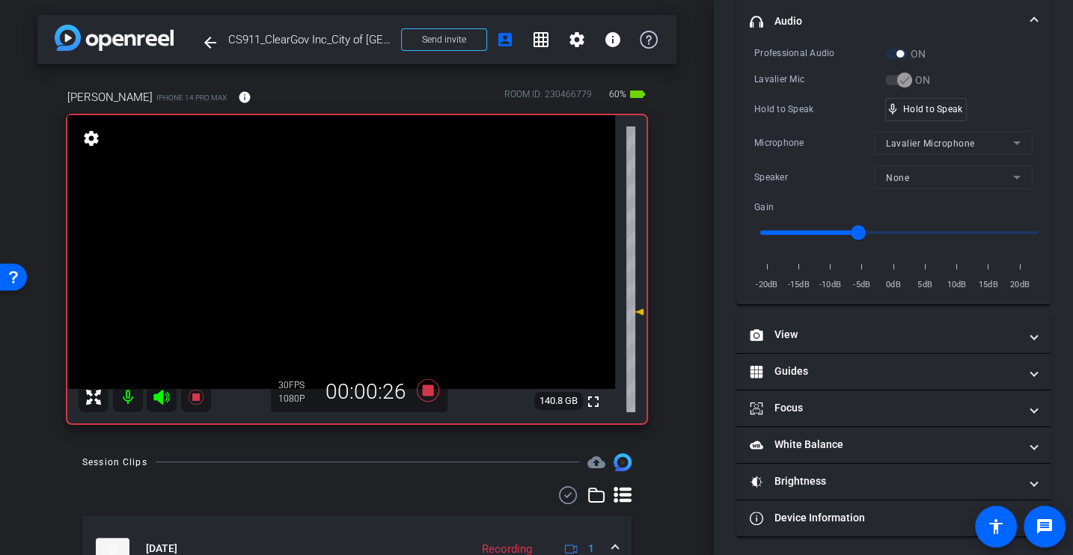
click at [766, 114] on div "Hold to Speak" at bounding box center [819, 109] width 131 height 15
drag, startPoint x: 852, startPoint y: 228, endPoint x: 840, endPoint y: 227, distance: 12.7
click at [839, 227] on input "range" at bounding box center [900, 232] width 310 height 33
click at [826, 149] on div "Microphone Lavalier Microphone" at bounding box center [893, 143] width 278 height 24
click at [786, 112] on div "Hold to Speak" at bounding box center [819, 109] width 131 height 15
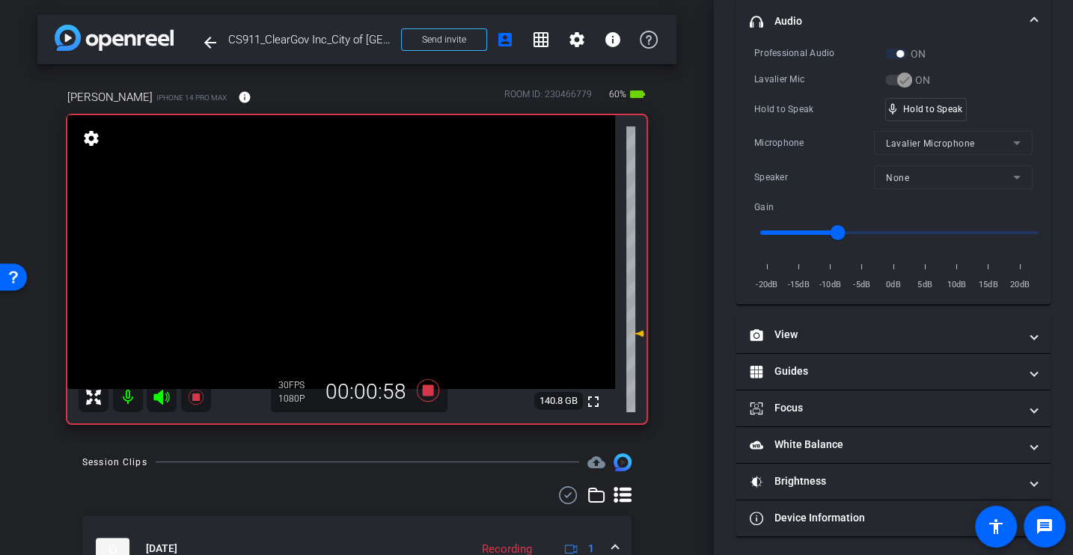
click at [786, 112] on div "Hold to Speak" at bounding box center [819, 109] width 131 height 15
click at [775, 72] on div "Lavalier Mic" at bounding box center [819, 79] width 131 height 15
click at [816, 139] on div "Microphone" at bounding box center [814, 142] width 120 height 15
click at [778, 139] on div "Microphone" at bounding box center [814, 142] width 120 height 15
click at [773, 106] on div "Hold to Speak" at bounding box center [819, 109] width 131 height 15
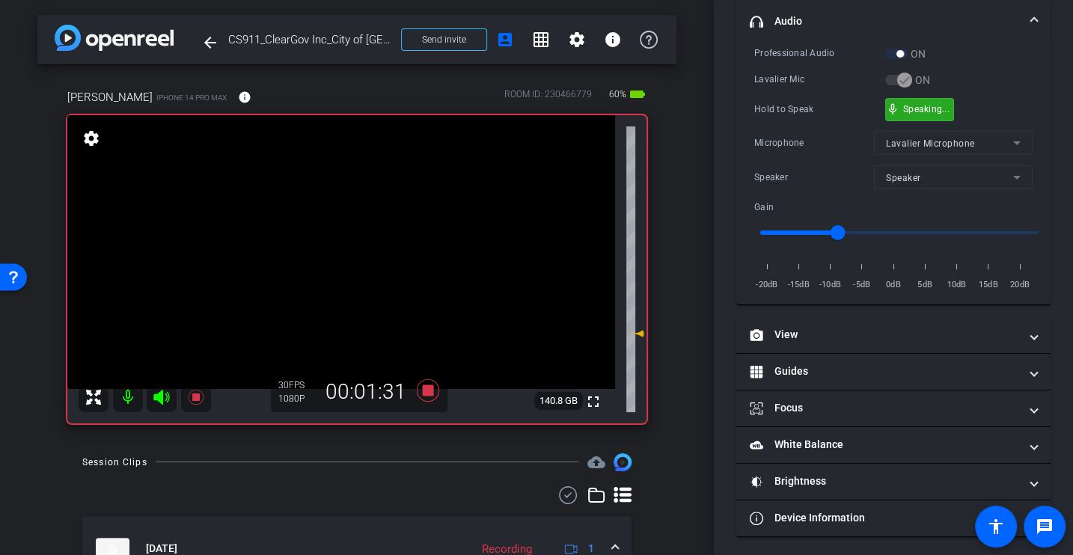
click at [795, 105] on div "Hold to Speak" at bounding box center [819, 109] width 131 height 15
click at [800, 112] on div "Hold to Speak" at bounding box center [819, 109] width 131 height 15
click at [812, 117] on div "Hold to Speak mic_none Hold to Speak" at bounding box center [893, 109] width 278 height 23
click at [813, 116] on div "Hold to Speak mic_none Hold to Speak" at bounding box center [893, 109] width 278 height 23
click at [774, 111] on div "Hold to Speak" at bounding box center [819, 109] width 131 height 15
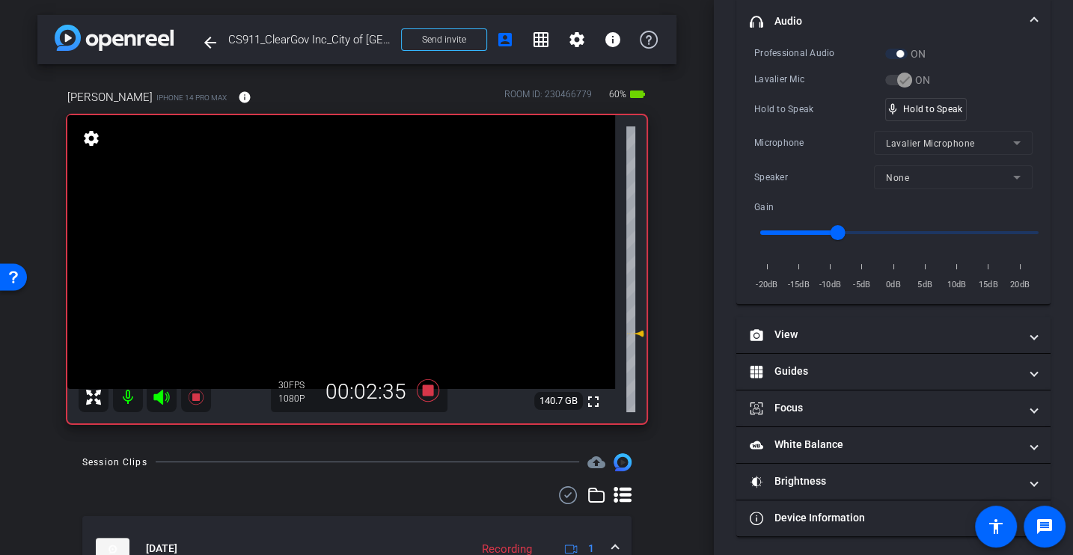
click at [796, 103] on div "Hold to Speak" at bounding box center [819, 109] width 131 height 15
click at [809, 131] on div "Microphone Lavalier Microphone" at bounding box center [893, 143] width 278 height 24
click at [816, 86] on div "Professional Audio ON Lavalier Mic ON Hold to Speak mic_none Hold to Speak Micr…" at bounding box center [893, 169] width 278 height 247
click at [825, 109] on div "Hold to Speak" at bounding box center [819, 109] width 131 height 15
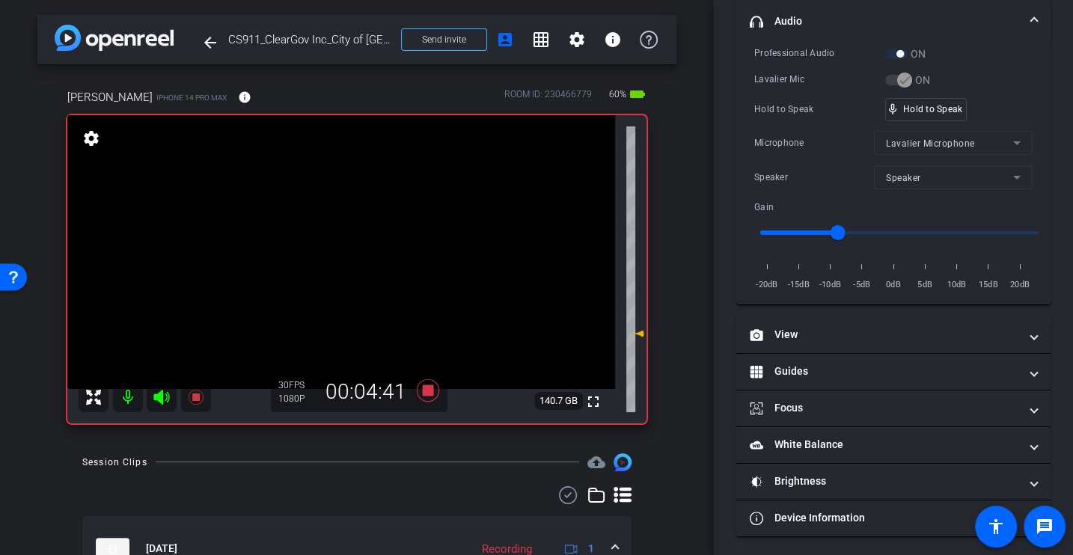
click at [825, 109] on div "Hold to Speak" at bounding box center [819, 109] width 131 height 15
click at [784, 186] on div "Speaker None" at bounding box center [893, 177] width 278 height 24
click at [807, 190] on div "Professional Audio ON Lavalier Mic ON Hold to Speak mic_none Hold to Speak Micr…" at bounding box center [893, 169] width 278 height 247
click at [810, 159] on div "Professional Audio ON Lavalier Mic ON Hold to Speak mic_none Hold to Speak Micr…" at bounding box center [893, 169] width 278 height 247
click at [798, 167] on div "Speaker None" at bounding box center [893, 177] width 278 height 24
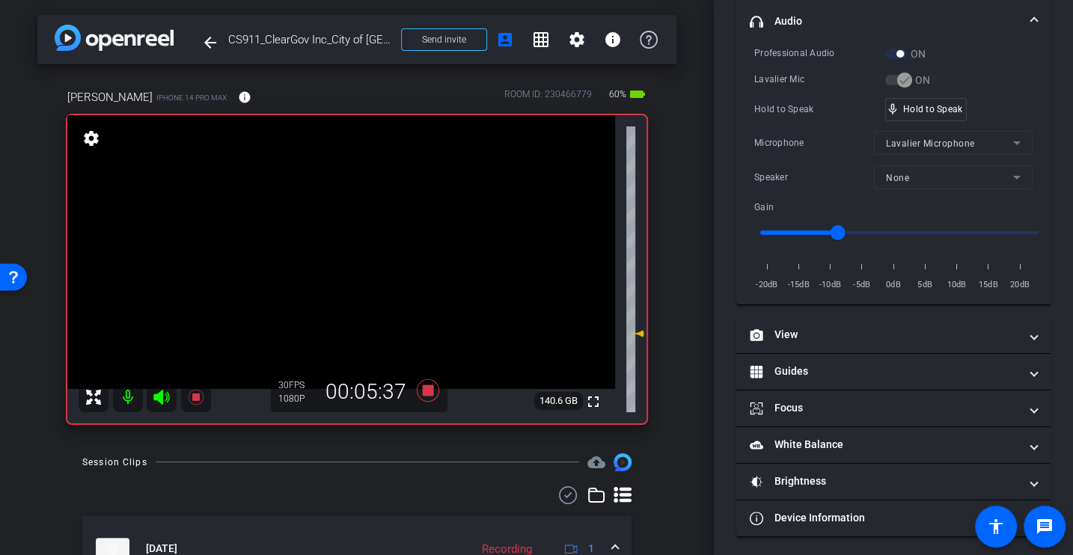
click at [796, 132] on div "Microphone Lavalier Microphone" at bounding box center [893, 143] width 278 height 24
click at [786, 131] on div "Microphone Lavalier Microphone" at bounding box center [893, 143] width 278 height 24
click at [427, 392] on icon at bounding box center [428, 390] width 22 height 22
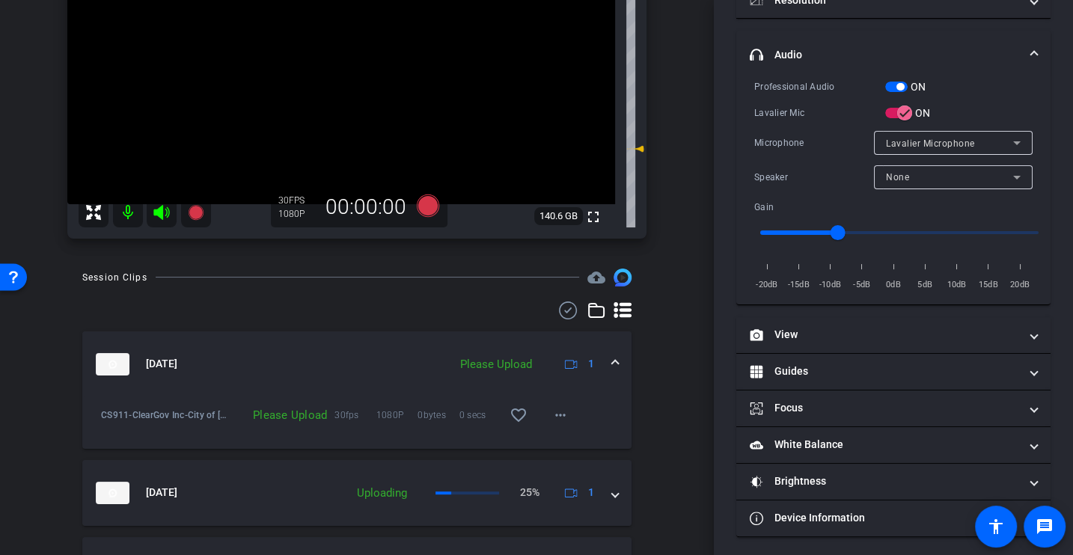
scroll to position [200, 0]
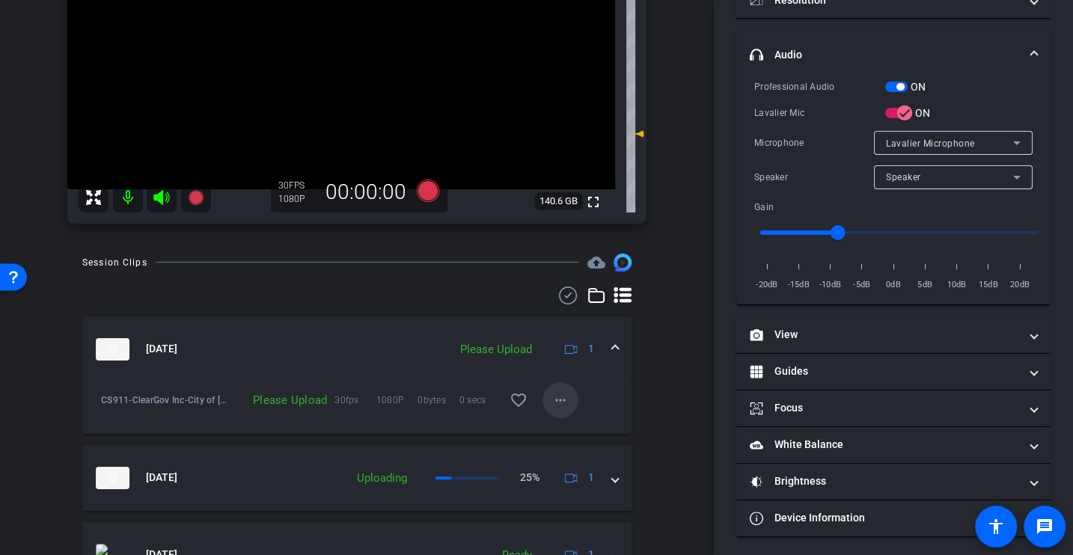
click at [558, 404] on mat-icon "more_horiz" at bounding box center [561, 400] width 18 height 18
click at [563, 434] on span "Upload" at bounding box center [584, 431] width 60 height 18
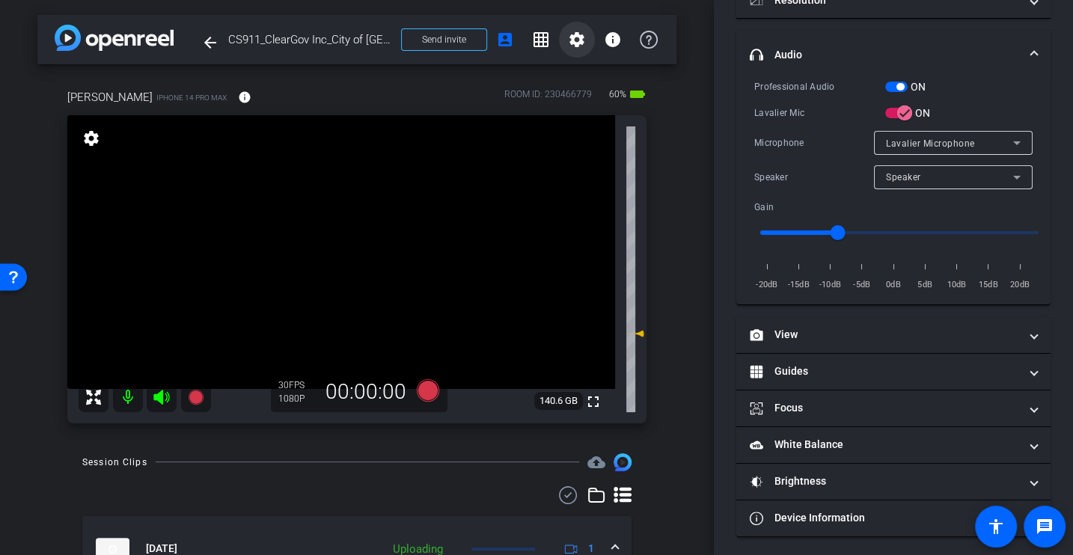
click at [581, 39] on mat-icon "settings" at bounding box center [577, 40] width 18 height 18
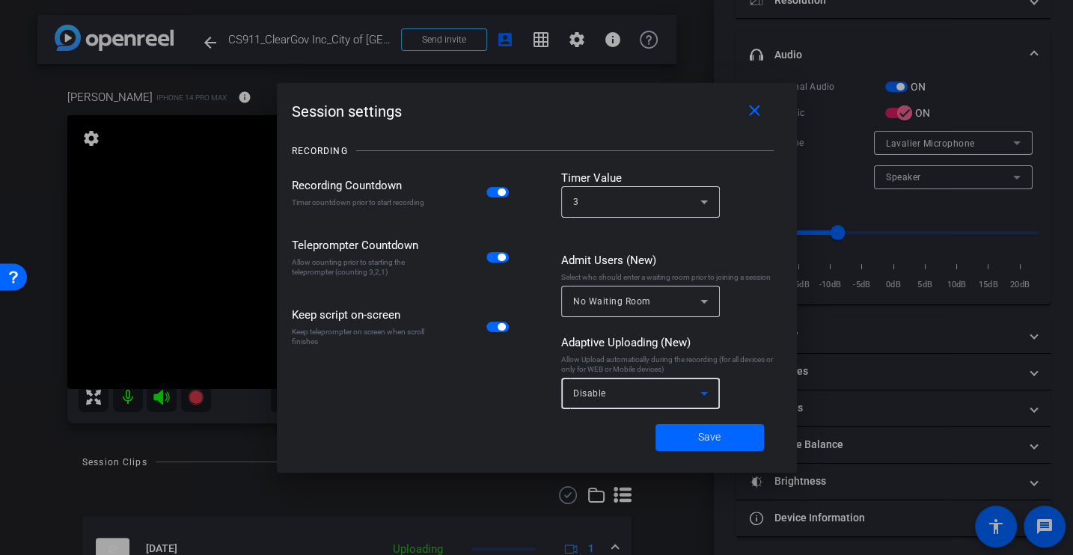
click at [620, 390] on div "Disable" at bounding box center [636, 393] width 127 height 19
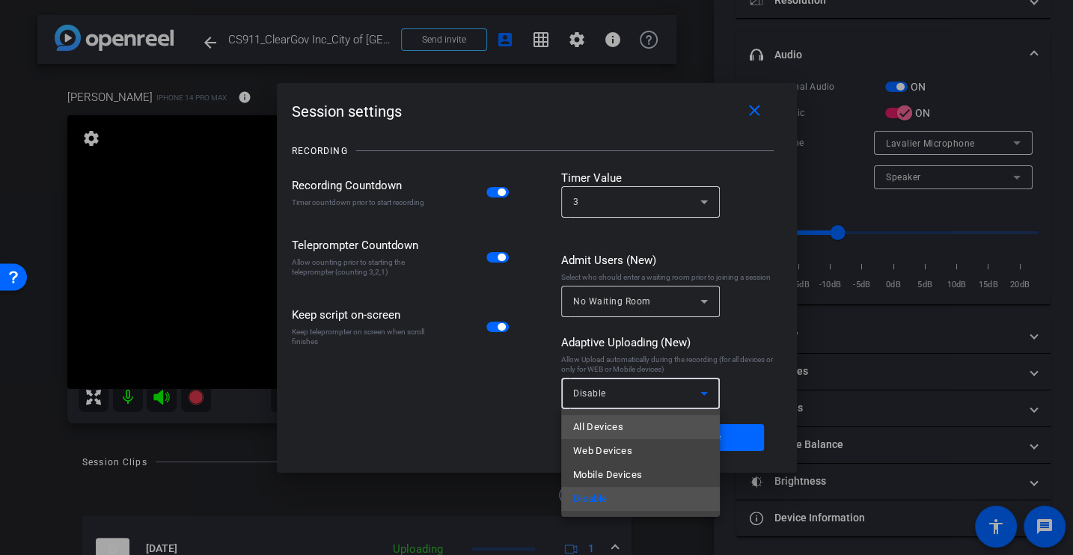
click at [617, 419] on span "All Devices" at bounding box center [598, 427] width 50 height 18
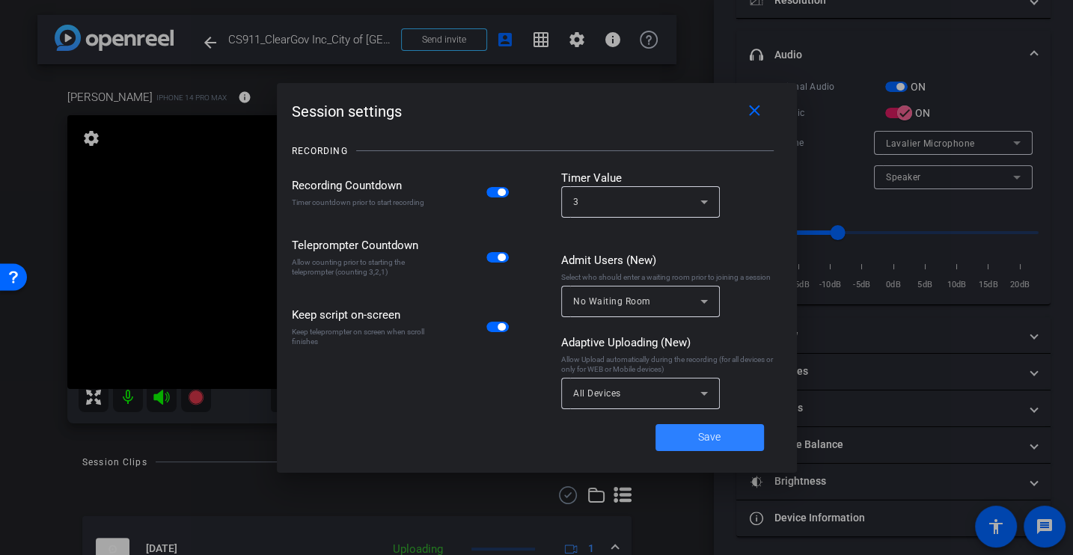
click at [709, 441] on span "Save" at bounding box center [709, 438] width 22 height 16
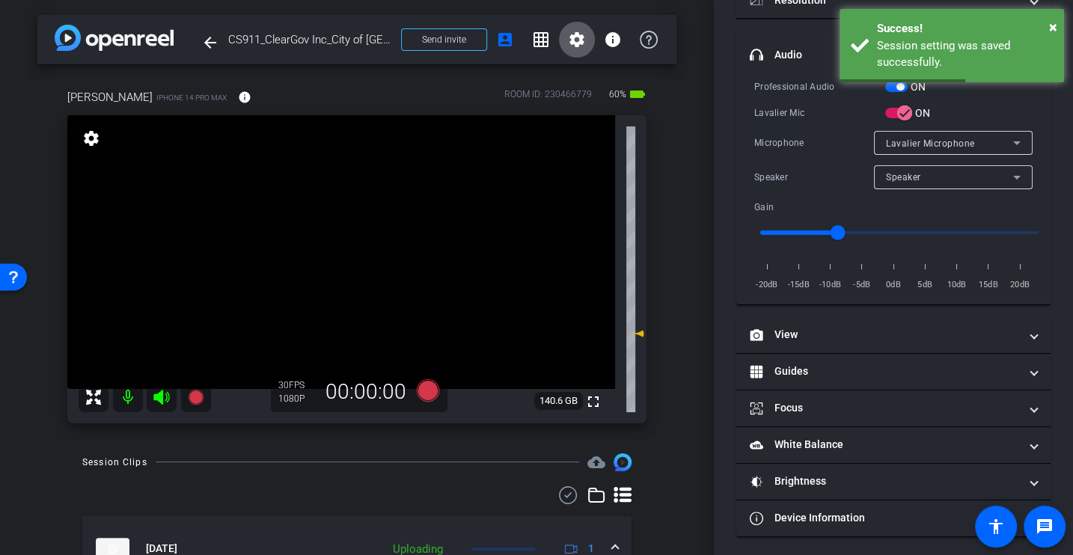
click at [684, 383] on div "arrow_back CS911_ClearGov Inc_City of Coral Springs_Ileana Kyriakides Back to p…" at bounding box center [357, 277] width 714 height 555
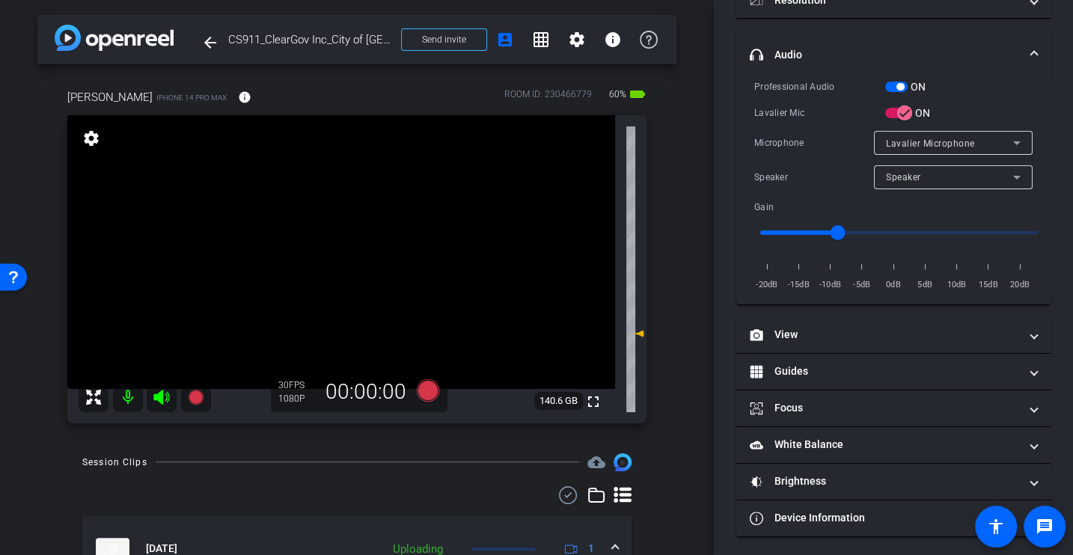
click at [436, 460] on div "Session Clips cloud_upload" at bounding box center [356, 462] width 549 height 18
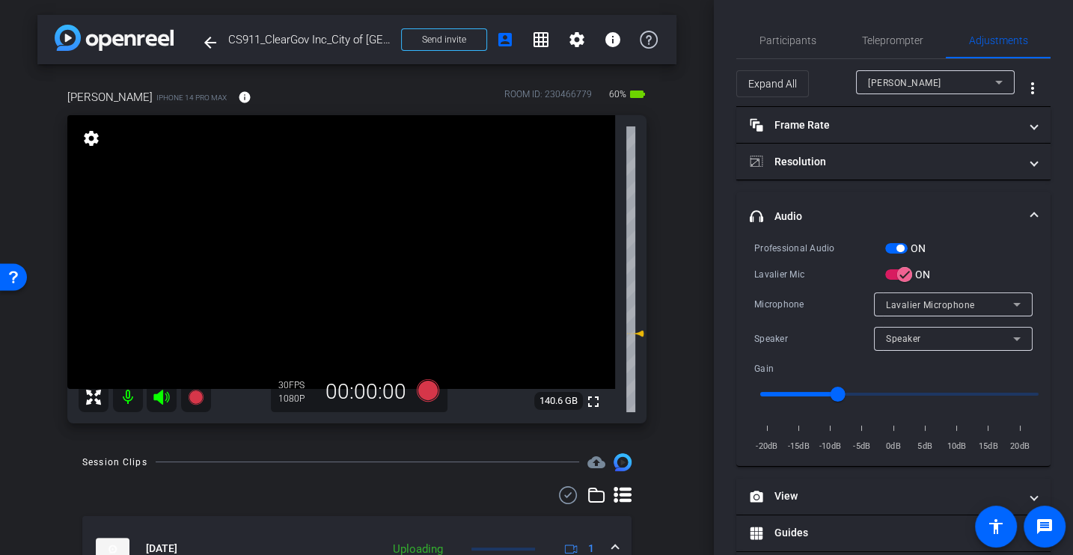
click at [467, 457] on div "Session Clips cloud_upload" at bounding box center [356, 462] width 549 height 18
click at [763, 276] on div "Lavalier Mic" at bounding box center [819, 274] width 131 height 15
click at [798, 268] on div "Lavalier Mic" at bounding box center [819, 274] width 131 height 15
click at [450, 454] on div "Session Clips cloud_upload" at bounding box center [356, 462] width 549 height 18
click at [420, 386] on icon at bounding box center [428, 390] width 22 height 22
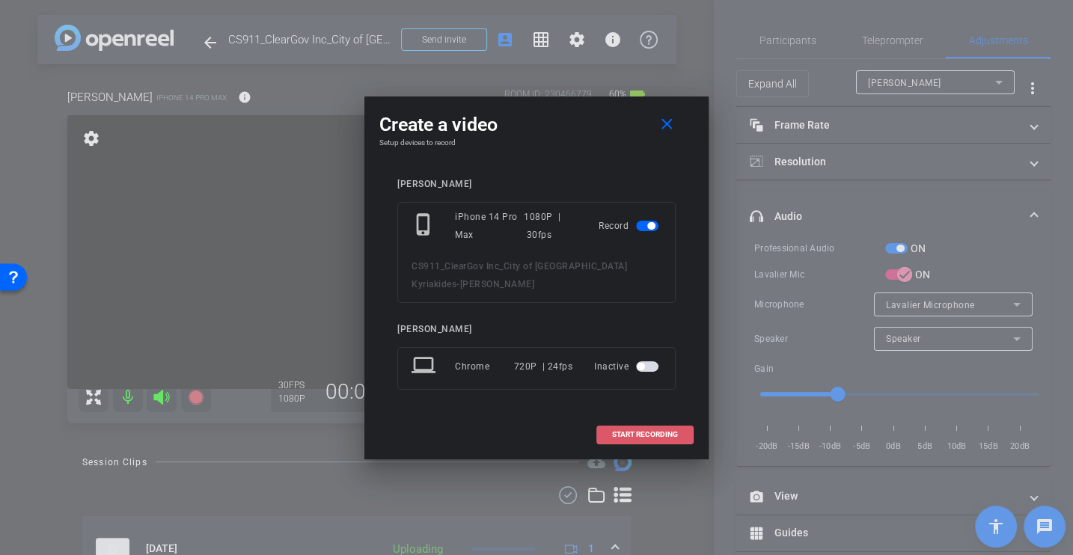
click at [629, 431] on span "START RECORDING" at bounding box center [645, 434] width 66 height 7
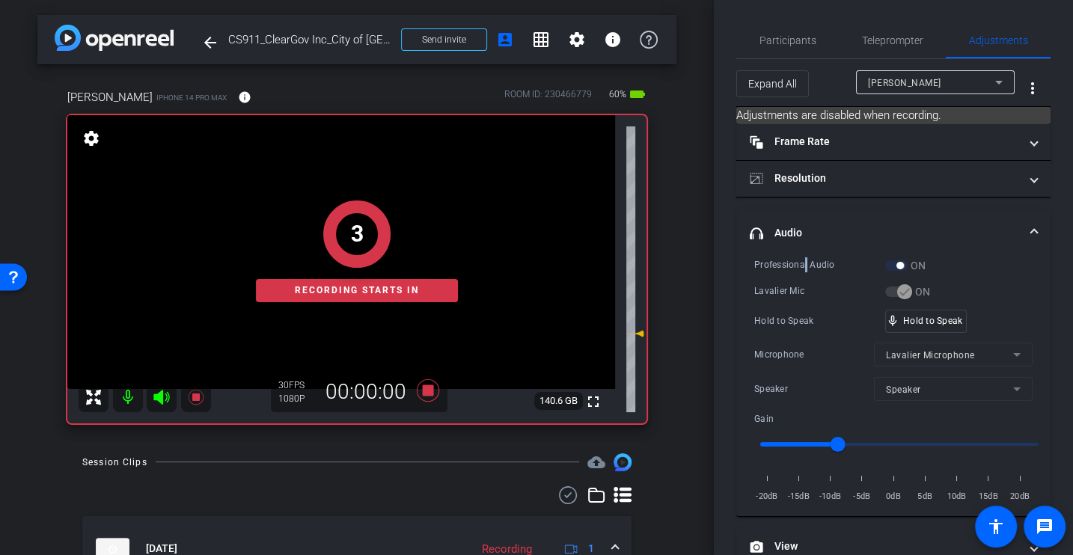
click at [804, 261] on div "Professional Audio" at bounding box center [819, 264] width 131 height 15
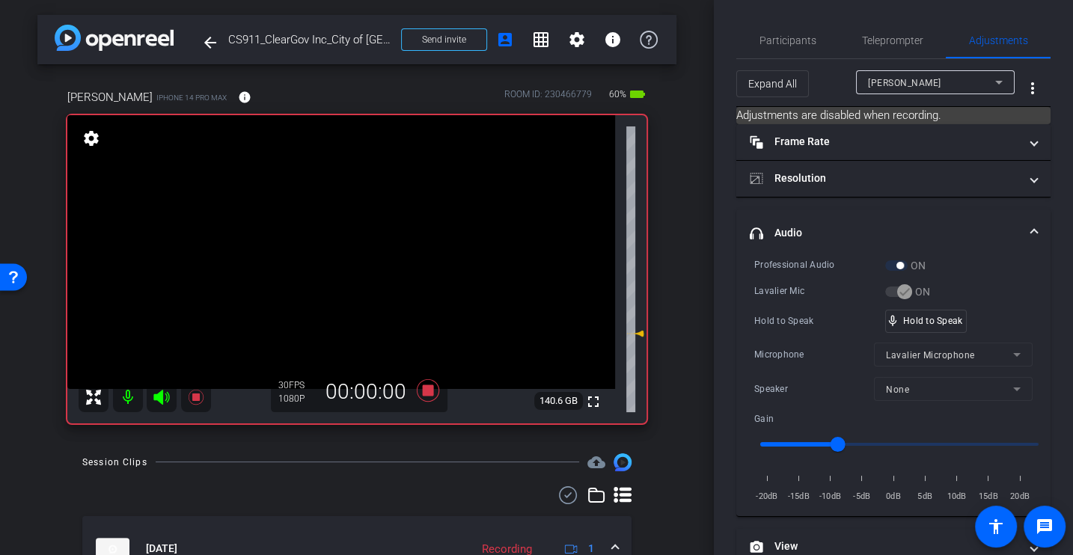
click at [789, 318] on div "Hold to Speak" at bounding box center [819, 321] width 131 height 15
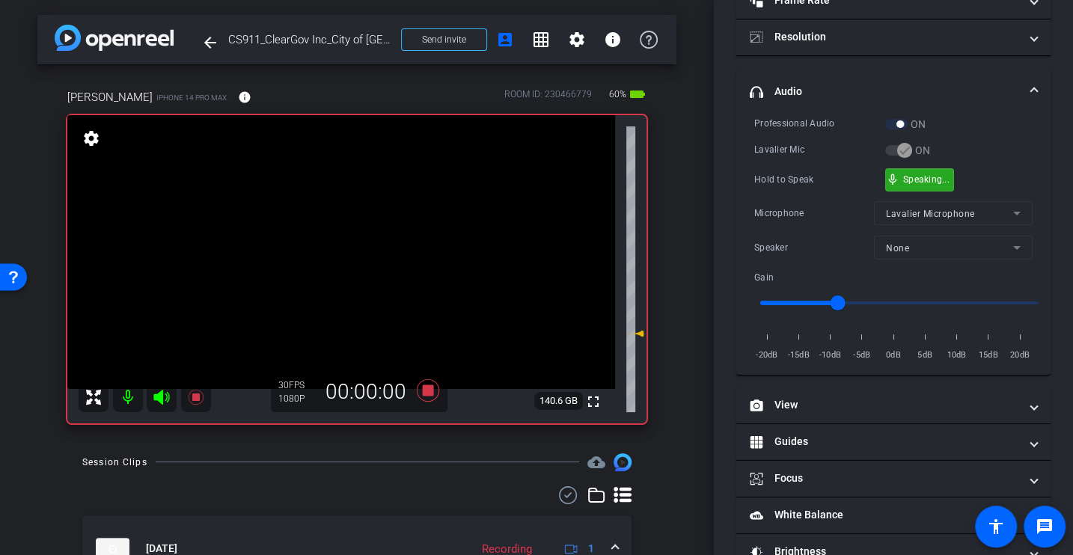
scroll to position [212, 0]
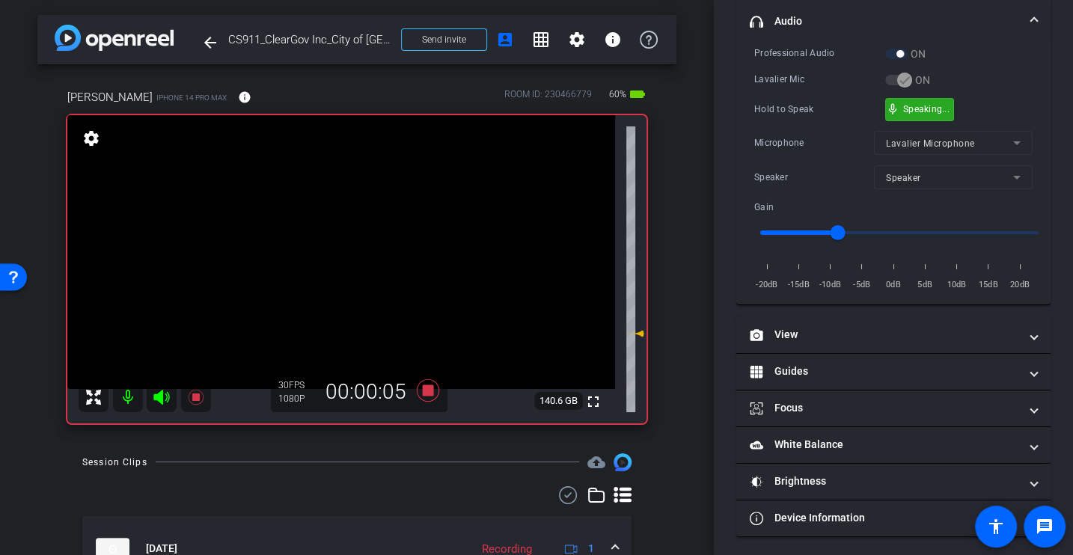
click at [828, 144] on div "Microphone" at bounding box center [814, 142] width 120 height 15
click at [805, 118] on div "Hold to Speak mic_none Speaking..." at bounding box center [893, 109] width 278 height 23
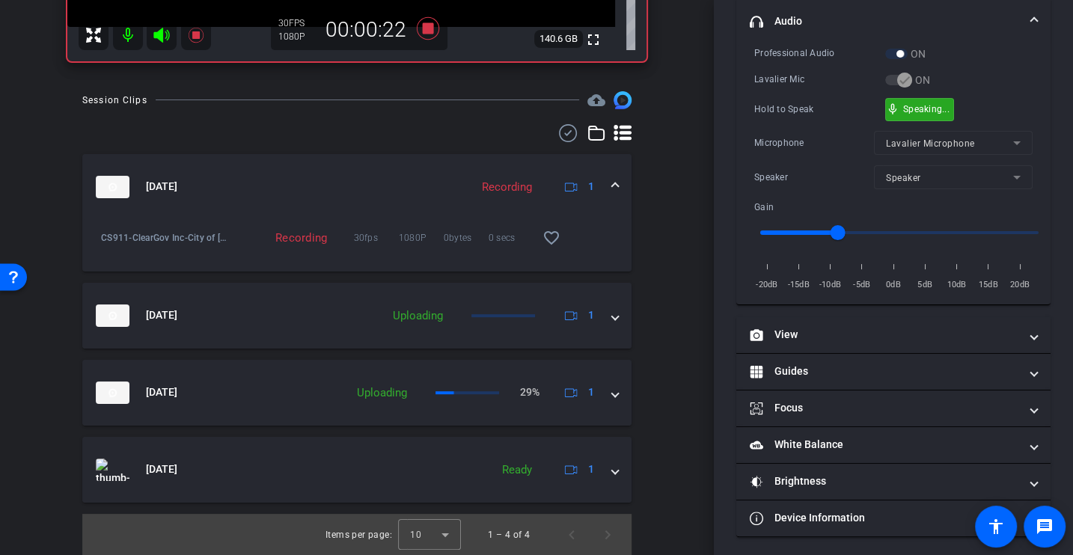
scroll to position [0, 0]
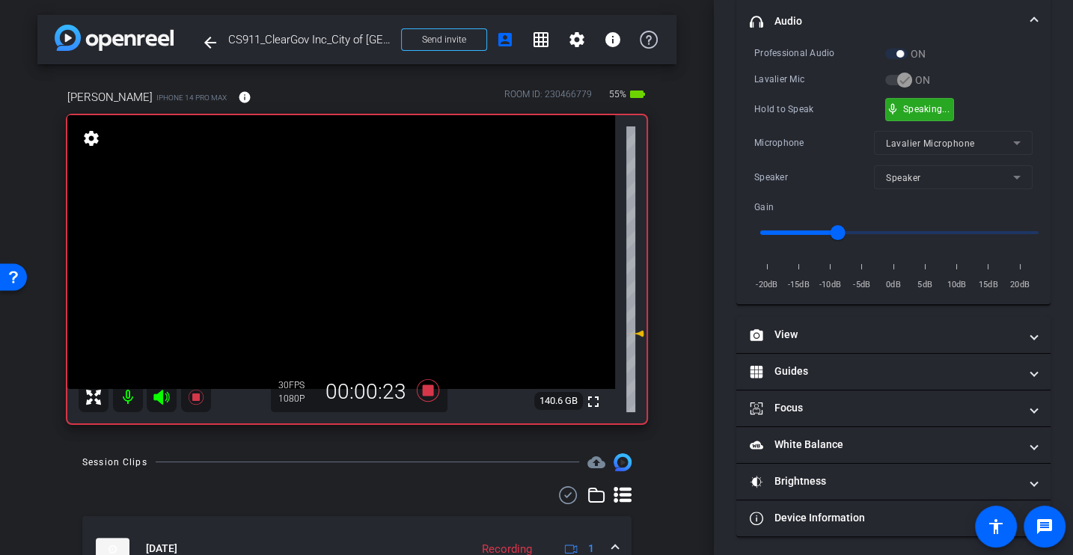
click at [786, 141] on div "Microphone" at bounding box center [814, 142] width 120 height 15
type input "-12"
drag, startPoint x: 831, startPoint y: 227, endPoint x: 819, endPoint y: 227, distance: 12.0
click at [817, 227] on input "range" at bounding box center [900, 232] width 310 height 33
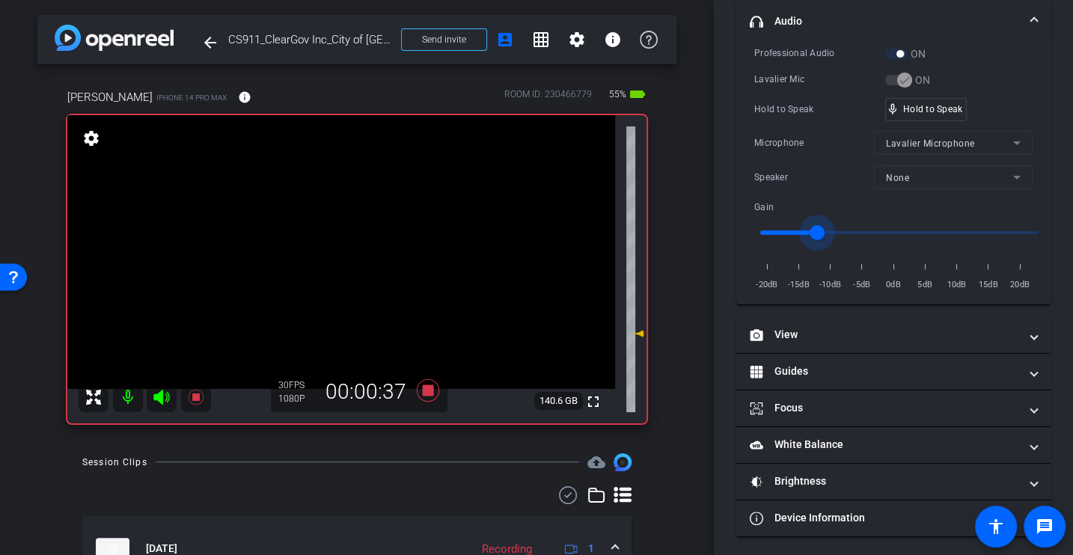
click at [804, 143] on div "Microphone" at bounding box center [814, 142] width 120 height 15
click at [795, 141] on div "Microphone" at bounding box center [814, 142] width 120 height 15
click at [819, 142] on div "Microphone" at bounding box center [814, 142] width 120 height 15
click at [813, 114] on div "Hold to Speak" at bounding box center [819, 109] width 131 height 15
click at [806, 108] on div "Hold to Speak" at bounding box center [819, 109] width 131 height 15
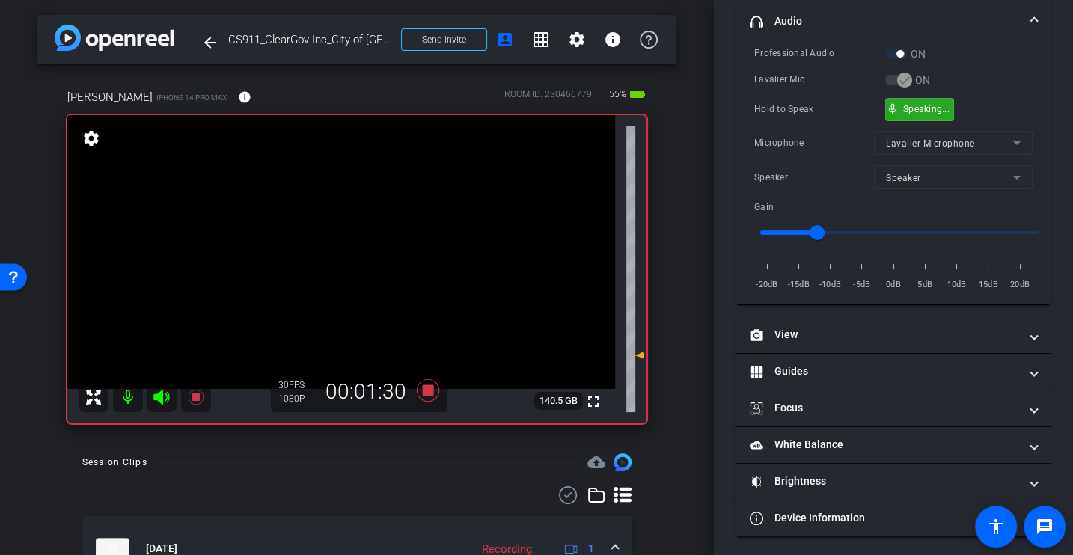
click at [808, 136] on div "Microphone" at bounding box center [814, 142] width 120 height 15
click at [802, 123] on div "Professional Audio ON Lavalier Mic ON Hold to Speak mic_none Speaking... Microp…" at bounding box center [893, 169] width 278 height 247
click at [802, 123] on div "Professional Audio ON Lavalier Mic ON Hold to Speak mic_none Hold to Speak Micr…" at bounding box center [893, 169] width 278 height 247
click at [814, 156] on div "Professional Audio ON Lavalier Mic ON Hold to Speak mic_none Hold to Speak Micr…" at bounding box center [893, 169] width 278 height 247
click at [815, 154] on div "Professional Audio ON Lavalier Mic ON Hold to Speak mic_none Hold to Speak Micr…" at bounding box center [893, 169] width 278 height 247
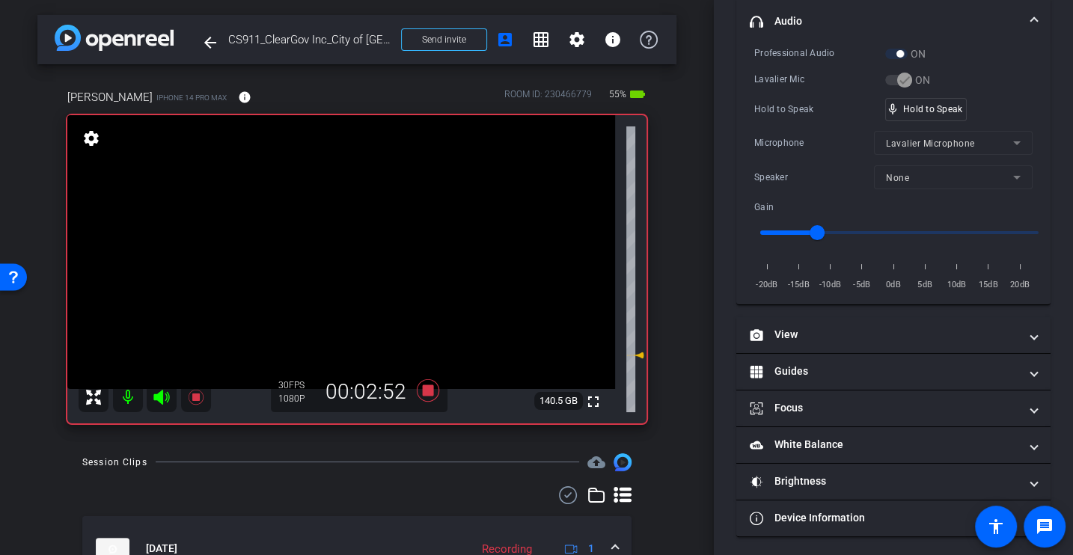
click at [781, 102] on div "Hold to Speak" at bounding box center [819, 109] width 131 height 15
click at [792, 131] on div "Microphone Lavalier Microphone" at bounding box center [893, 143] width 278 height 24
click at [807, 102] on div "Hold to Speak" at bounding box center [819, 109] width 131 height 15
click at [804, 105] on div "Hold to Speak" at bounding box center [819, 109] width 131 height 15
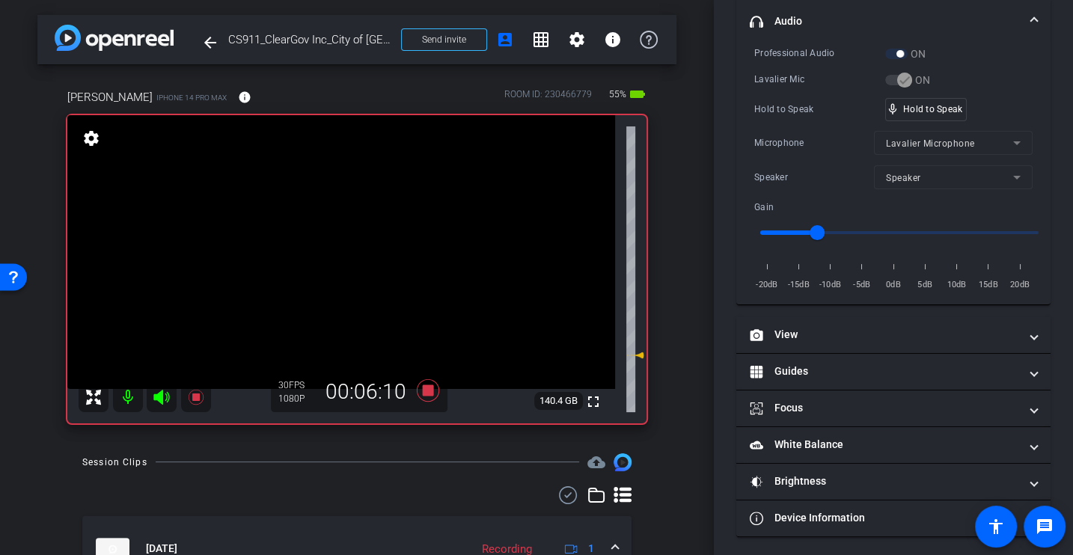
click at [772, 127] on div "Professional Audio ON Lavalier Mic ON Hold to Speak mic_none Hold to Speak Micr…" at bounding box center [893, 169] width 278 height 247
click at [774, 153] on div "Microphone Lavalier Microphone" at bounding box center [893, 143] width 278 height 24
click at [427, 388] on icon at bounding box center [428, 390] width 22 height 22
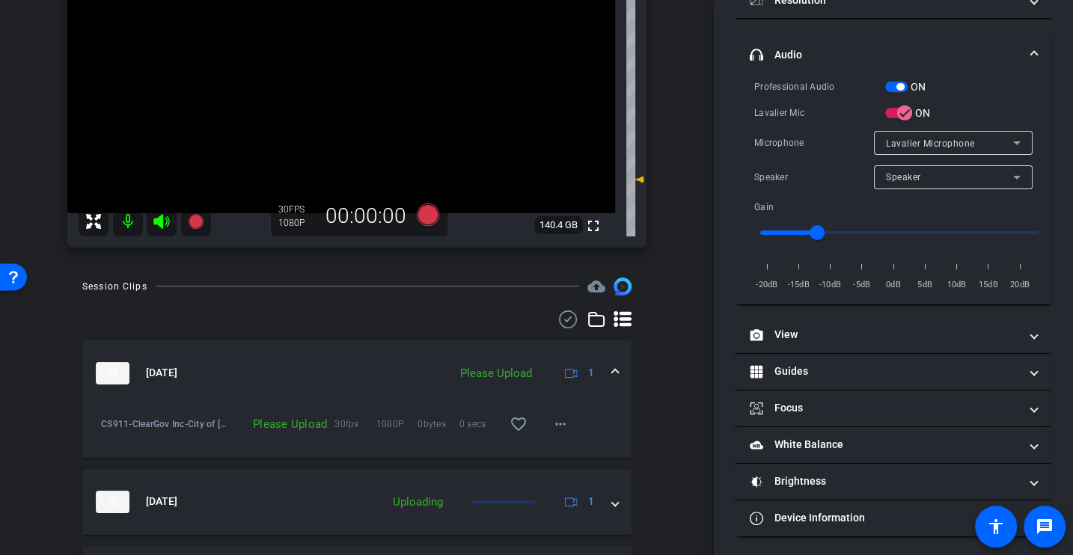
scroll to position [182, 0]
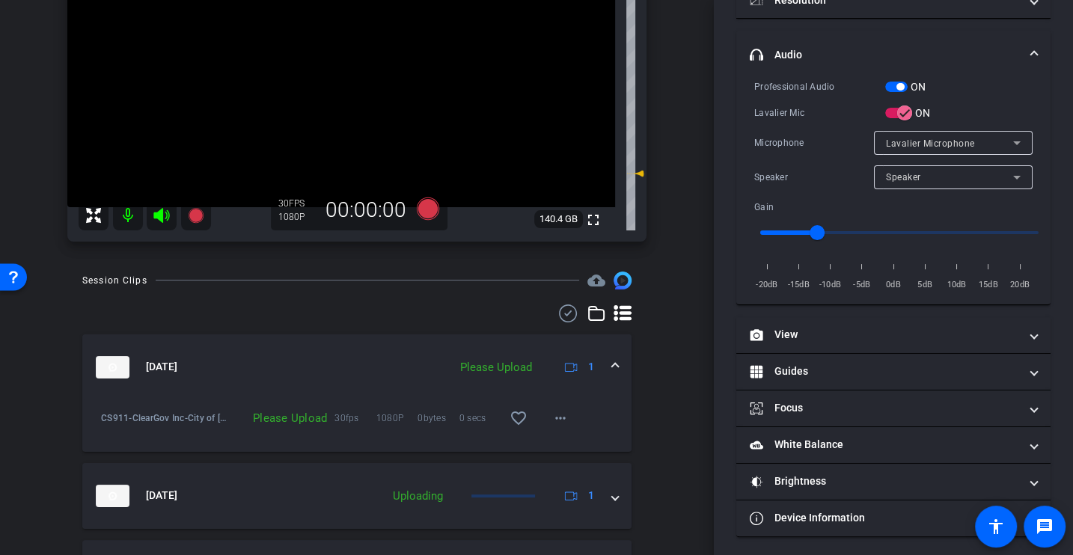
click at [578, 409] on div "CS911-ClearGov Inc-City of Coral Springs-Ileana Kyriakides-Ileana Kyriakides-20…" at bounding box center [357, 409] width 527 height 18
click at [562, 418] on mat-icon "more_horiz" at bounding box center [561, 418] width 18 height 18
click at [567, 442] on span "Upload" at bounding box center [584, 449] width 60 height 18
click at [436, 209] on icon at bounding box center [428, 208] width 22 height 22
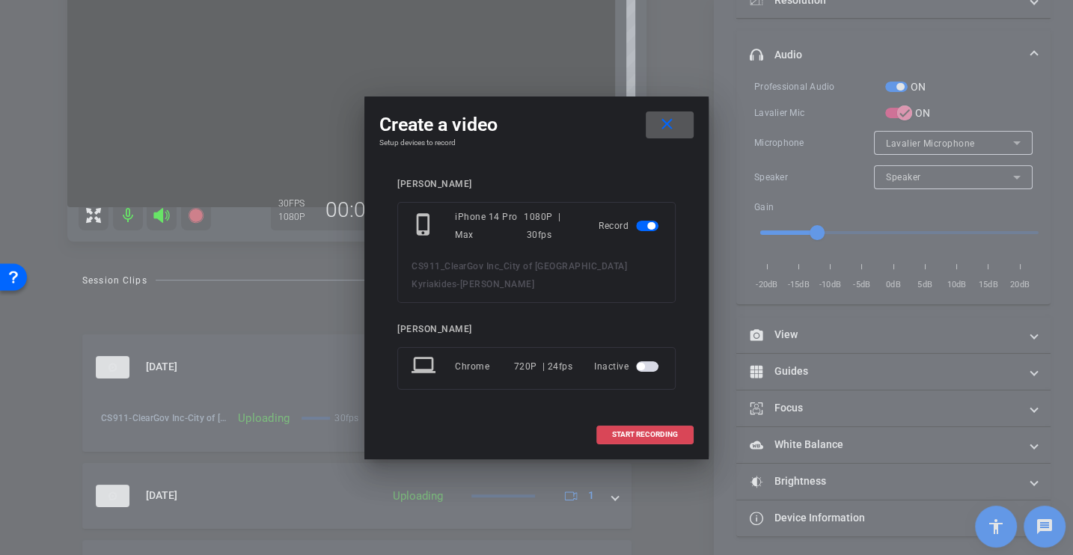
click at [635, 434] on span "START RECORDING" at bounding box center [645, 434] width 66 height 7
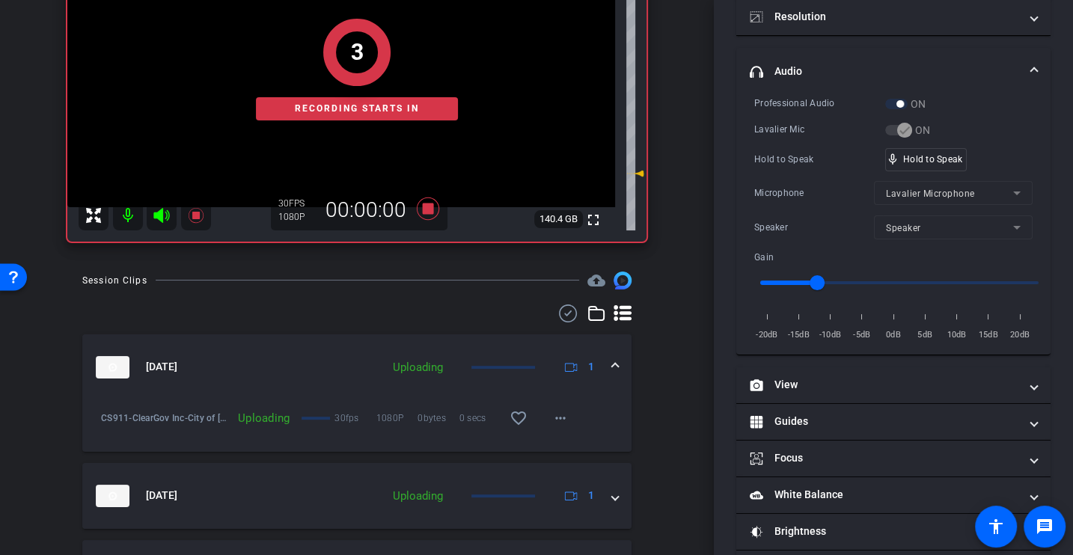
scroll to position [212, 0]
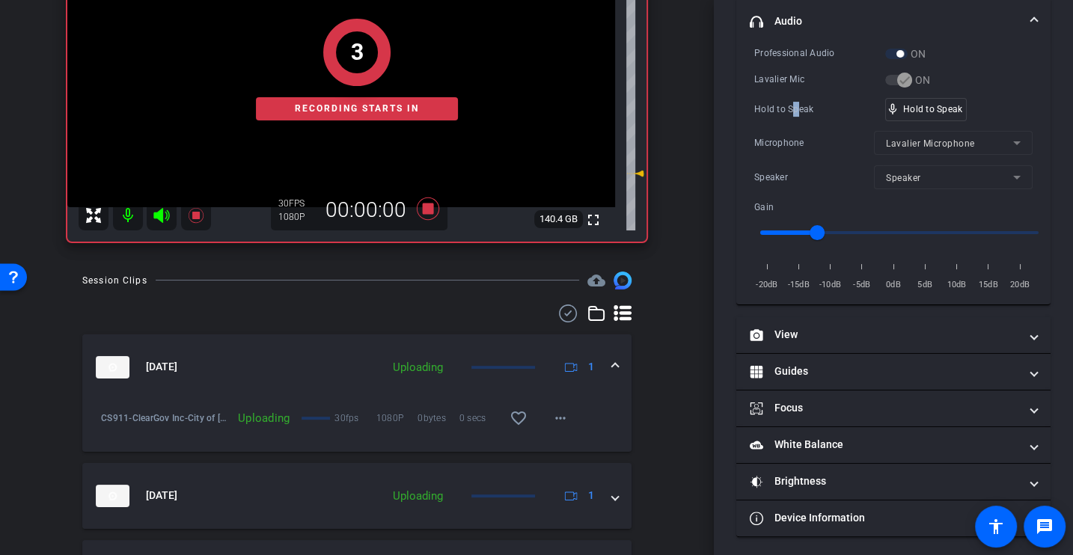
click at [795, 103] on div "Hold to Speak" at bounding box center [819, 109] width 131 height 15
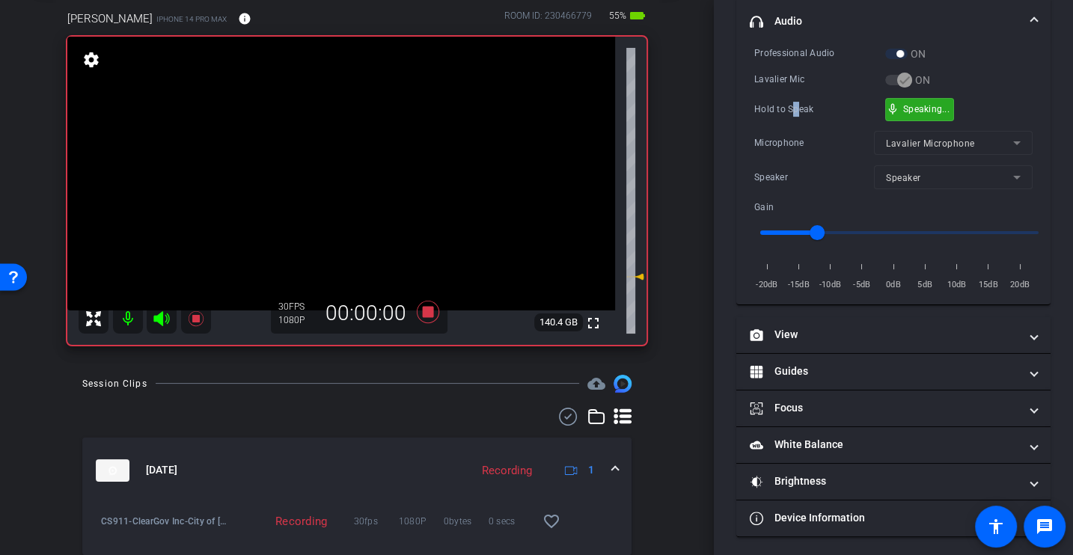
scroll to position [0, 0]
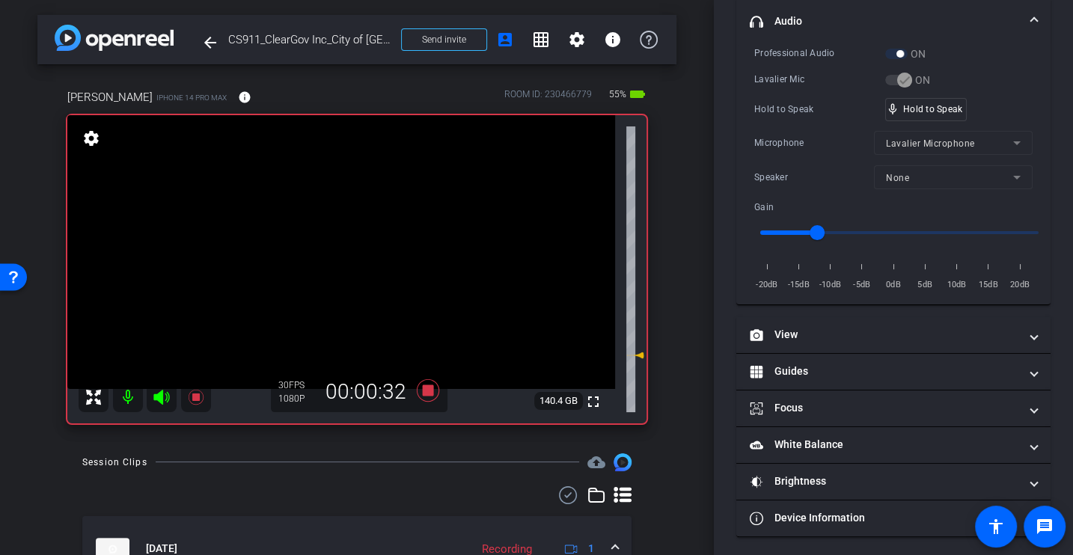
click at [823, 132] on div "Microphone Lavalier Microphone" at bounding box center [893, 143] width 278 height 24
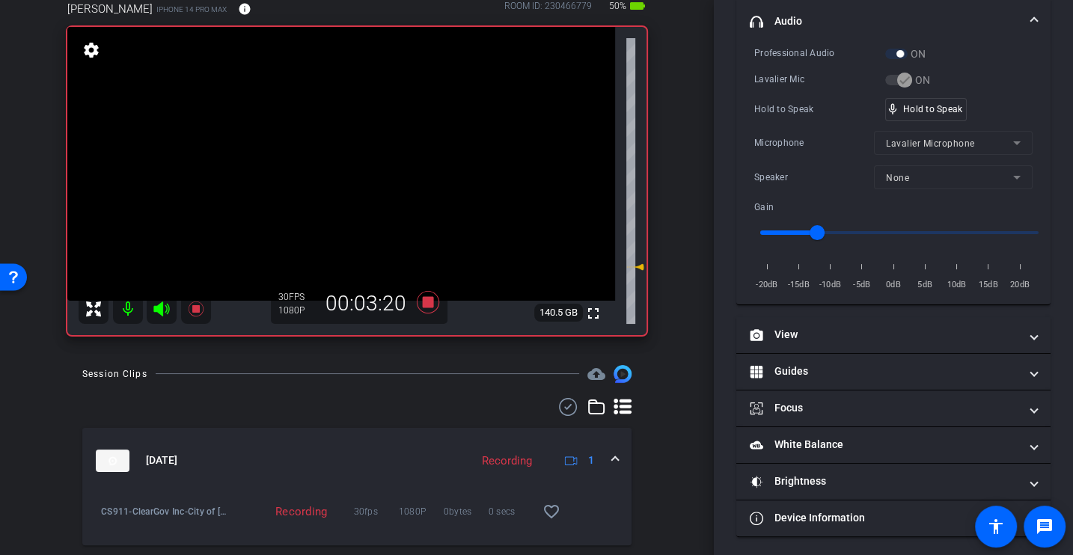
scroll to position [30, 0]
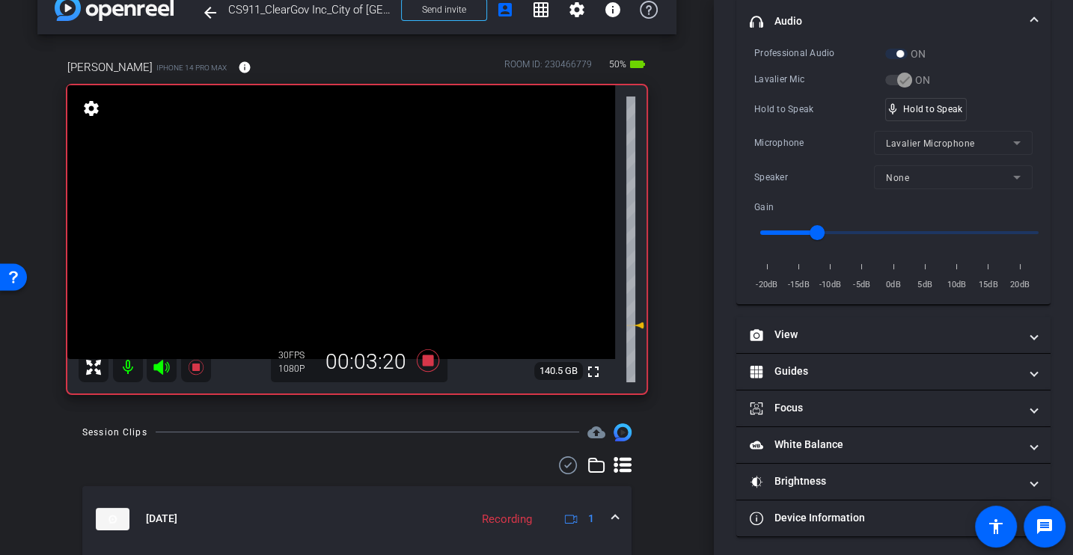
click at [798, 109] on div "Hold to Speak" at bounding box center [819, 109] width 131 height 15
click at [785, 126] on div "Professional Audio ON Lavalier Mic ON Hold to Speak mic_none Hold to Speak Micr…" at bounding box center [893, 169] width 278 height 247
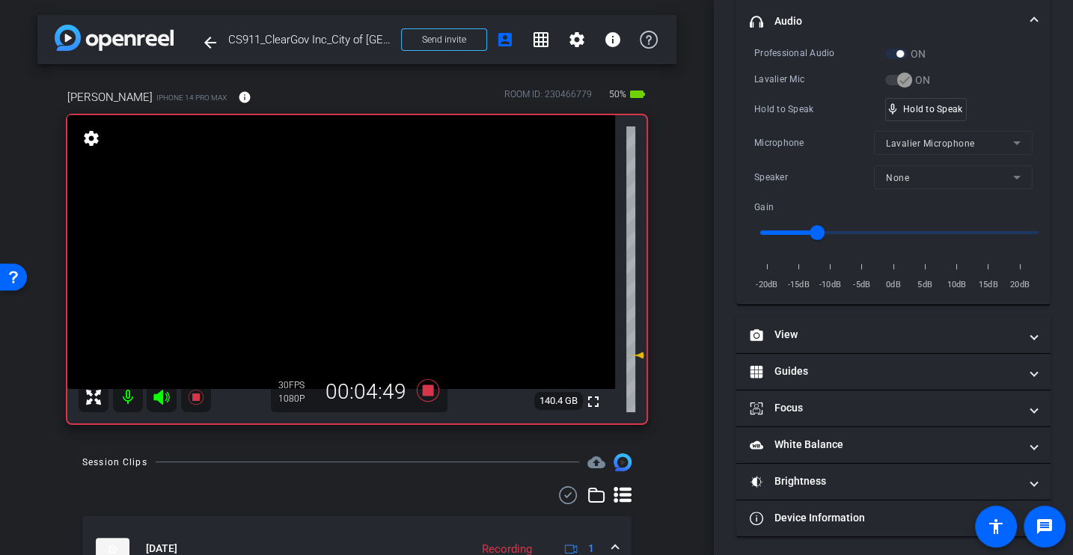
scroll to position [1, 0]
click at [771, 112] on div "Hold to Speak" at bounding box center [819, 109] width 131 height 15
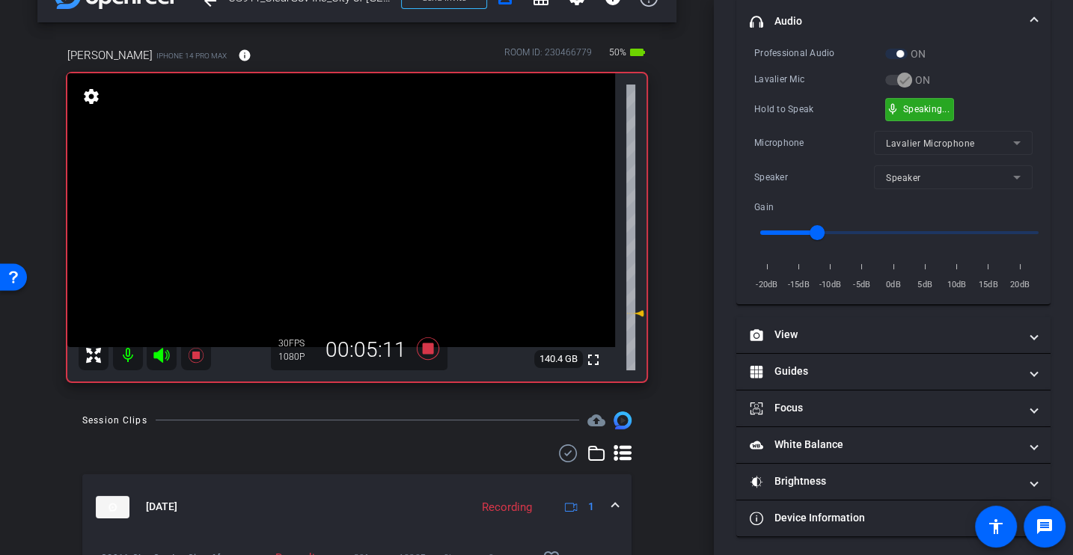
scroll to position [0, 0]
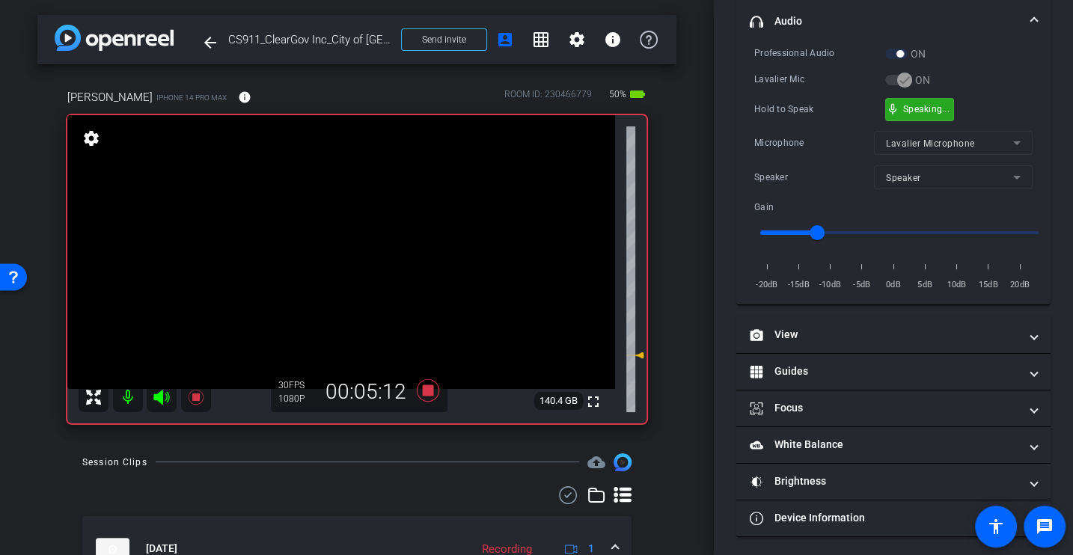
click at [798, 145] on div "Microphone" at bounding box center [814, 142] width 120 height 15
click at [807, 109] on div "Hold to Speak" at bounding box center [819, 109] width 131 height 15
click at [783, 144] on div "Microphone" at bounding box center [814, 142] width 120 height 15
click at [795, 136] on div "Microphone" at bounding box center [814, 142] width 120 height 15
click at [792, 117] on div "Hold to Speak mic_none Hold to Speak" at bounding box center [893, 109] width 278 height 23
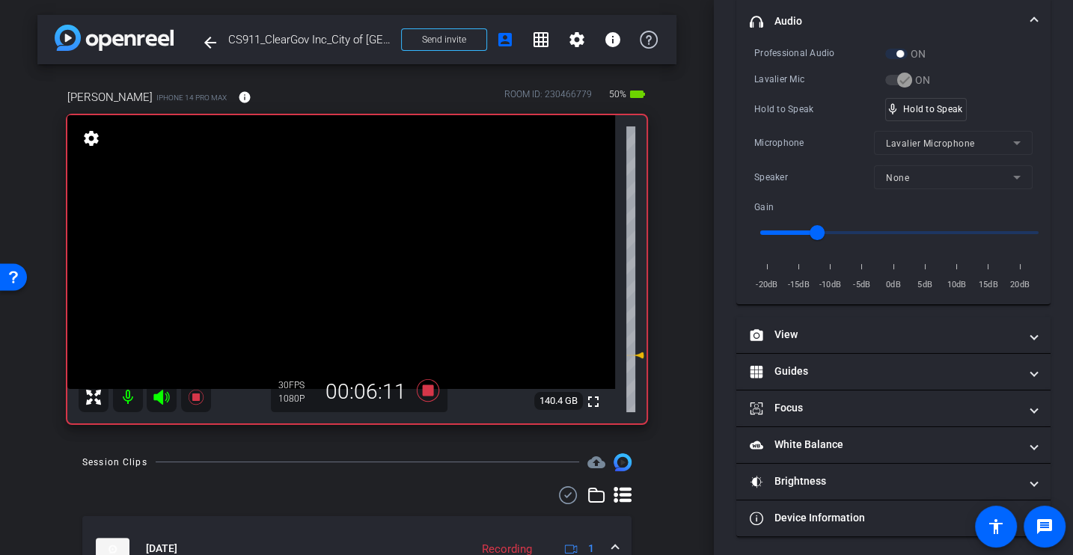
click at [821, 132] on div "Microphone Lavalier Microphone" at bounding box center [893, 143] width 278 height 24
click at [754, 141] on div "Professional Audio ON Lavalier Mic ON Hold to Speak mic_none Hold to Speak Micr…" at bounding box center [893, 175] width 314 height 259
click at [778, 132] on div "Microphone Lavalier Microphone" at bounding box center [893, 143] width 278 height 24
click at [426, 392] on icon at bounding box center [428, 390] width 22 height 22
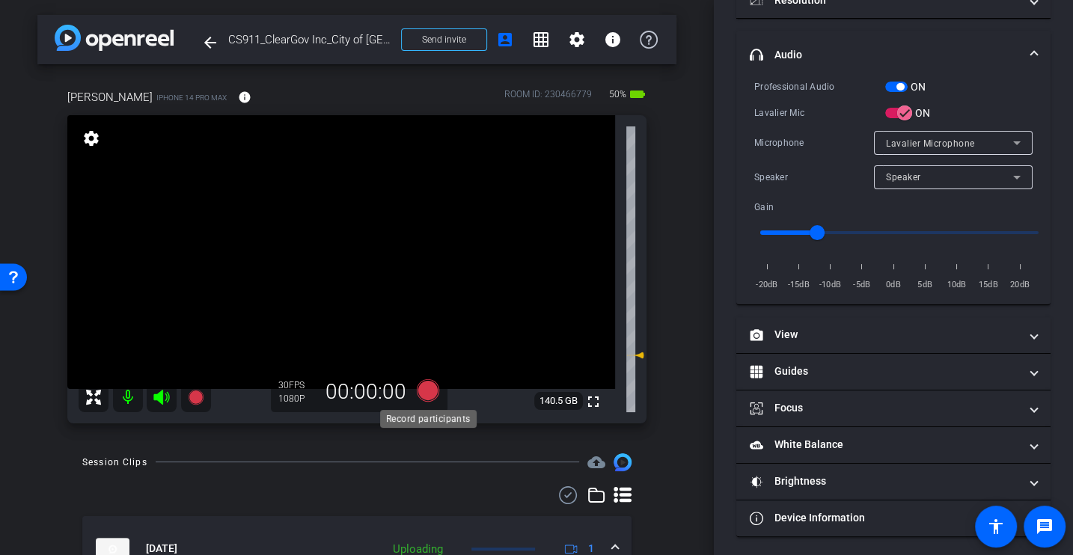
click at [428, 392] on icon at bounding box center [428, 390] width 22 height 22
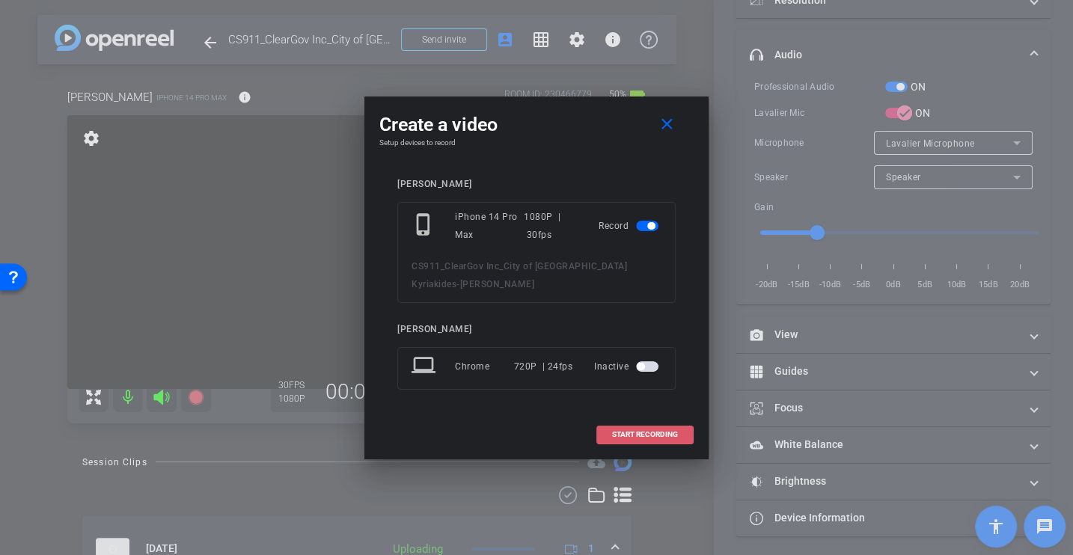
click at [643, 431] on span "START RECORDING" at bounding box center [645, 434] width 66 height 7
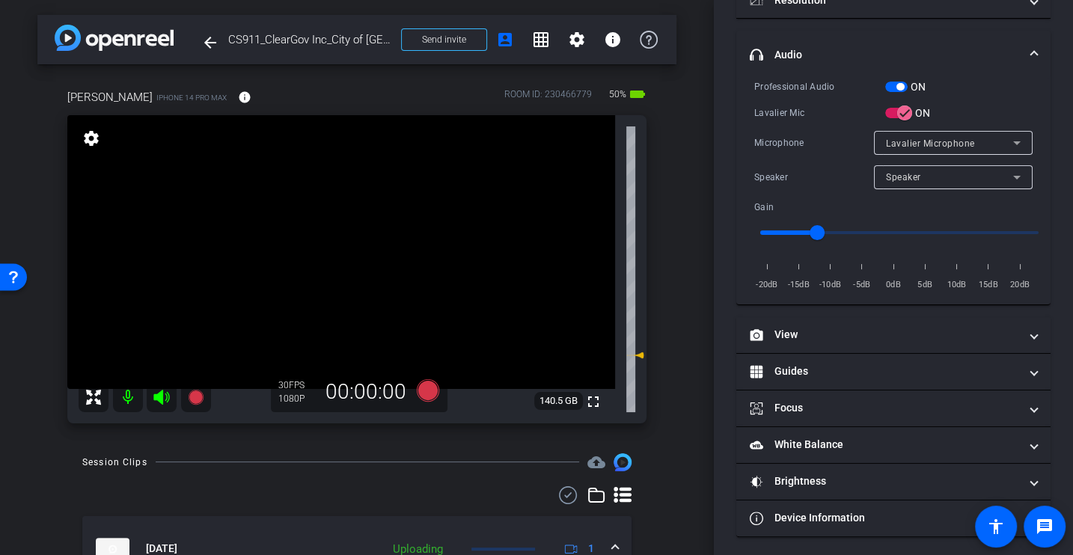
scroll to position [212, 0]
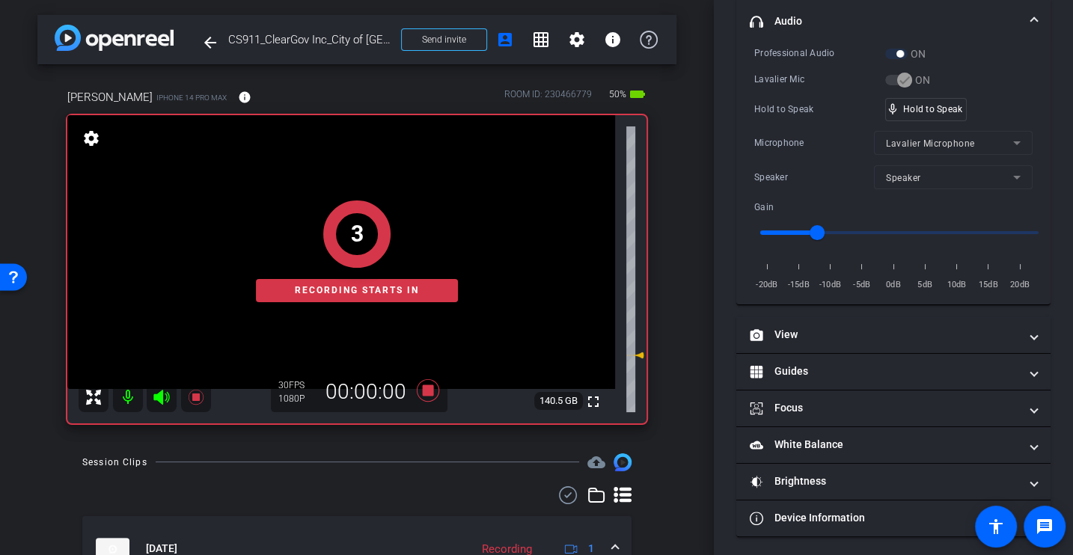
click at [803, 132] on div "Microphone Lavalier Microphone" at bounding box center [893, 143] width 278 height 24
click at [809, 119] on div "Professional Audio ON Lavalier Mic ON Hold to Speak mic_none Hold to Speak Micr…" at bounding box center [893, 169] width 278 height 247
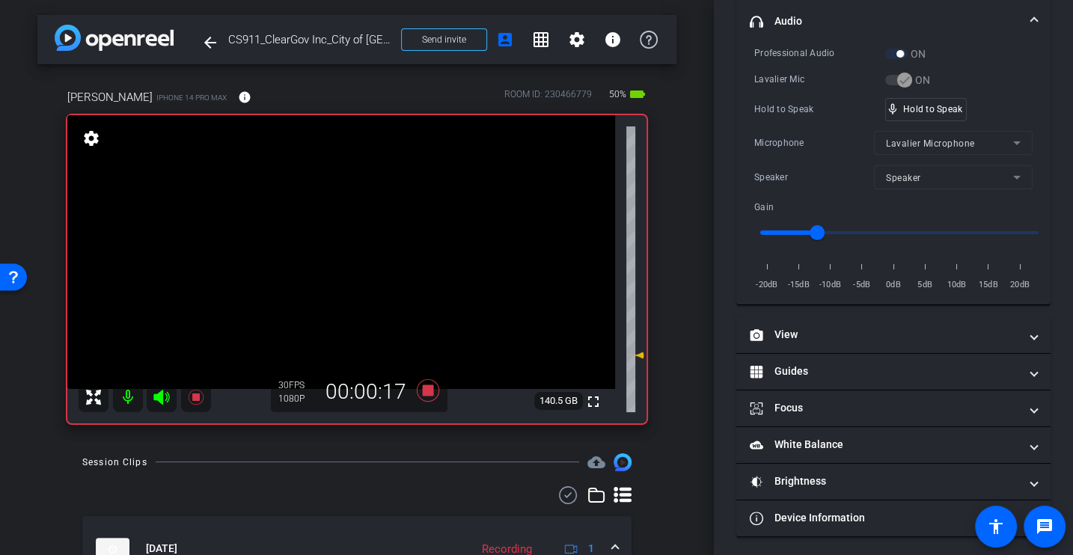
click at [809, 119] on div "Professional Audio ON Lavalier Mic ON Hold to Speak mic_none Hold to Speak Micr…" at bounding box center [893, 169] width 278 height 247
click at [812, 120] on div "Professional Audio ON Lavalier Mic ON Hold to Speak mic_none Hold to Speak Micr…" at bounding box center [893, 169] width 278 height 247
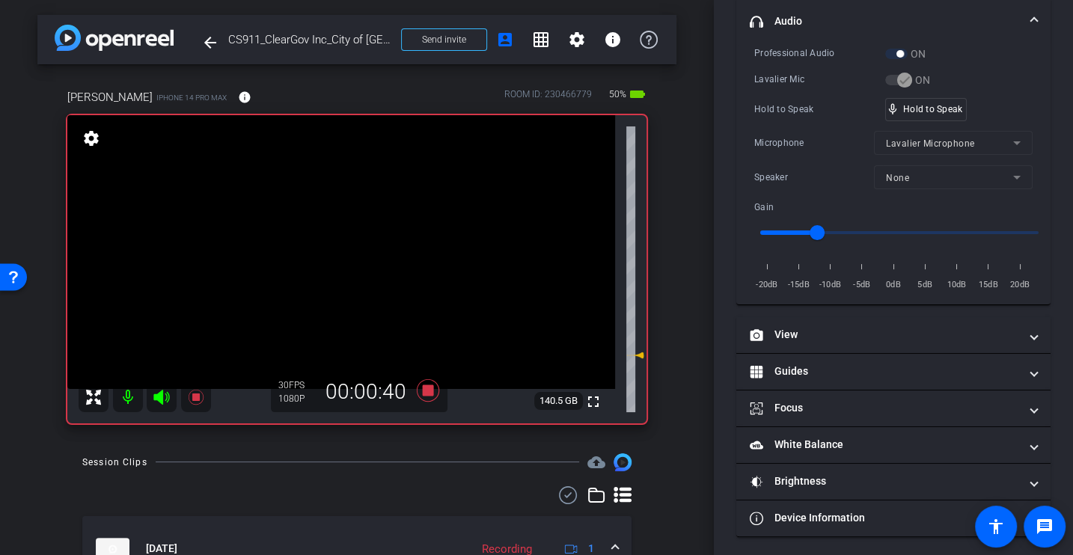
click at [811, 121] on div "Professional Audio ON Lavalier Mic ON Hold to Speak mic_none Hold to Speak Micr…" at bounding box center [893, 169] width 278 height 247
click at [769, 94] on div "Professional Audio ON Lavalier Mic ON Hold to Speak mic_none Hold to Speak Micr…" at bounding box center [893, 169] width 278 height 247
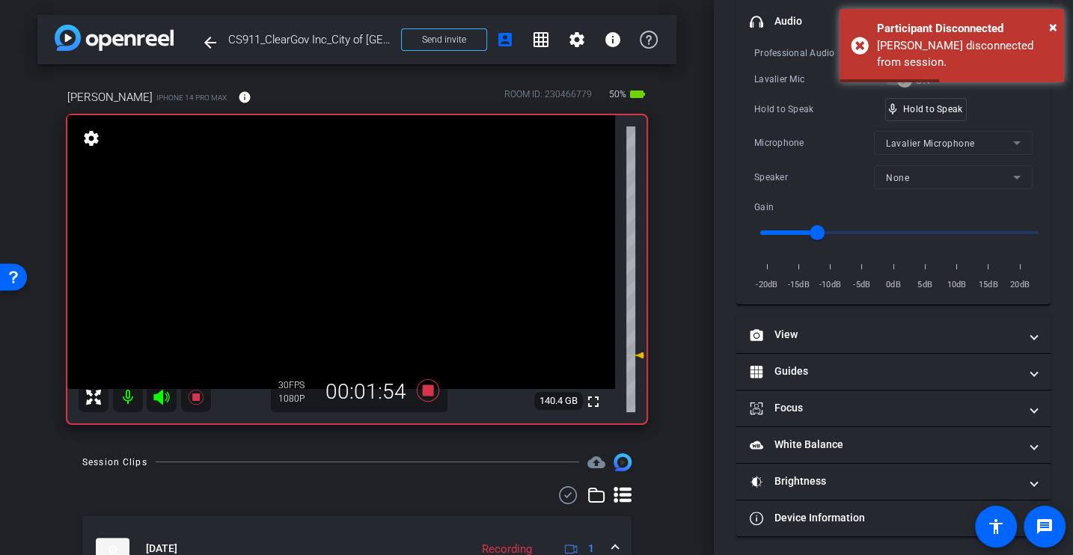
click at [807, 132] on div "Microphone Lavalier Microphone" at bounding box center [893, 143] width 278 height 24
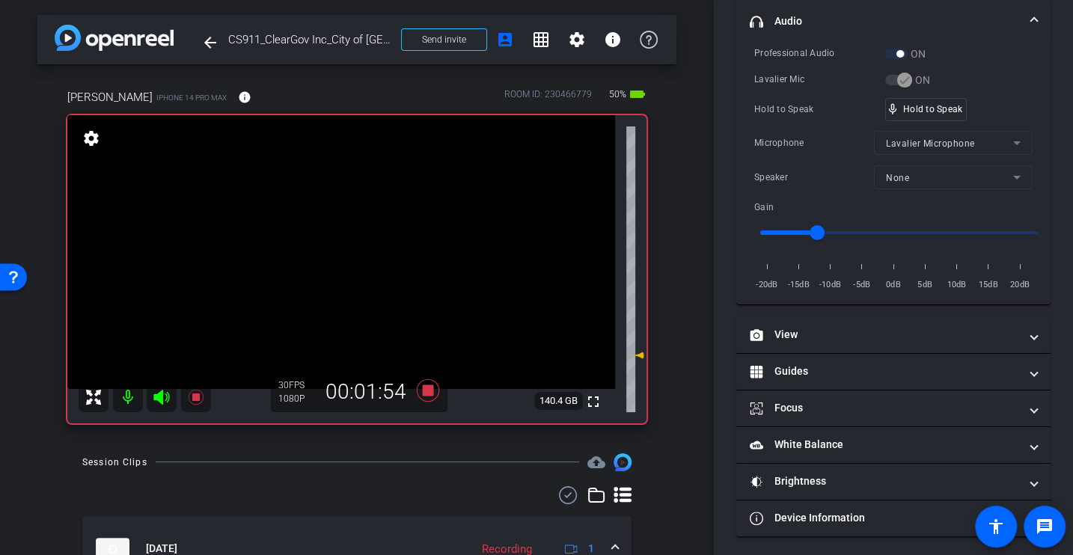
click at [777, 179] on div "Speaker" at bounding box center [814, 177] width 120 height 15
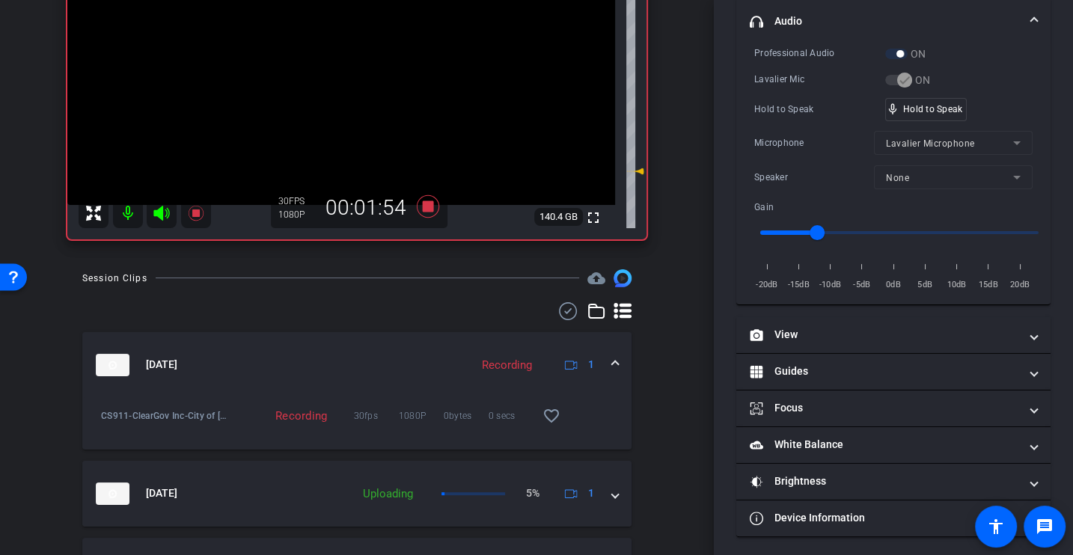
scroll to position [0, 0]
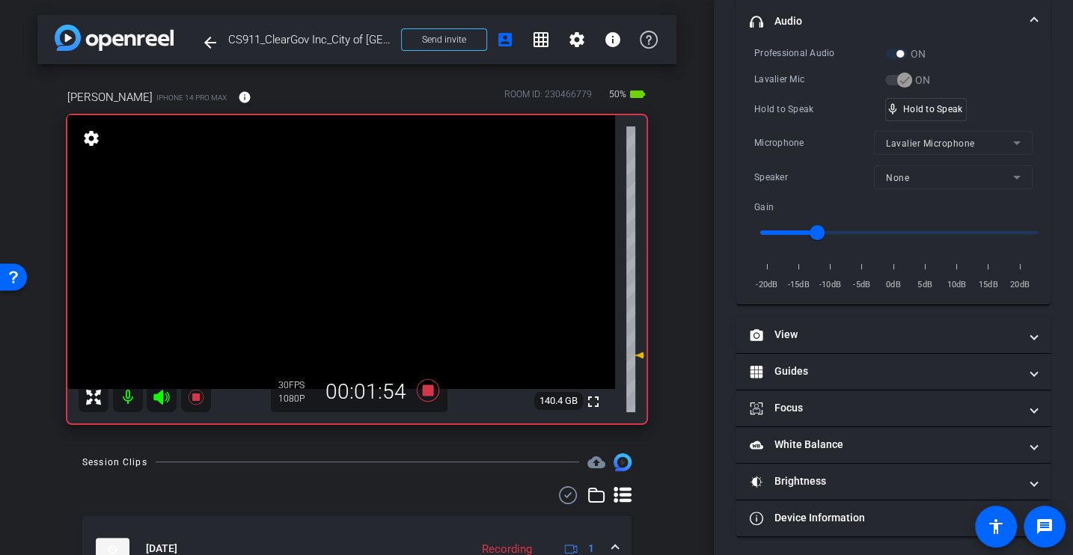
click at [819, 132] on div "Microphone Lavalier Microphone" at bounding box center [893, 143] width 278 height 24
click at [795, 143] on div "Microphone" at bounding box center [814, 142] width 120 height 15
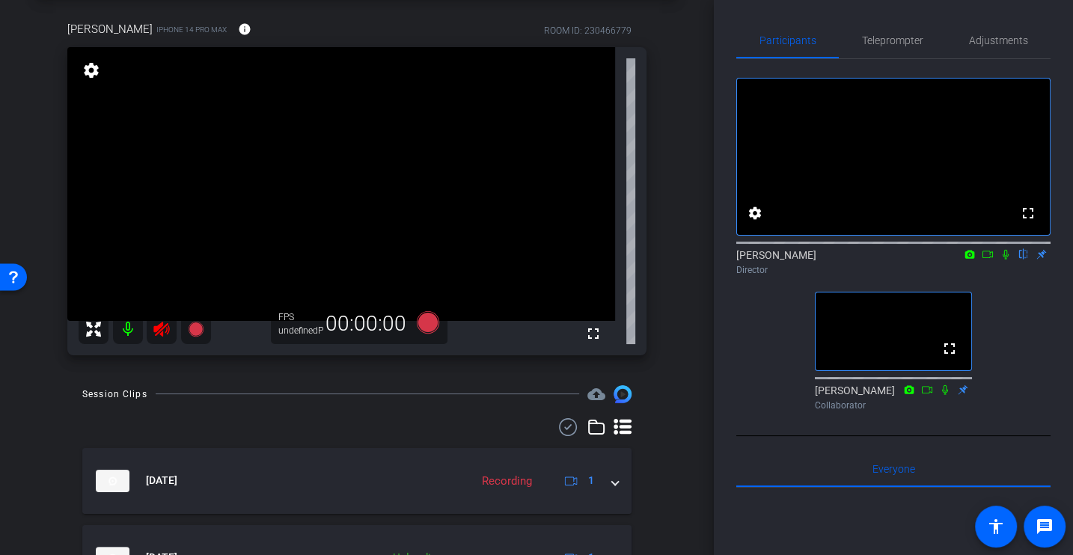
scroll to position [69, 0]
click at [167, 327] on icon at bounding box center [161, 328] width 16 height 15
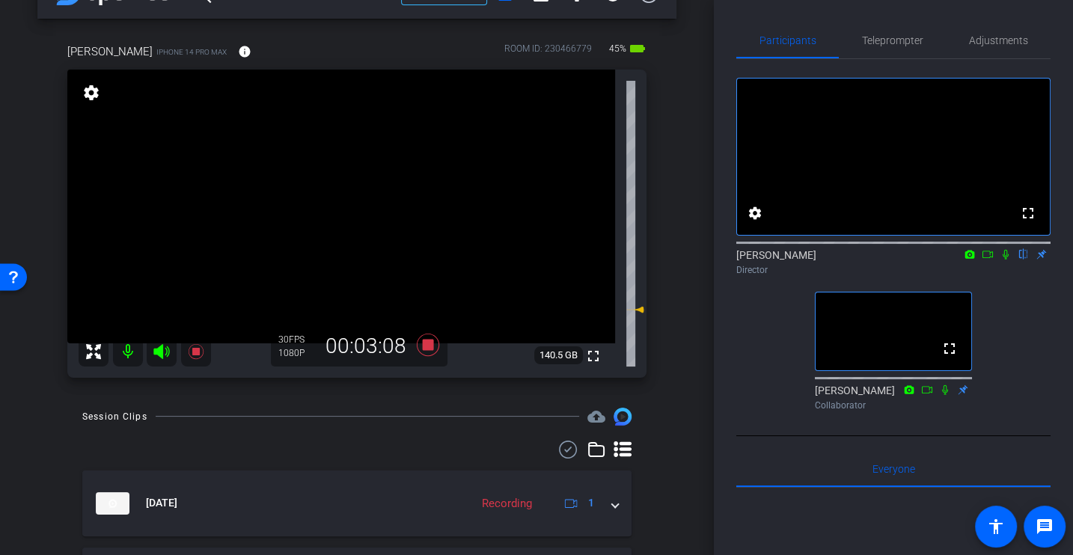
scroll to position [42, 0]
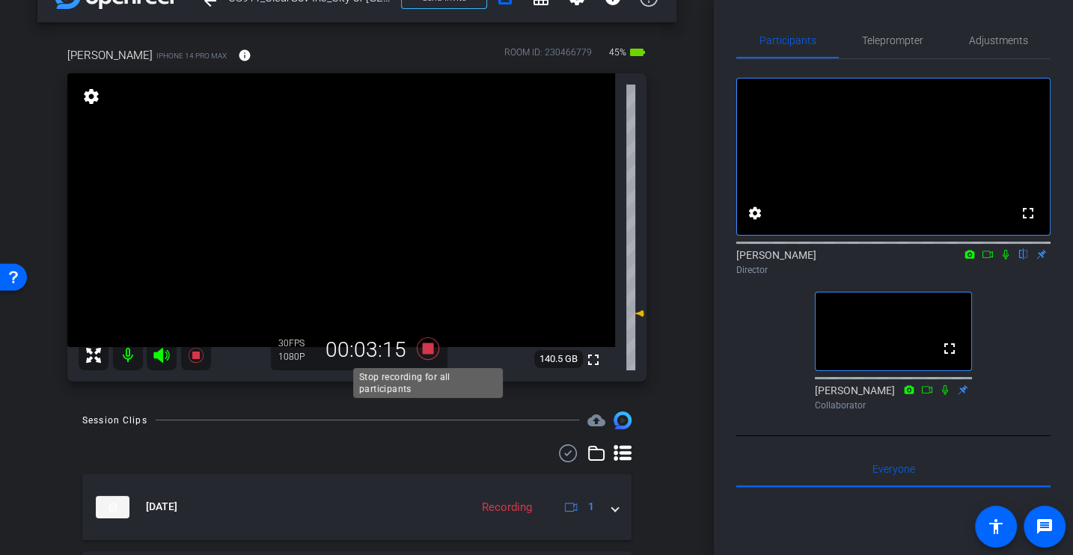
click at [423, 349] on icon at bounding box center [428, 348] width 22 height 22
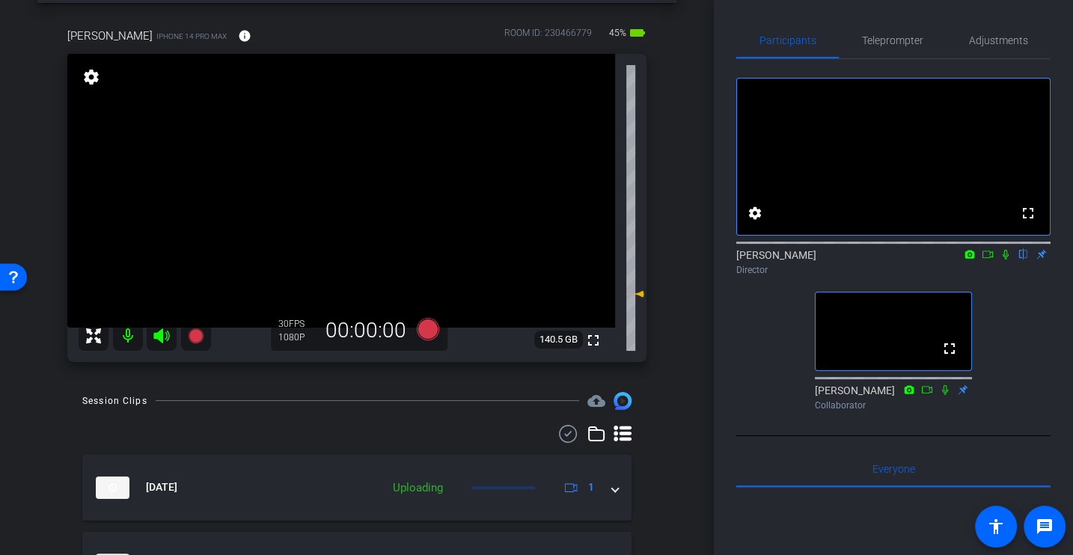
scroll to position [62, 0]
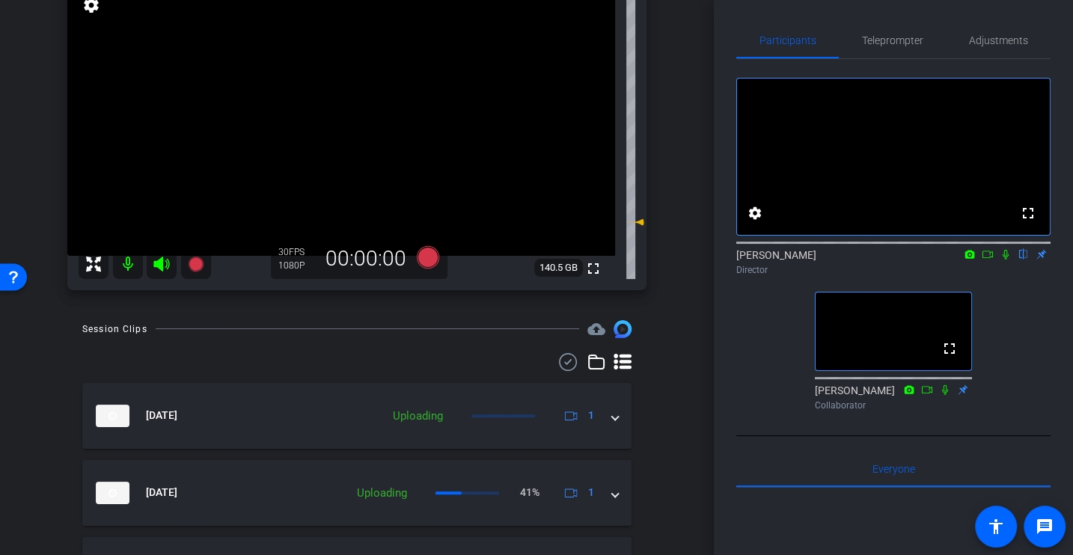
scroll to position [127, 0]
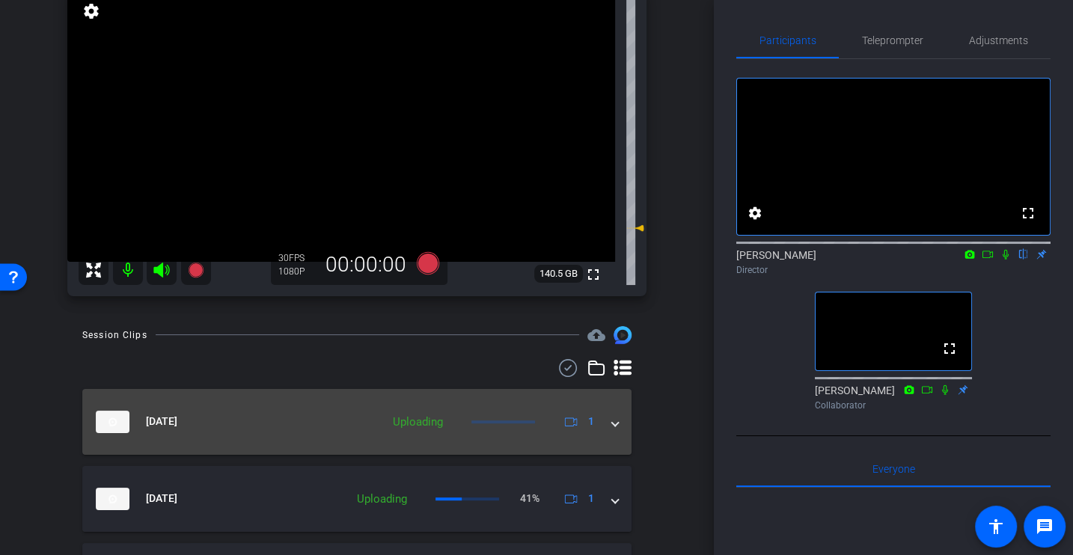
click at [605, 416] on div "[DATE] Uploading 1" at bounding box center [354, 422] width 516 height 22
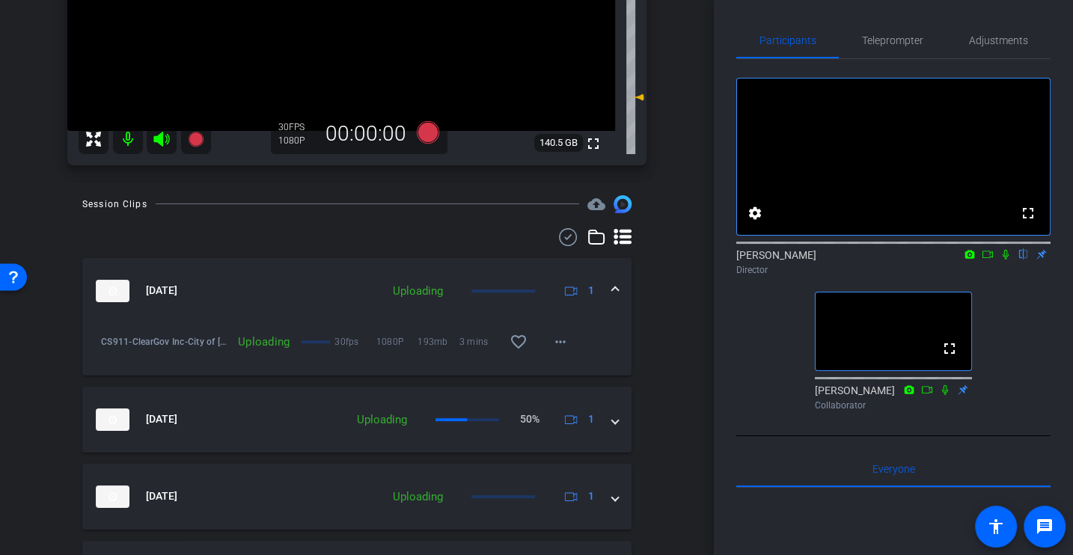
scroll to position [0, 0]
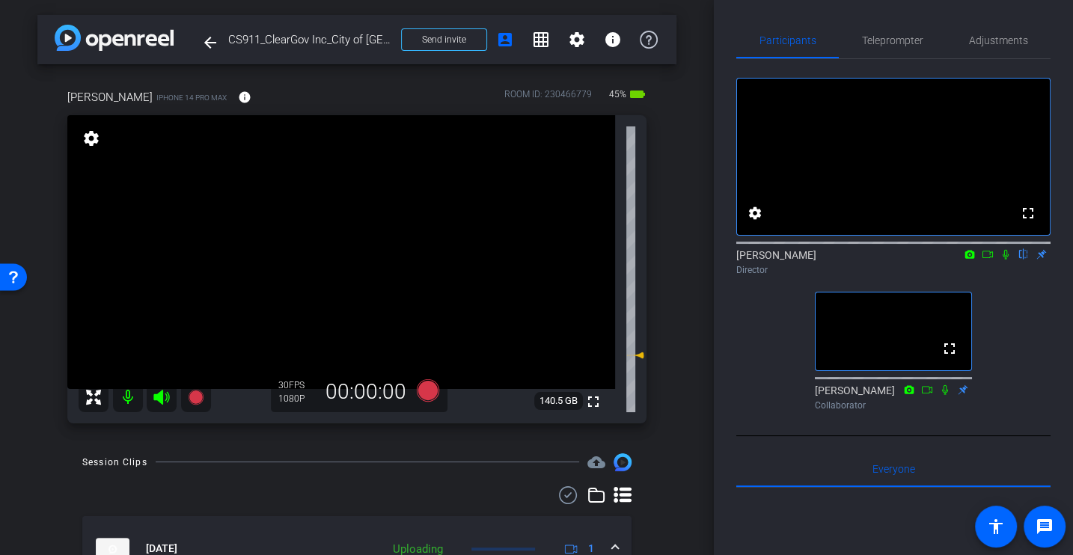
click at [410, 433] on div "[PERSON_NAME] iPhone 14 Pro Max info ROOM ID: 230466779 45% battery_std fullscr…" at bounding box center [356, 251] width 639 height 374
click at [430, 395] on icon at bounding box center [428, 390] width 22 height 22
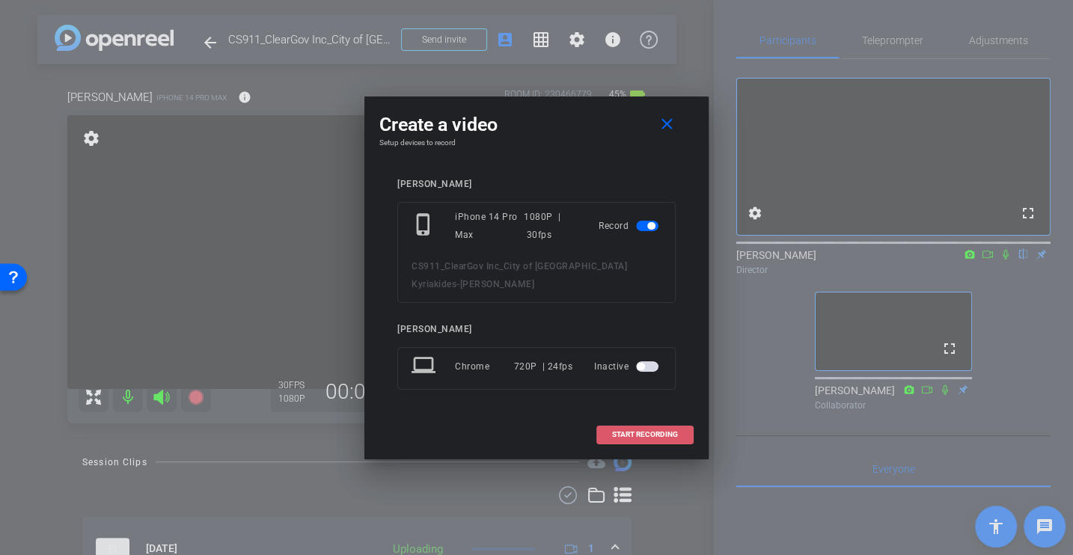
click at [668, 427] on span at bounding box center [645, 435] width 96 height 36
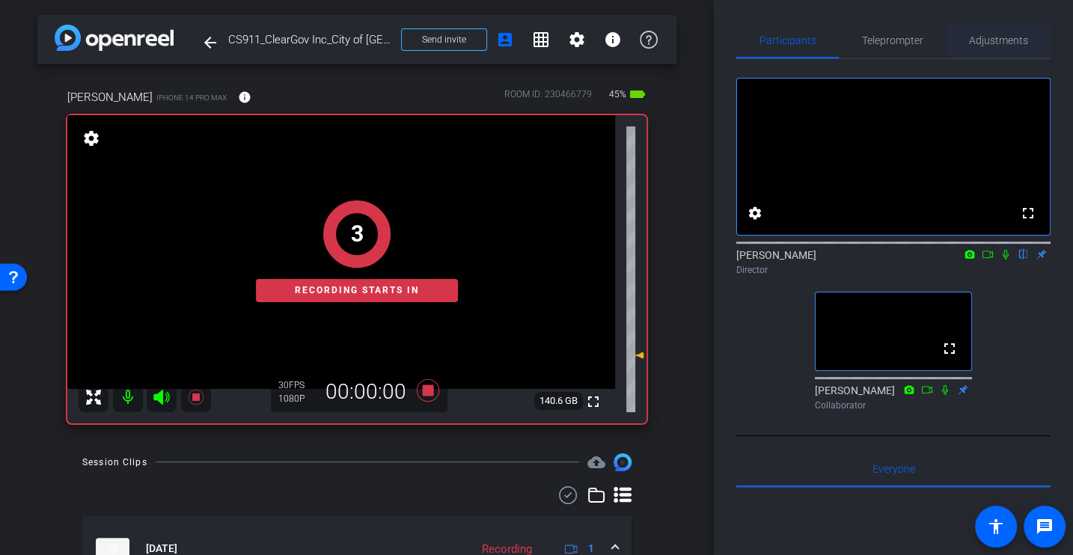
click at [995, 40] on span "Adjustments" at bounding box center [998, 40] width 59 height 10
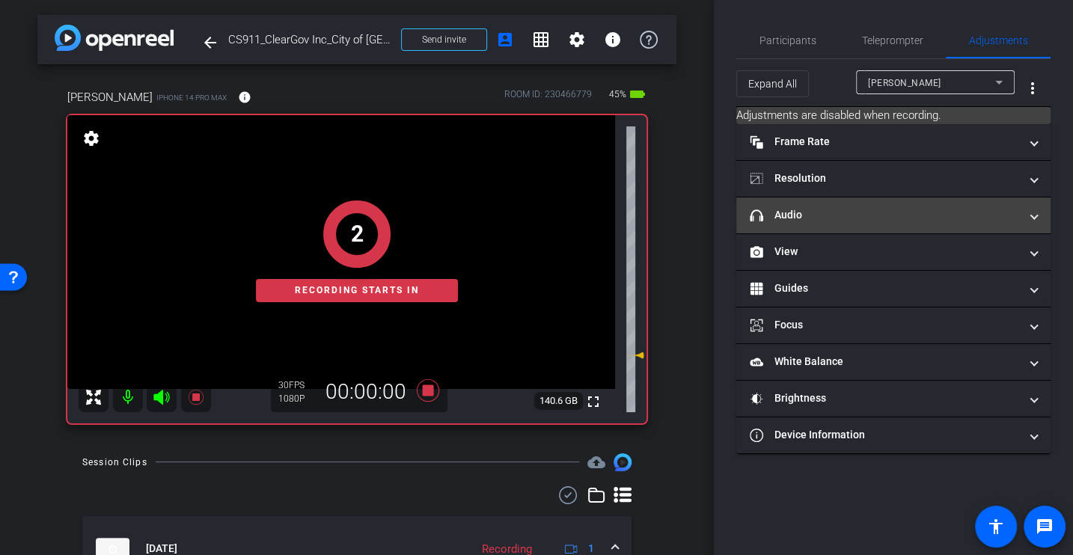
click at [831, 210] on mat-panel-title "headphone icon Audio" at bounding box center [884, 215] width 269 height 16
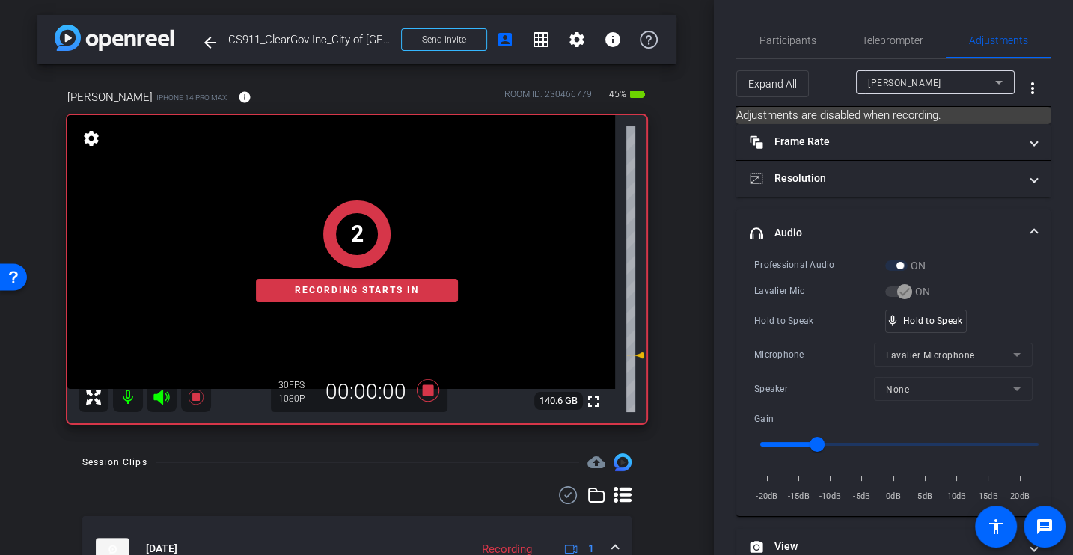
click at [801, 324] on div "Hold to Speak" at bounding box center [819, 321] width 131 height 15
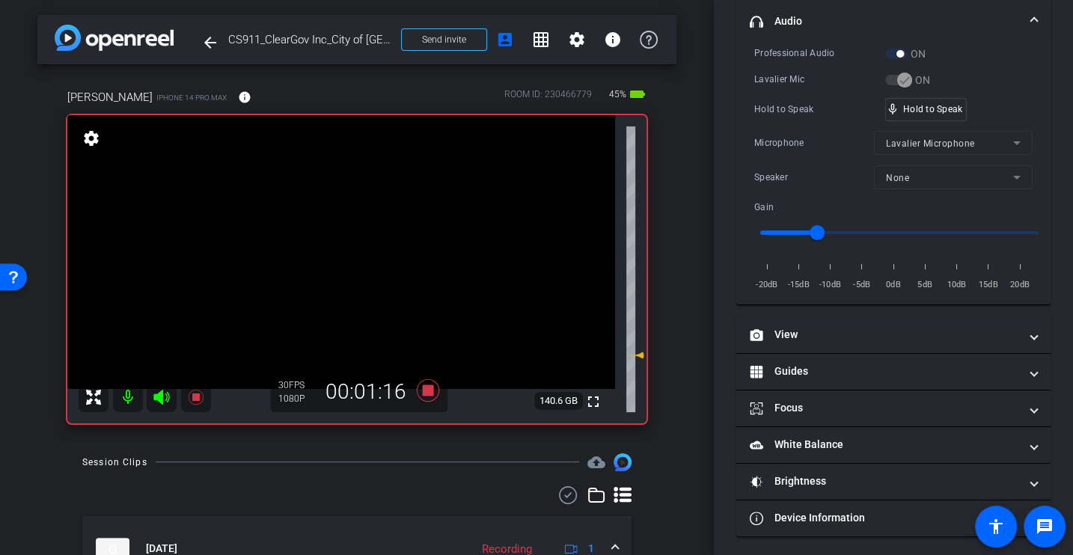
click at [785, 83] on div "Lavalier Mic" at bounding box center [819, 79] width 131 height 15
click at [834, 113] on div "Hold to Speak" at bounding box center [819, 109] width 131 height 15
click at [772, 131] on div "Microphone Lavalier Microphone" at bounding box center [893, 143] width 278 height 24
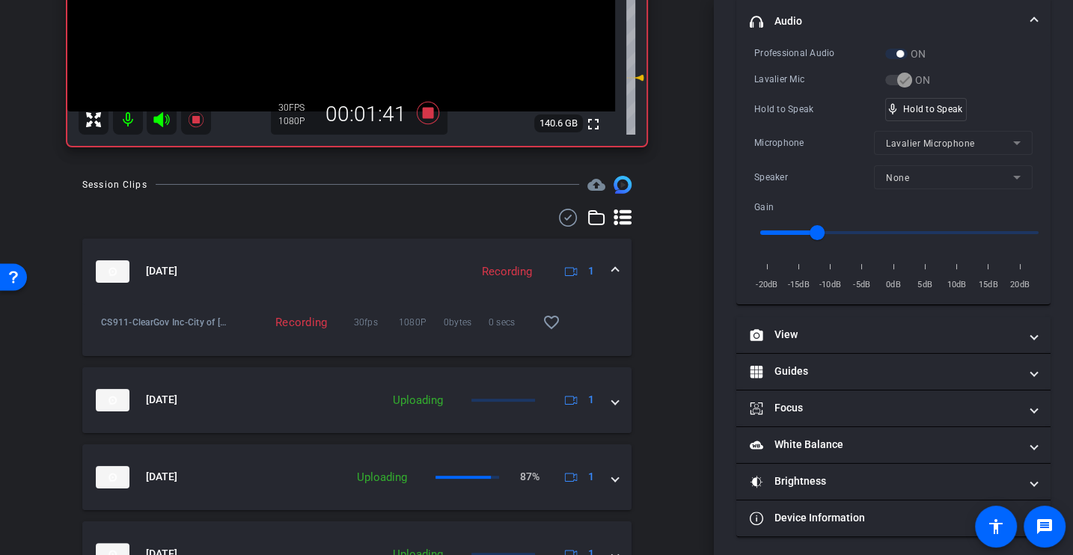
scroll to position [268, 0]
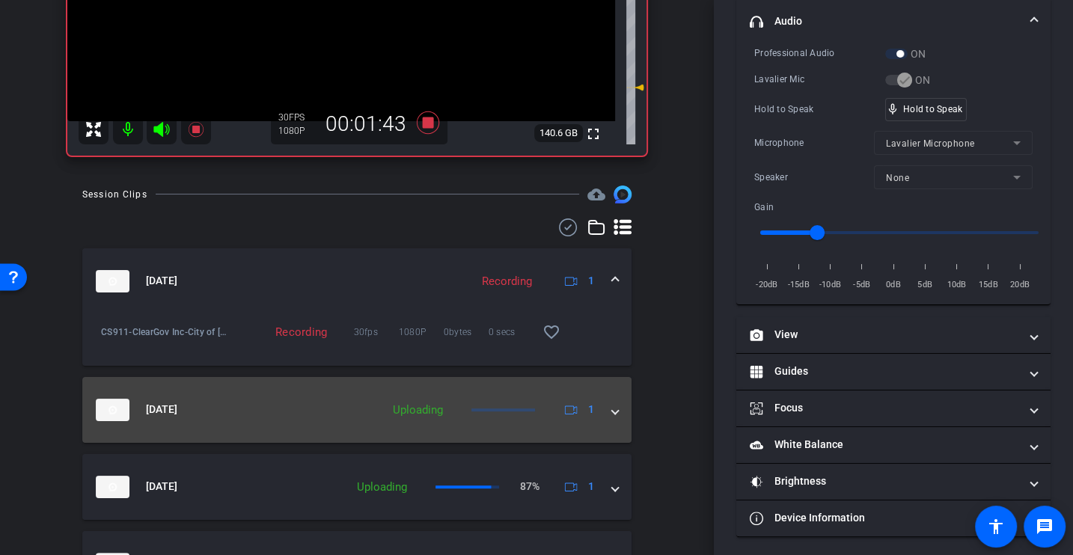
click at [620, 406] on mat-expansion-panel-header "[DATE] Uploading 1" at bounding box center [356, 410] width 549 height 66
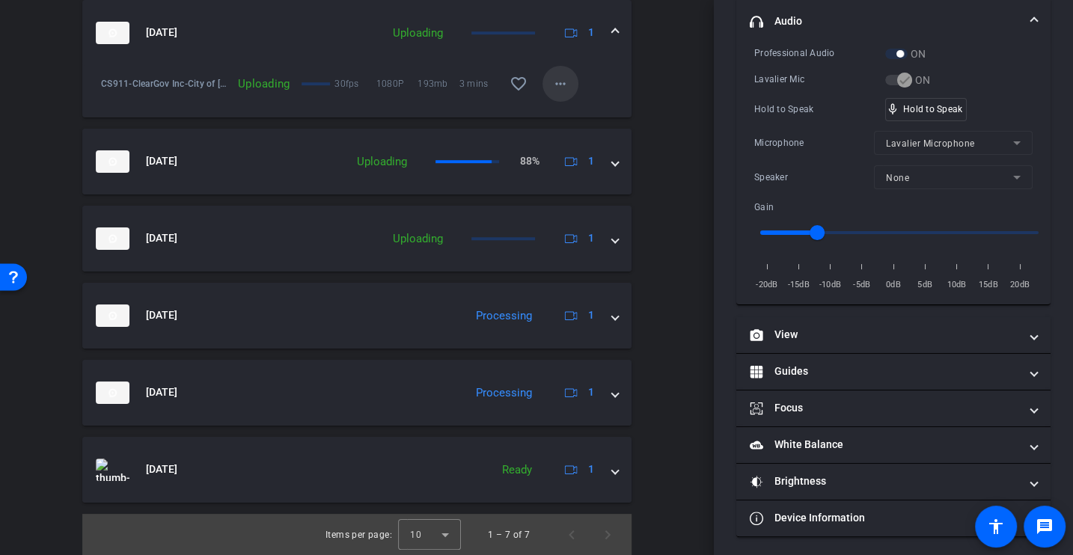
scroll to position [23, 0]
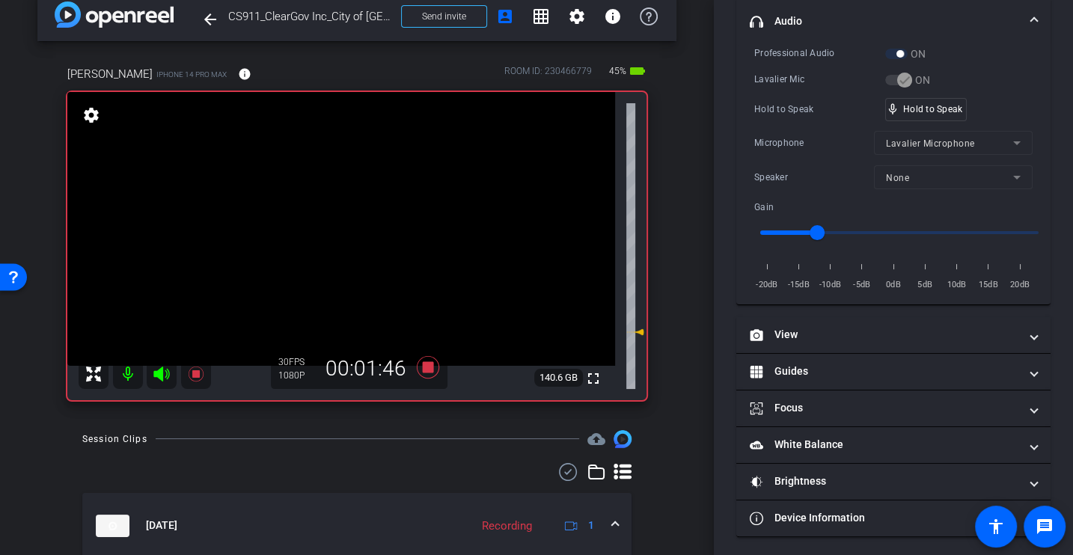
click at [778, 106] on div "Hold to Speak" at bounding box center [819, 109] width 131 height 15
click at [824, 98] on div "Hold to Speak mic_none Hold to Speak" at bounding box center [893, 109] width 278 height 23
click at [828, 123] on div "Professional Audio ON Lavalier Mic ON Hold to Speak mic_none Hold to Speak Micr…" at bounding box center [893, 169] width 278 height 247
click at [792, 112] on div "Hold to Speak" at bounding box center [819, 109] width 131 height 15
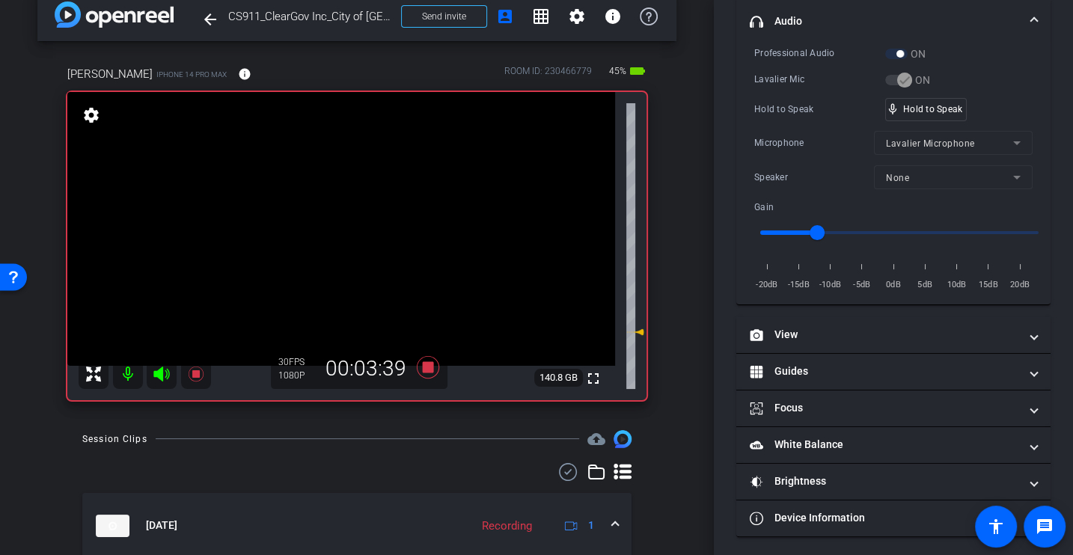
click at [797, 144] on div "Microphone" at bounding box center [814, 142] width 120 height 15
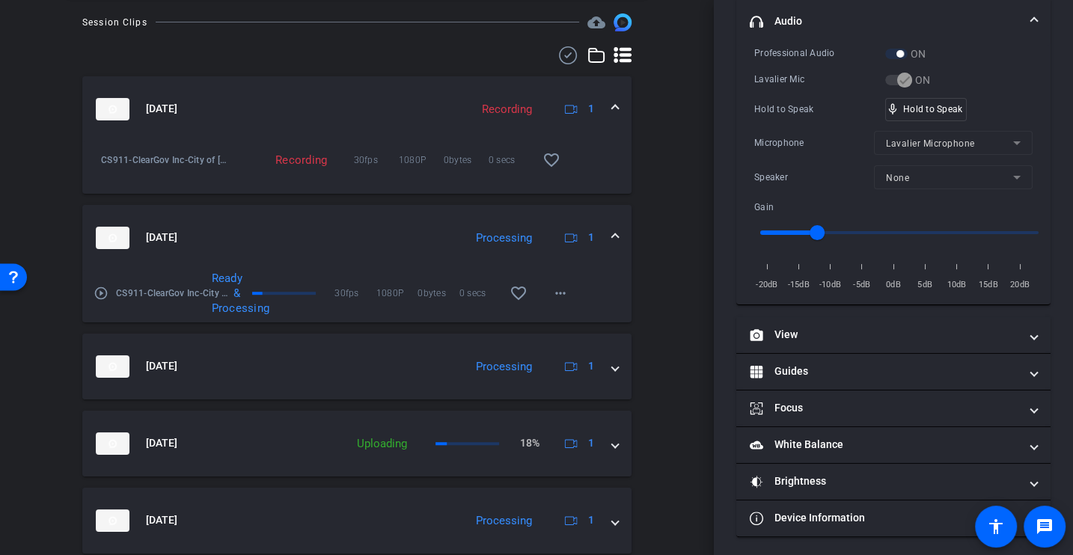
scroll to position [0, 0]
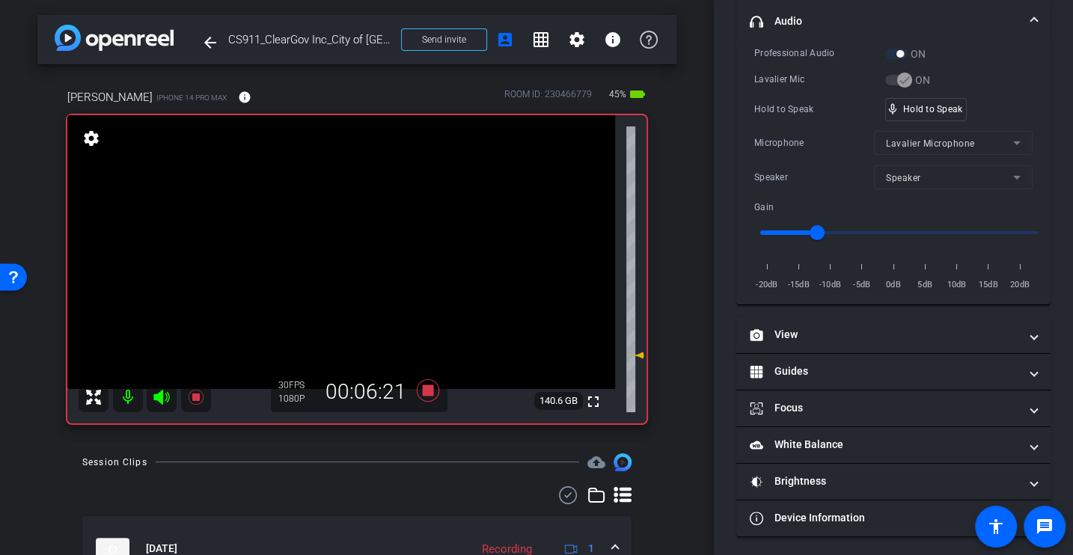
click at [779, 106] on div "Hold to Speak" at bounding box center [819, 109] width 131 height 15
click at [780, 84] on div "Lavalier Mic" at bounding box center [819, 79] width 131 height 15
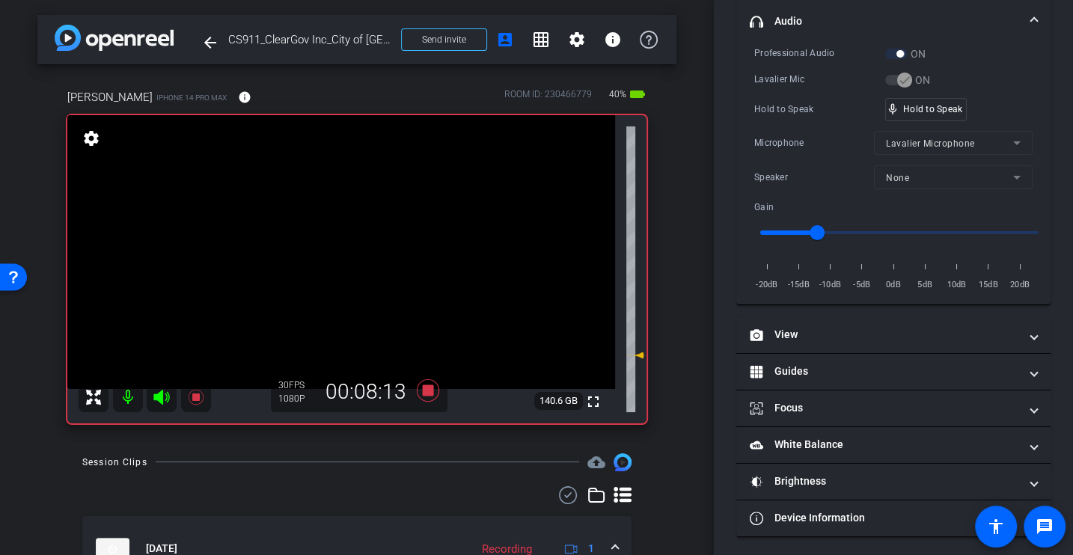
click at [780, 84] on div "Lavalier Mic" at bounding box center [819, 79] width 131 height 15
click at [421, 397] on icon at bounding box center [428, 390] width 36 height 27
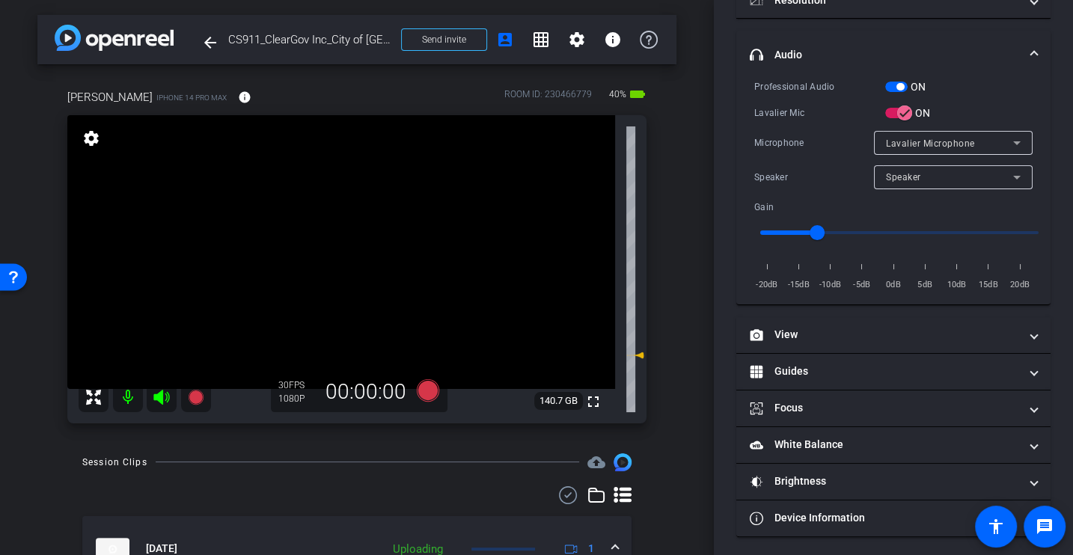
click at [791, 123] on div "Professional Audio ON Lavalier Mic ON Microphone Lavalier Microphone Speaker Sp…" at bounding box center [893, 186] width 278 height 214
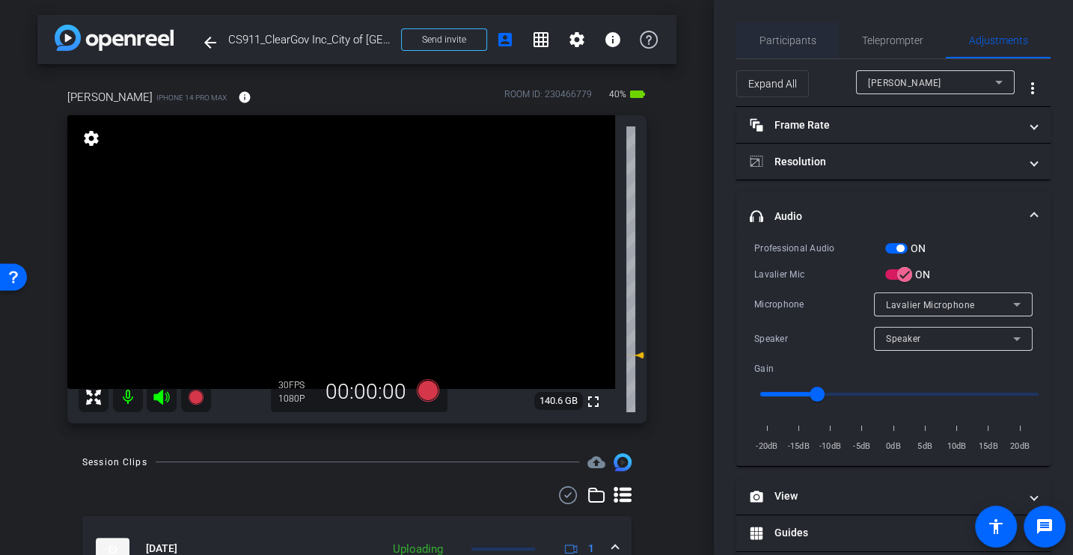
click at [791, 39] on span "Participants" at bounding box center [788, 40] width 57 height 10
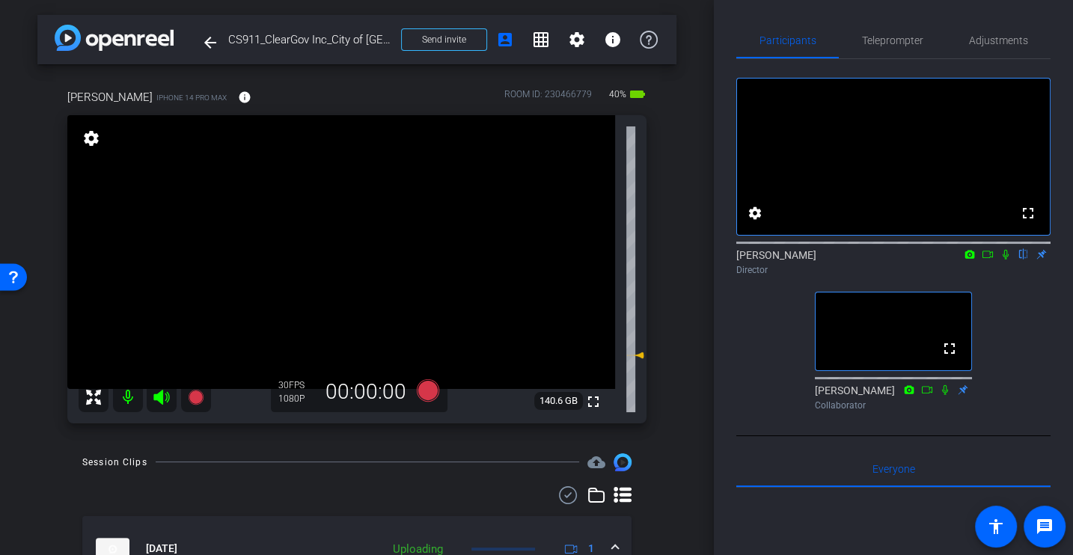
click at [763, 345] on div "fullscreen settings [PERSON_NAME] flip Director fullscreen [PERSON_NAME] Collab…" at bounding box center [893, 238] width 314 height 358
click at [992, 258] on icon at bounding box center [988, 254] width 10 height 7
click at [1023, 260] on icon at bounding box center [1024, 255] width 6 height 10
